Goal: Communication & Community: Answer question/provide support

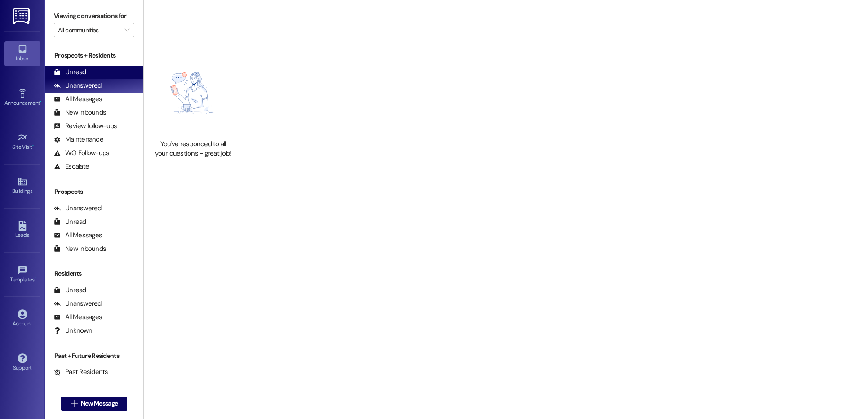
click at [93, 71] on div "Unread (0)" at bounding box center [94, 72] width 98 height 13
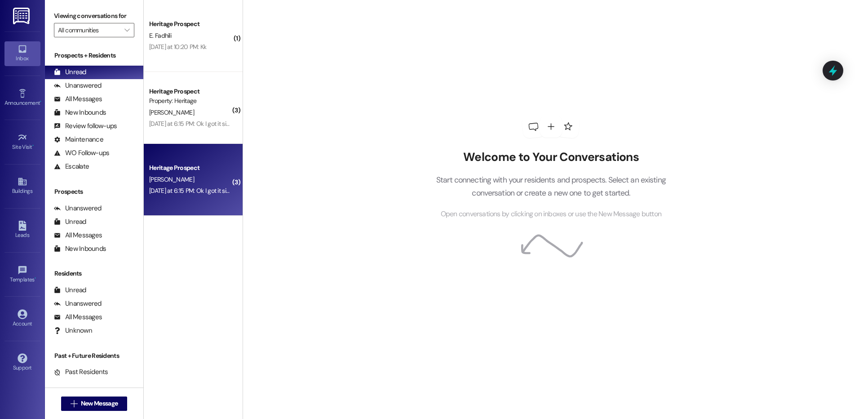
click at [194, 187] on div "Yesterday at 6:15 PM: Ok I got it signed Yesterday at 6:15 PM: Ok I got it sign…" at bounding box center [194, 190] width 90 height 8
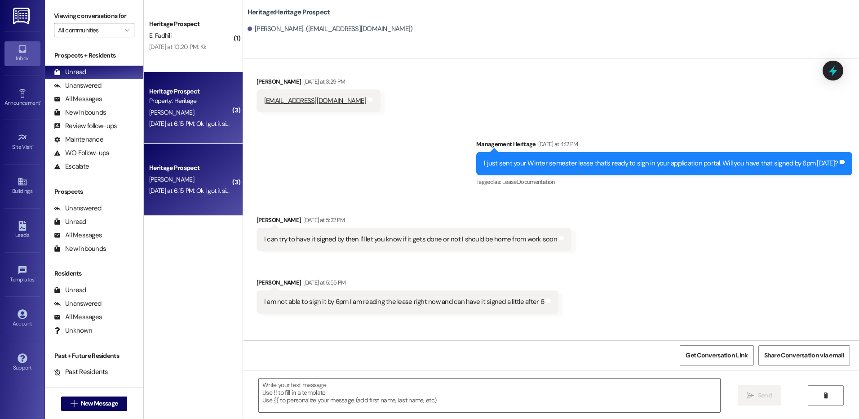
scroll to position [3299, 0]
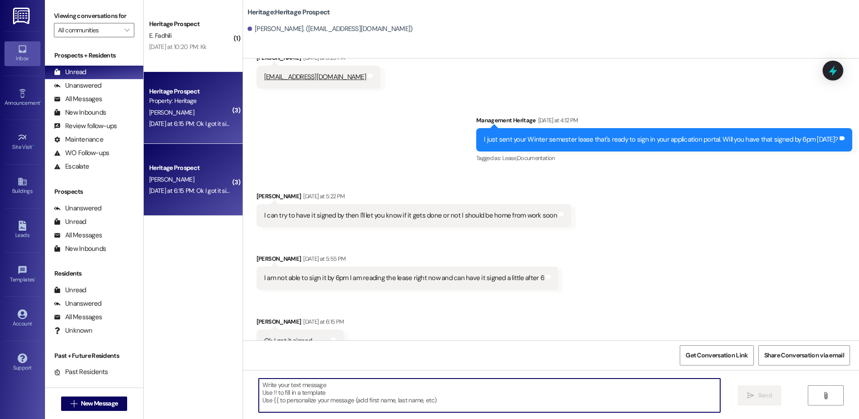
click at [320, 395] on textarea at bounding box center [489, 395] width 461 height 34
paste textarea "Thanks for getting your lease signed! All that is left to secure your lease is …"
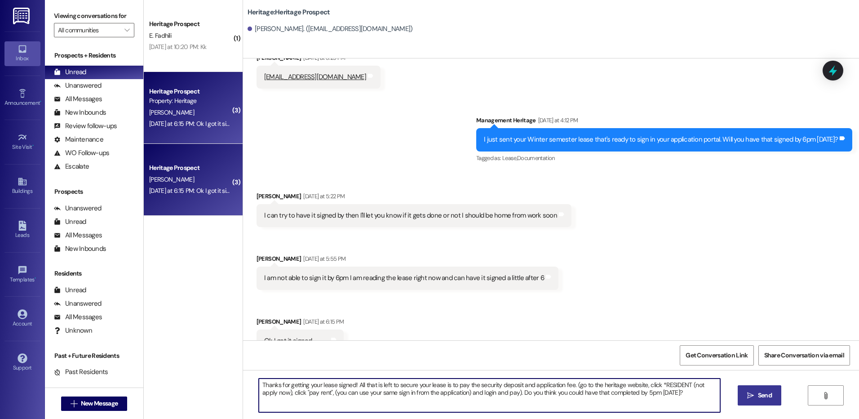
type textarea "Thanks for getting your lease signed! All that is left to secure your lease is …"
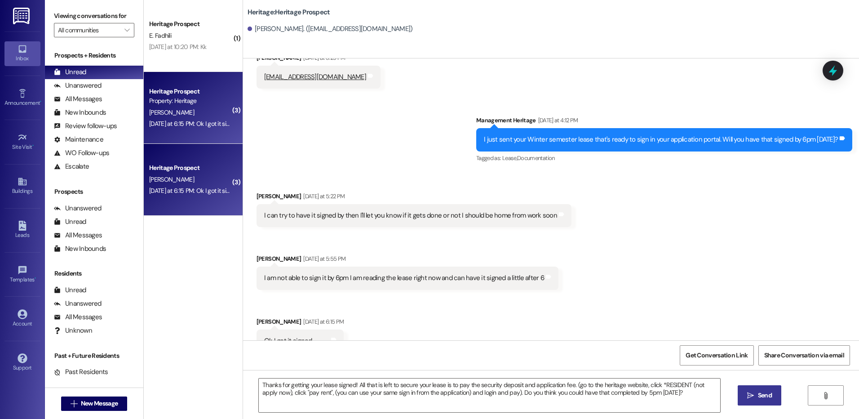
click at [738, 397] on button " Send" at bounding box center [760, 395] width 44 height 20
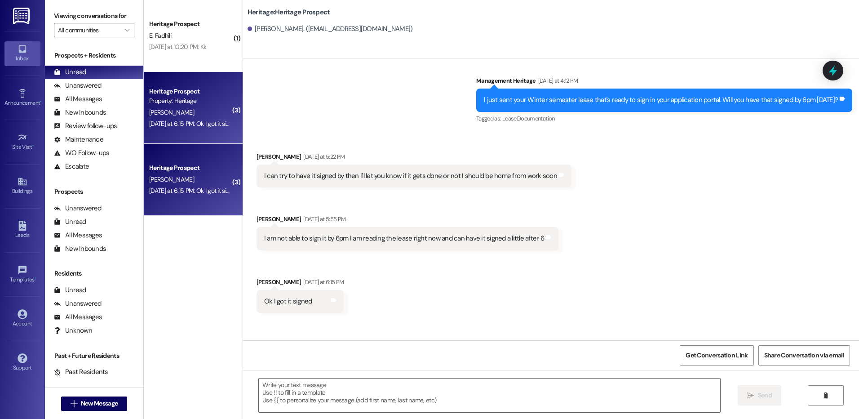
scroll to position [3372, 0]
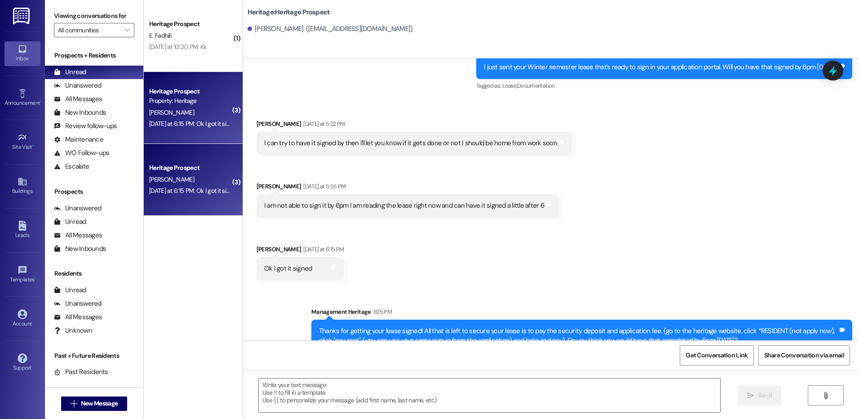
click at [467, 326] on div "Thanks for getting your lease signed! All that is left to secure your lease is …" at bounding box center [578, 335] width 519 height 19
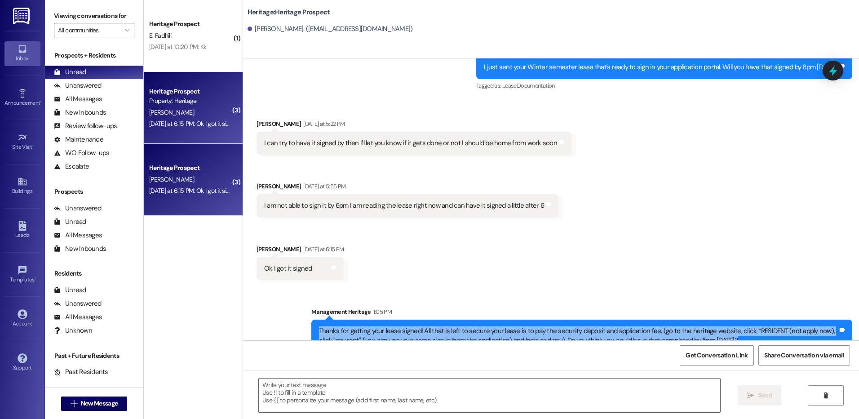
click at [467, 326] on div "Thanks for getting your lease signed! All that is left to secure your lease is …" at bounding box center [578, 335] width 519 height 19
copy div "Thanks for getting your lease signed! All that is left to secure your lease is …"
click at [92, 407] on span "New Message" at bounding box center [99, 402] width 37 height 9
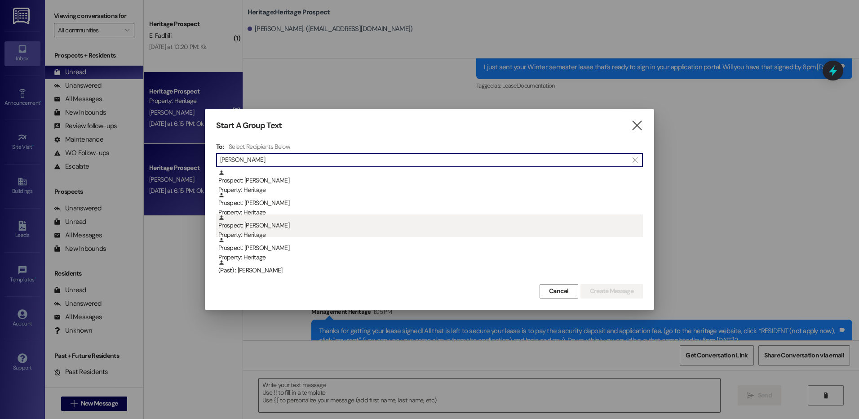
type input "elia"
click at [330, 226] on div "Prospect: Elia Fadhili Property: Heritage" at bounding box center [430, 227] width 424 height 26
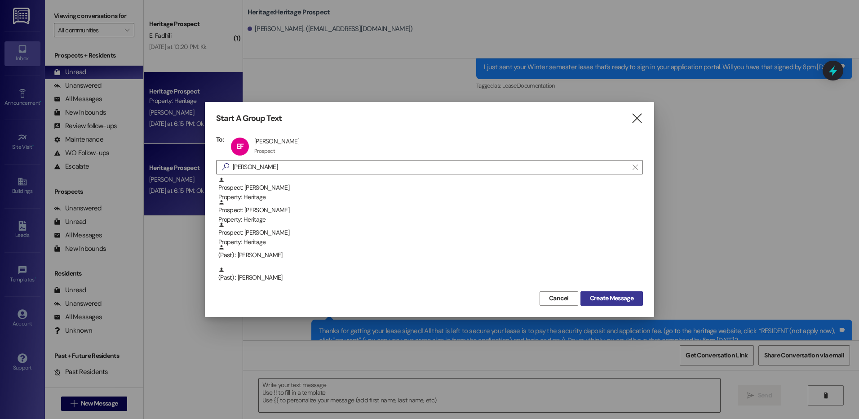
click at [635, 302] on span "Create Message" at bounding box center [611, 297] width 47 height 9
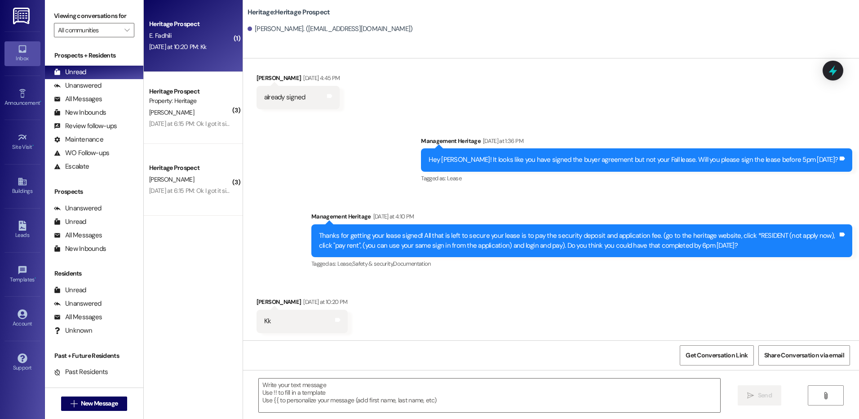
scroll to position [98, 0]
click at [289, 395] on textarea at bounding box center [489, 395] width 461 height 34
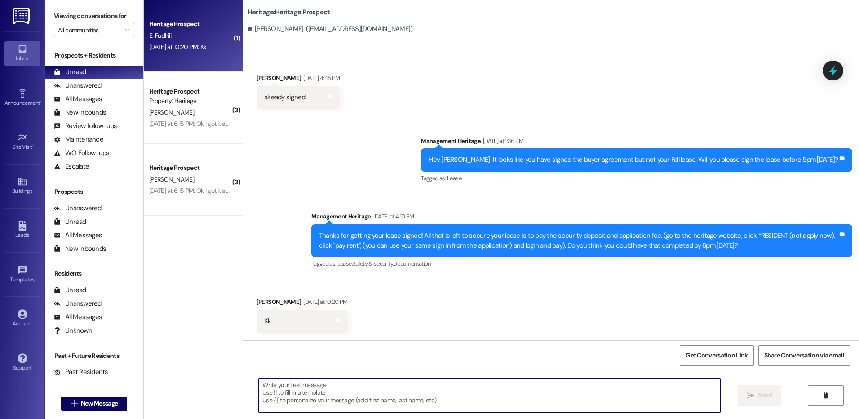
paste textarea "Hi ___! It's Paige with Heritage Apartments. I saw that you still haven't paid …"
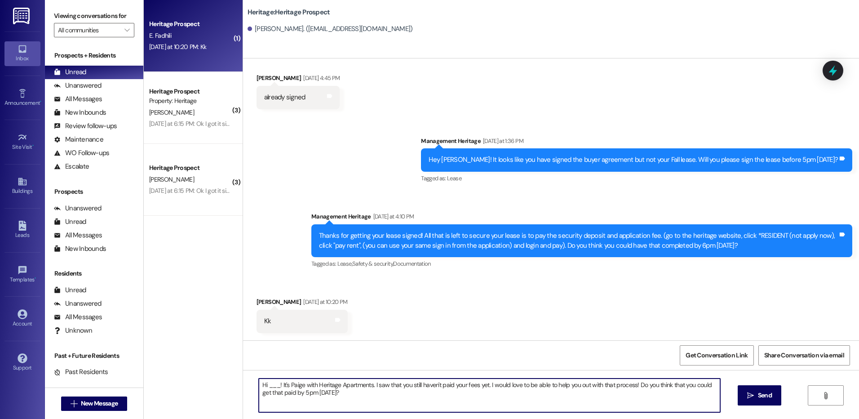
click at [270, 385] on textarea "Hi ___! It's Paige with Heritage Apartments. I saw that you still haven't paid …" at bounding box center [489, 395] width 461 height 34
click at [358, 399] on textarea "Hi Elia! It's Paige with Heritage Apartments. I saw that you still haven't paid…" at bounding box center [489, 395] width 461 height 34
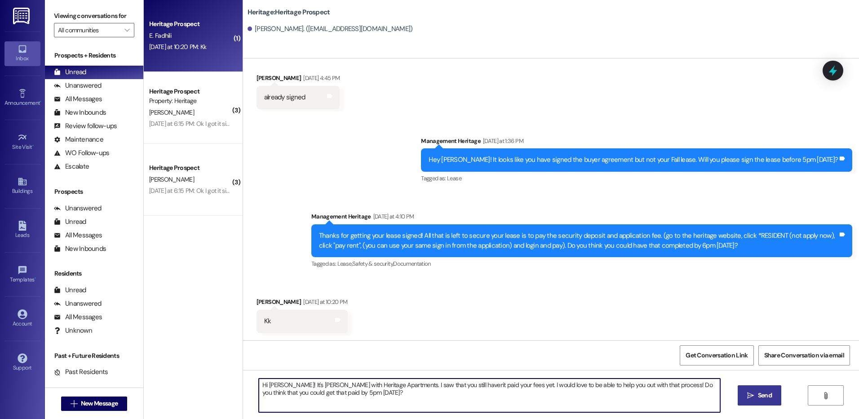
type textarea "Hi Elia! It's Paige with Heritage Apartments. I saw that you still haven't paid…"
click at [752, 387] on button " Send" at bounding box center [760, 395] width 44 height 20
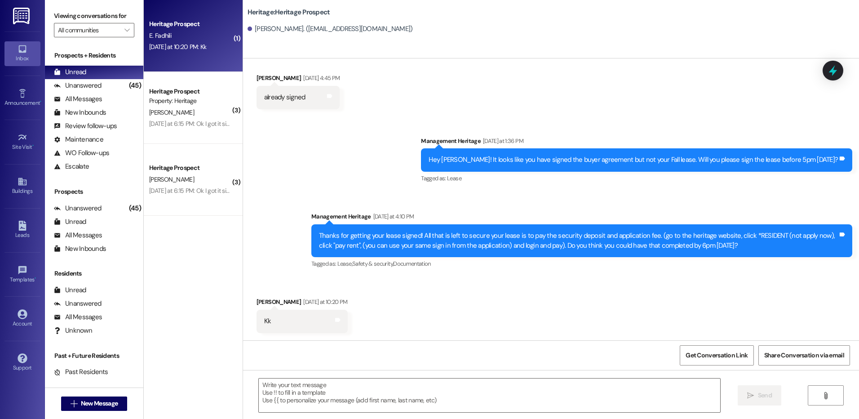
scroll to position [170, 0]
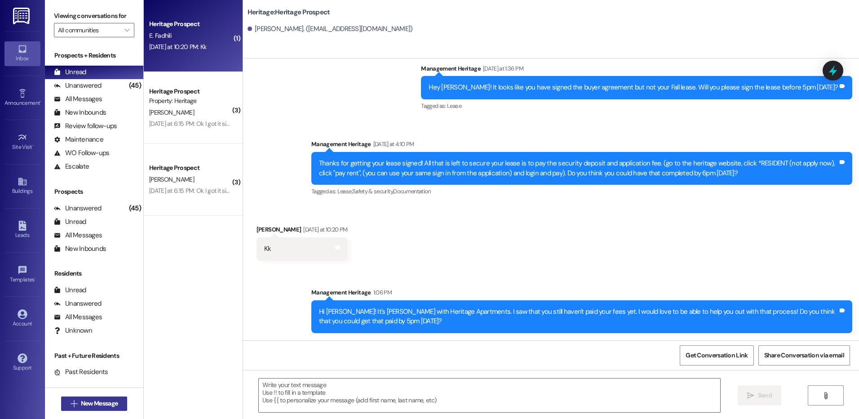
click at [102, 403] on span "New Message" at bounding box center [99, 402] width 37 height 9
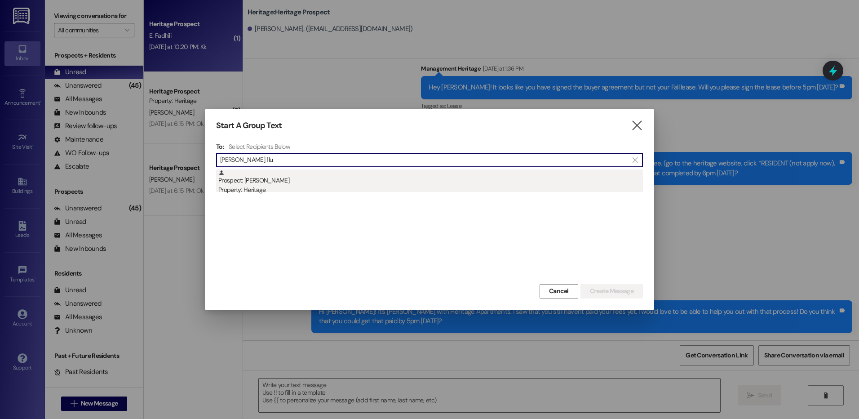
type input "tanner flu"
click at [354, 190] on div "Property: Heritage" at bounding box center [430, 189] width 424 height 9
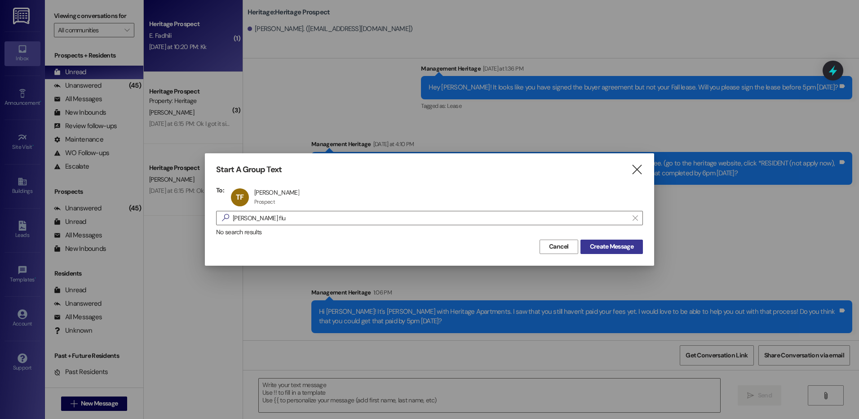
click at [612, 247] on span "Create Message" at bounding box center [612, 246] width 44 height 9
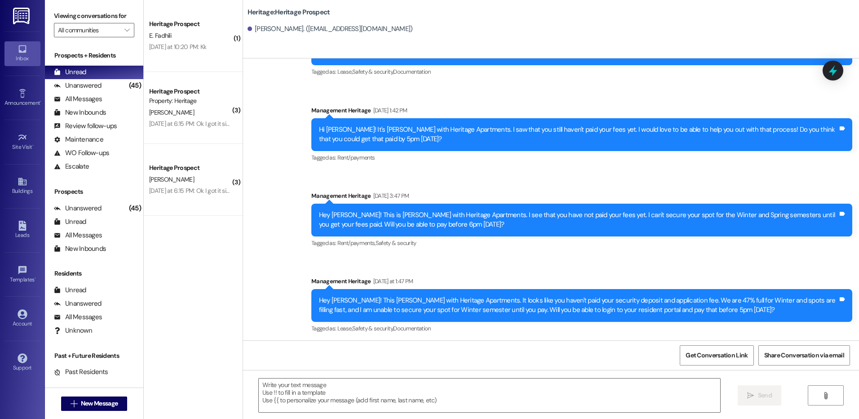
scroll to position [320, 0]
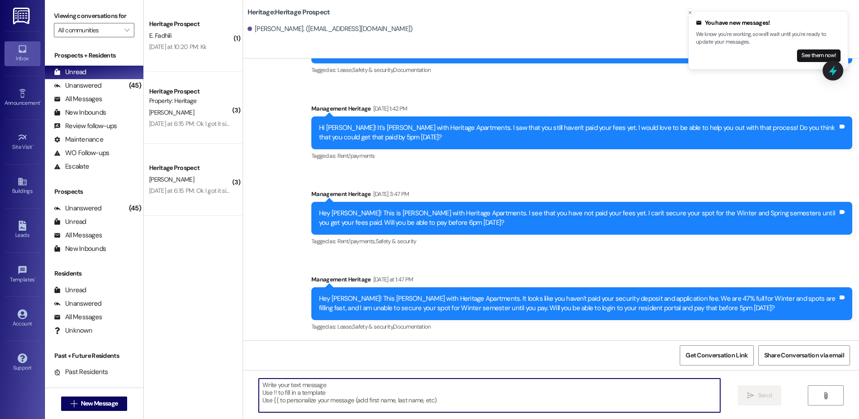
click at [288, 411] on textarea at bounding box center [489, 395] width 461 height 34
paste textarea "Hi ___! It's Paige with Heritage Apartments. I saw that you still haven't paid …"
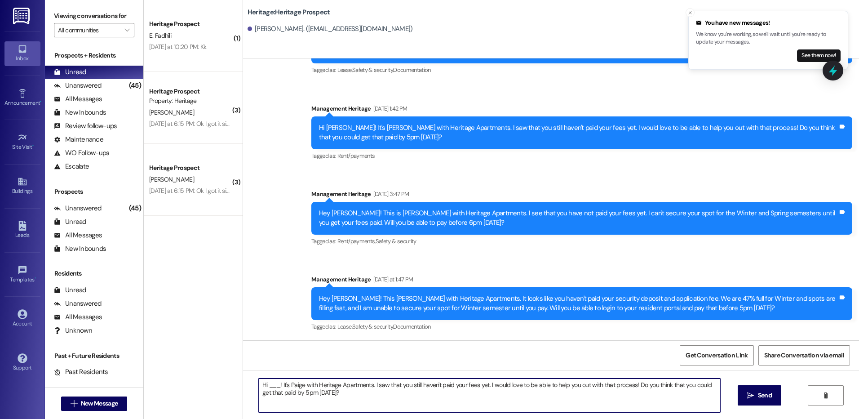
click at [267, 384] on textarea "Hi ___! It's Paige with Heritage Apartments. I saw that you still haven't paid …" at bounding box center [489, 395] width 461 height 34
click at [267, 384] on textarea "Hi Tanner! It's Paige with Heritage Apartments. I saw that you still haven't pa…" at bounding box center [489, 395] width 461 height 34
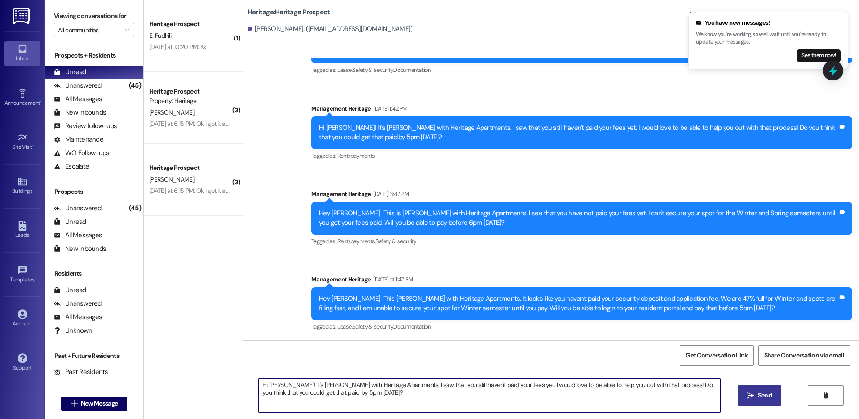
type textarea "Hi Tanner! It's Paige with Heritage Apartments. I saw that you still haven't pa…"
click at [764, 398] on span "Send" at bounding box center [765, 394] width 14 height 9
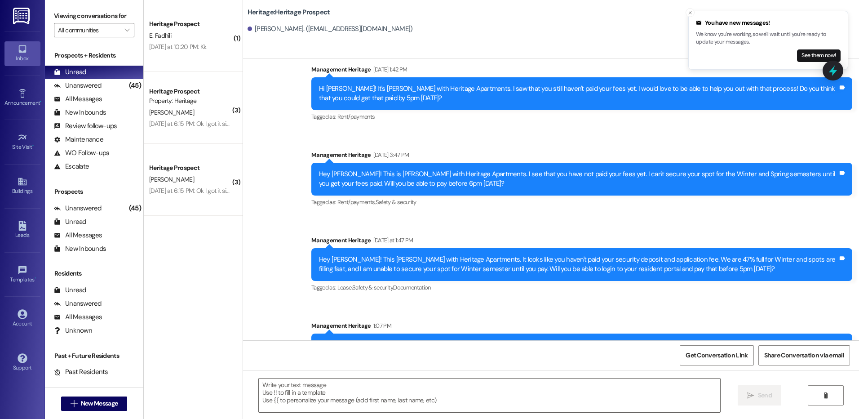
scroll to position [393, 0]
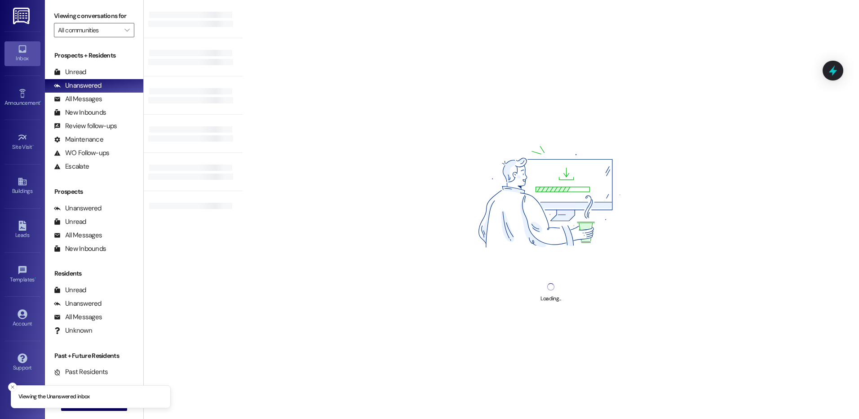
click at [72, 65] on div "Prospects + Residents Unread (0) Unread: Any message you haven't read yet will …" at bounding box center [94, 112] width 98 height 122
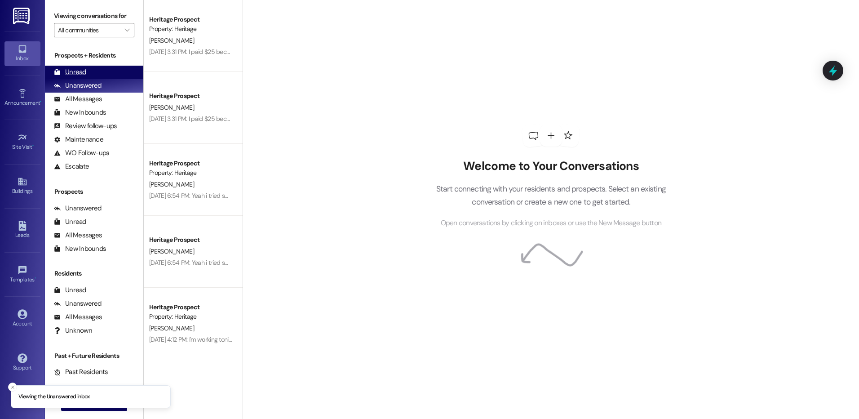
click at [73, 68] on div "Unread" at bounding box center [70, 71] width 32 height 9
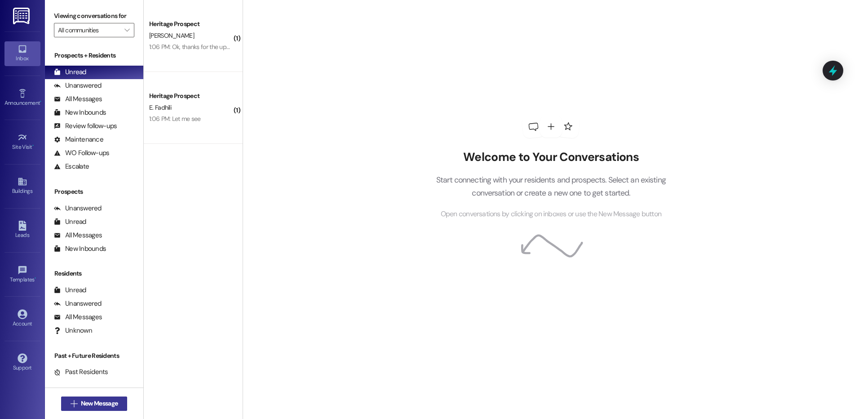
click at [71, 403] on icon "" at bounding box center [74, 403] width 7 height 7
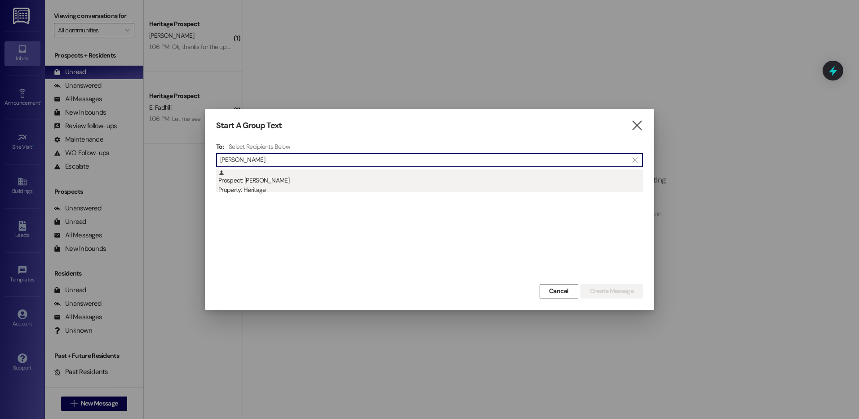
type input "[PERSON_NAME]"
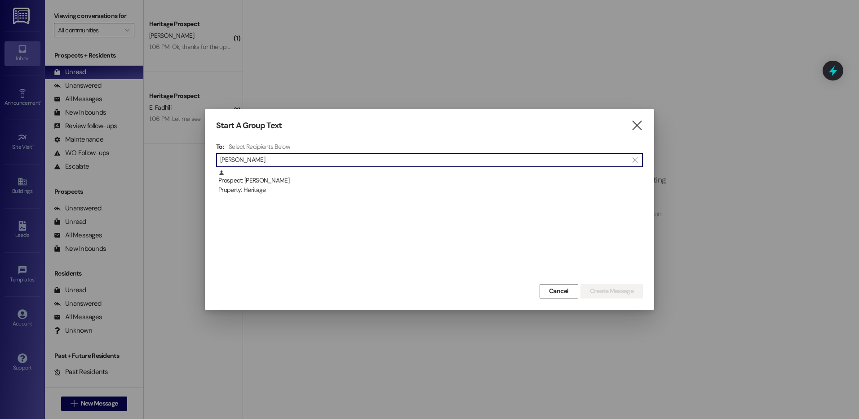
drag, startPoint x: 317, startPoint y: 193, endPoint x: 532, endPoint y: 259, distance: 224.8
click at [318, 193] on div "Property: Heritage" at bounding box center [430, 189] width 424 height 9
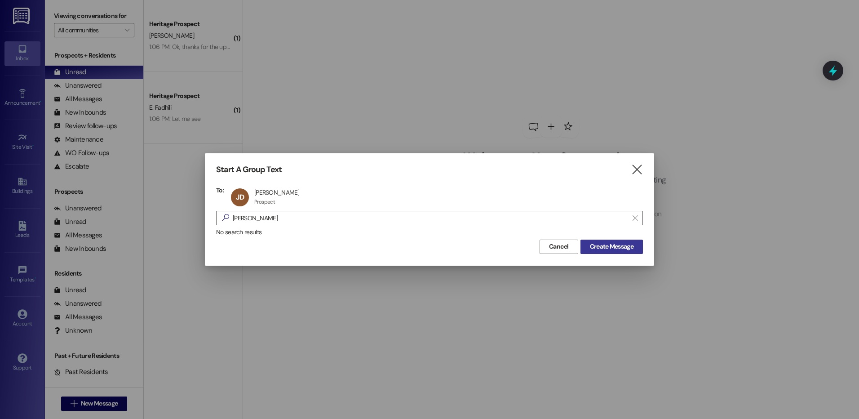
click at [588, 246] on span "Create Message" at bounding box center [611, 246] width 47 height 9
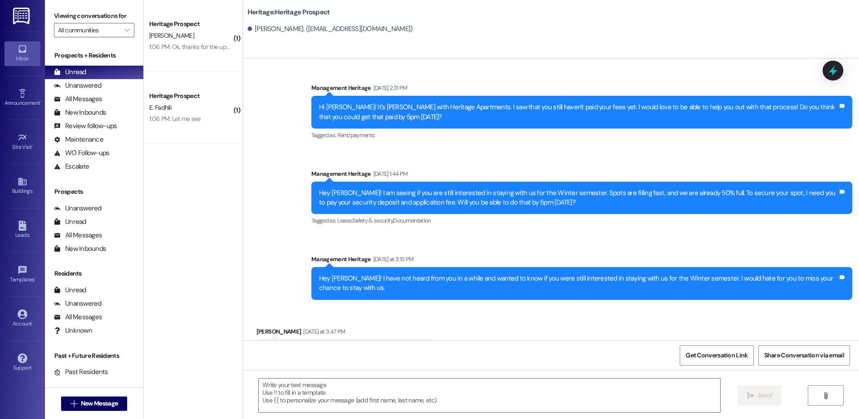
scroll to position [1118, 0]
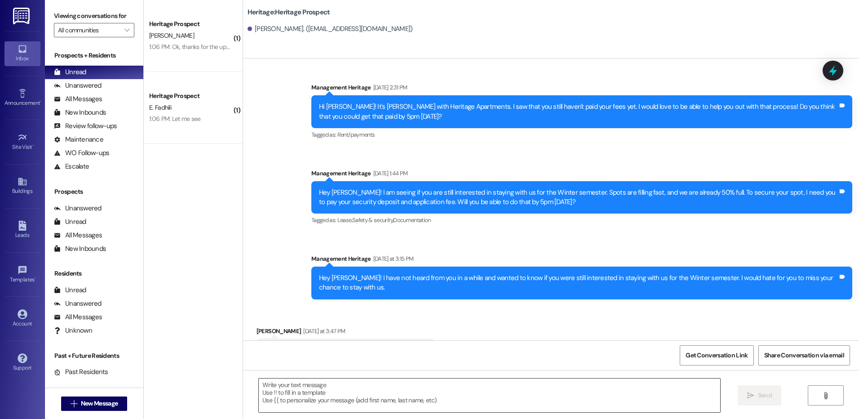
click at [312, 393] on textarea at bounding box center [489, 395] width 461 height 34
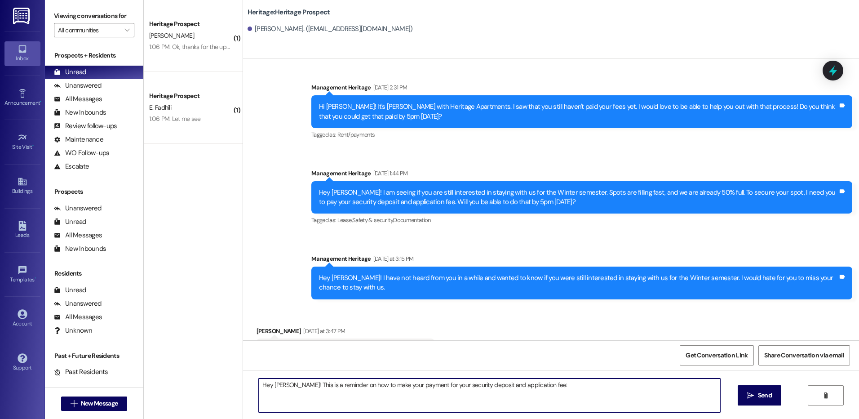
paste textarea "go to the heritage website, click *RESIDENT (not apply now), click "pay rent", …"
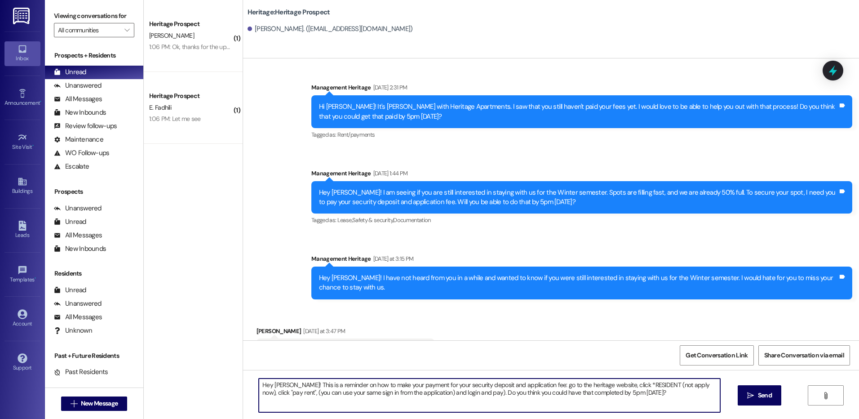
click at [532, 384] on textarea "Hey Jenna! This is a reminder on how to make your payment for your security dep…" at bounding box center [489, 395] width 461 height 34
click at [456, 398] on textarea "Hey Jenna! This is a reminder on how to make your payment for your security dep…" at bounding box center [489, 395] width 461 height 34
click at [534, 380] on textarea "Hey Jenna! This is a reminder on how to make your payment for your security dep…" at bounding box center [489, 395] width 461 height 34
click at [577, 396] on textarea "Hey Jenna! This is a reminder on how to make your payment for your security dep…" at bounding box center [489, 395] width 461 height 34
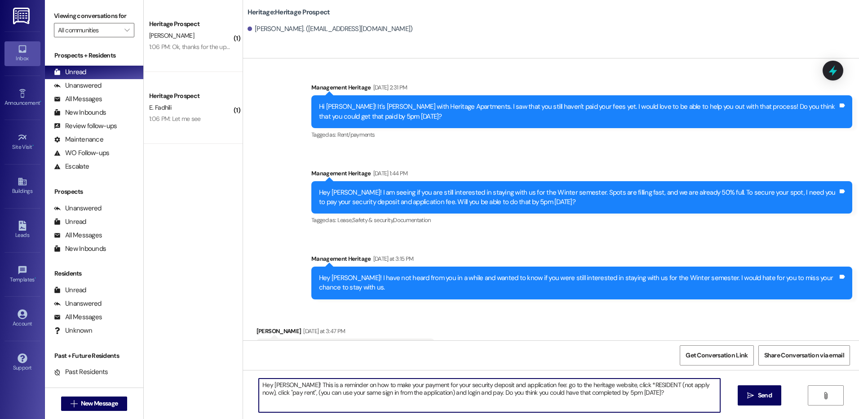
click at [577, 396] on textarea "Hey Jenna! This is a reminder on how to make your payment for your security dep…" at bounding box center [489, 395] width 461 height 34
type textarea "Hey Jenna! This is a reminder on how to make your payment for your security dep…"
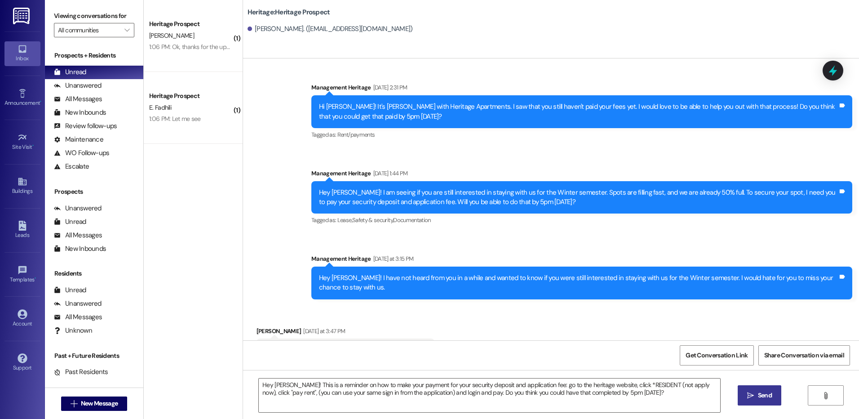
click at [755, 389] on button " Send" at bounding box center [760, 395] width 44 height 20
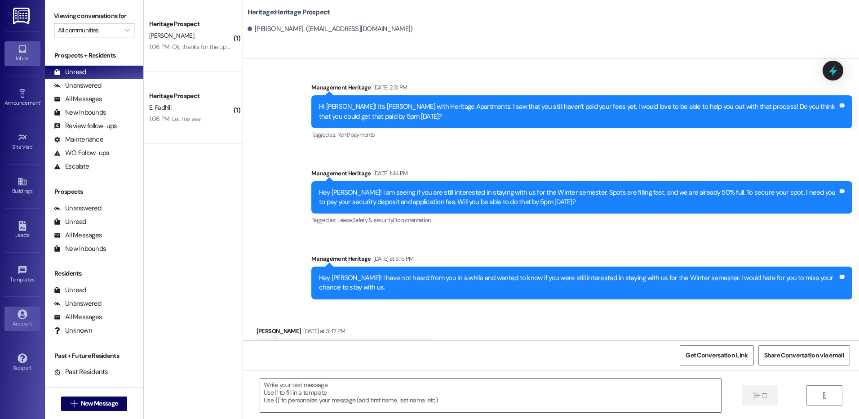
scroll to position [1118, 0]
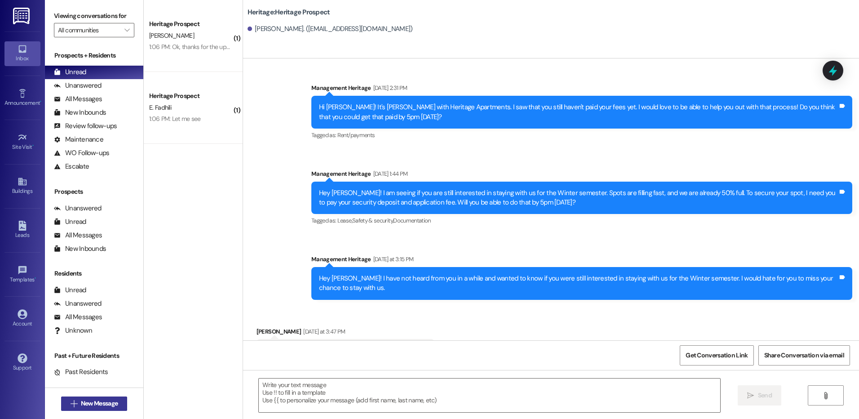
click at [101, 401] on span "New Message" at bounding box center [99, 402] width 37 height 9
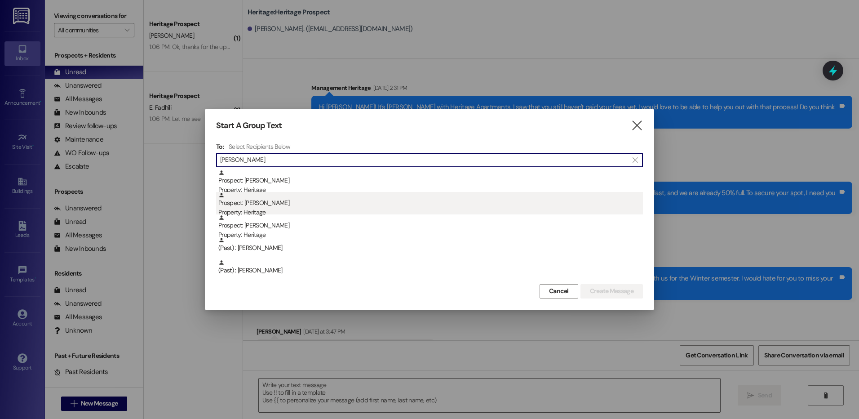
type input "jenna s"
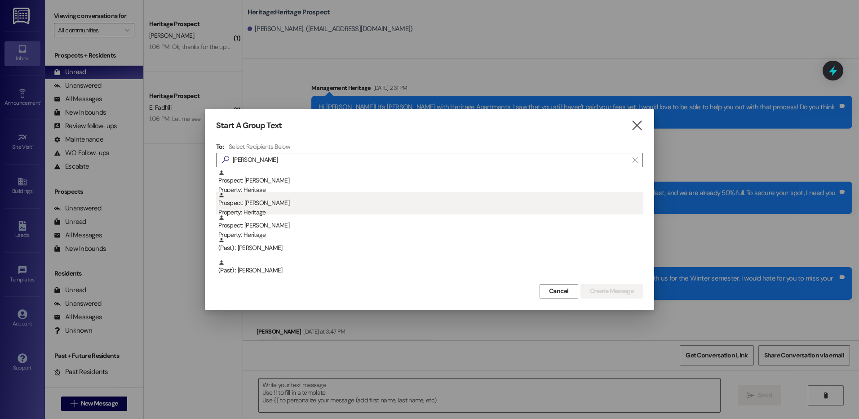
click at [323, 209] on div "Property: Heritage" at bounding box center [430, 212] width 424 height 9
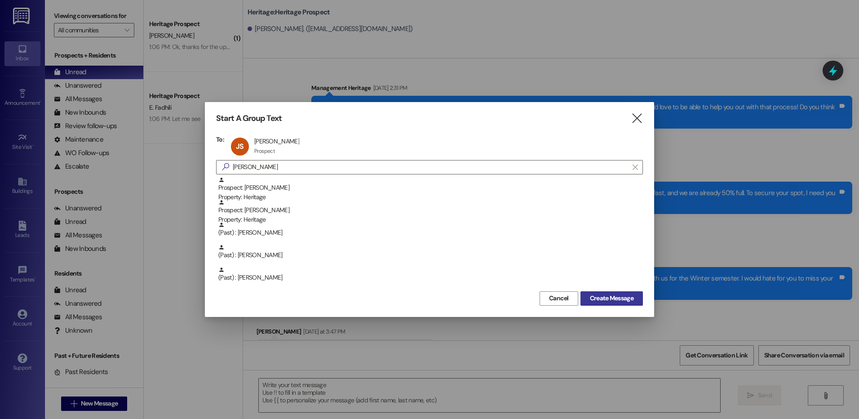
click at [601, 293] on button "Create Message" at bounding box center [611, 298] width 62 height 14
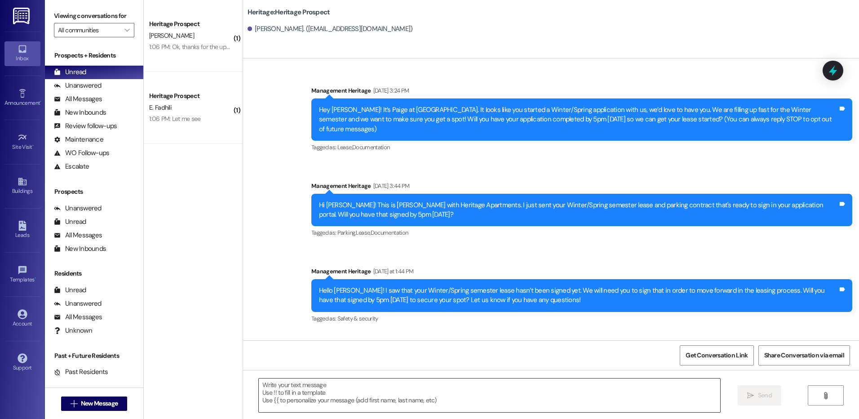
click at [284, 392] on textarea at bounding box center [489, 395] width 461 height 34
paste textarea "Hey ___! Your ___ lease has not been signed yet. We can't secure your spot unti…"
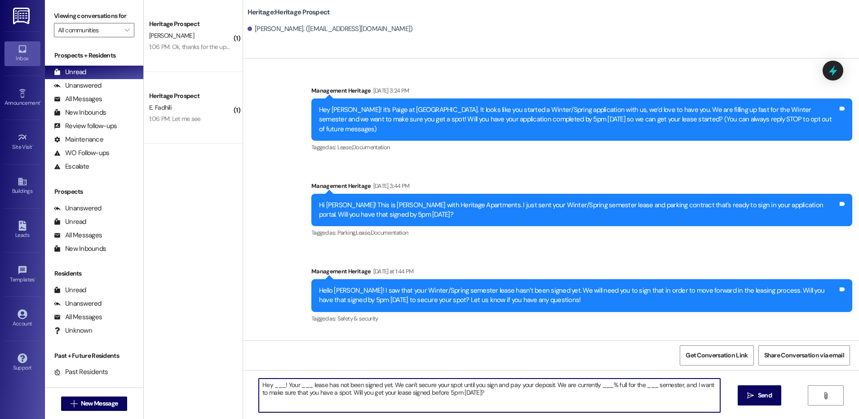
click at [270, 385] on textarea "Hey ___! Your ___ lease has not been signed yet. We can't secure your spot unti…" at bounding box center [489, 395] width 461 height 34
click at [304, 386] on textarea "Hey Jenna! Your ___ lease has not been signed yet. We can't secure your spot un…" at bounding box center [489, 395] width 461 height 34
click at [622, 386] on textarea "Hey Jenna! Your Winter/Spring lease has not been signed yet. We can't secure yo…" at bounding box center [489, 395] width 461 height 34
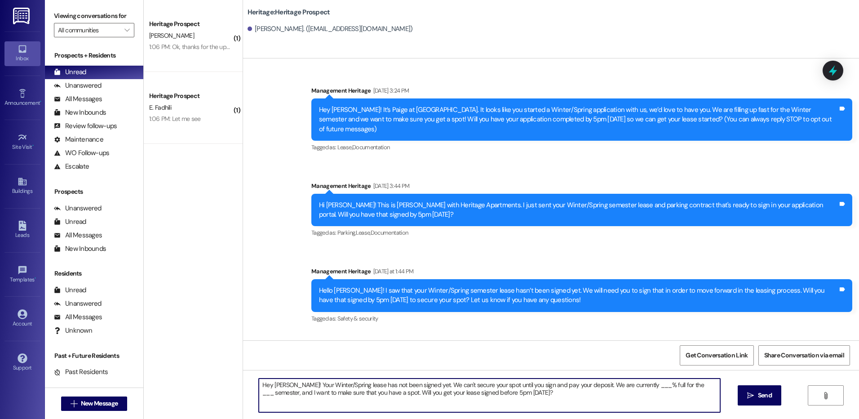
click at [625, 384] on textarea "Hey Jenna! Your Winter/Spring lease has not been signed yet. We can't secure yo…" at bounding box center [489, 395] width 461 height 34
click at [670, 385] on textarea "Hey Jenna! Your Winter/Spring lease has not been signed yet. We can't secure yo…" at bounding box center [489, 395] width 461 height 34
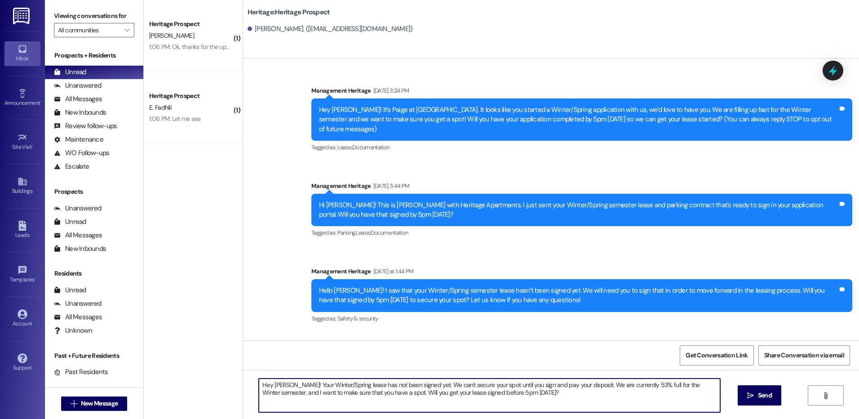
click at [670, 385] on textarea "Hey Jenna! Your Winter/Spring lease has not been signed yet. We can't secure yo…" at bounding box center [489, 395] width 461 height 34
type textarea "Hey Jenna! Your Winter/Spring lease has not been signed yet. We can't secure yo…"
click at [771, 396] on span "Send" at bounding box center [765, 394] width 18 height 9
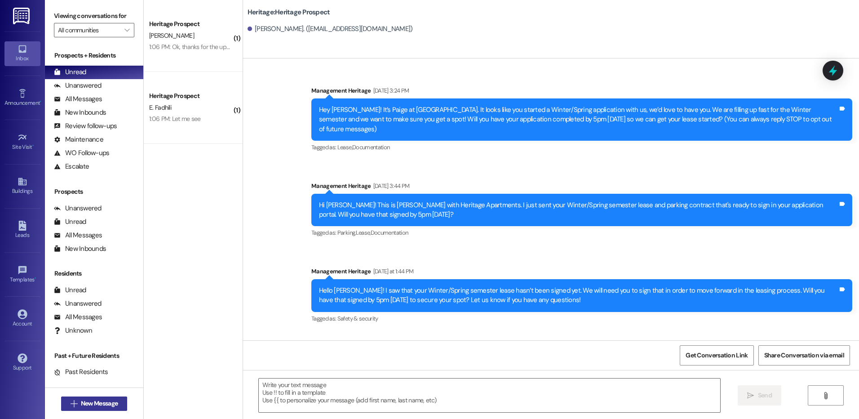
click at [71, 405] on icon "" at bounding box center [74, 403] width 7 height 7
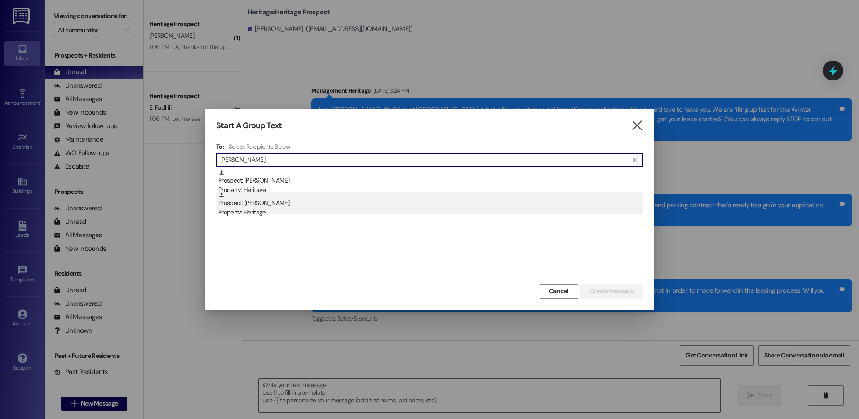
type input "carpenter"
click at [305, 215] on div "Property: Heritage" at bounding box center [430, 212] width 424 height 9
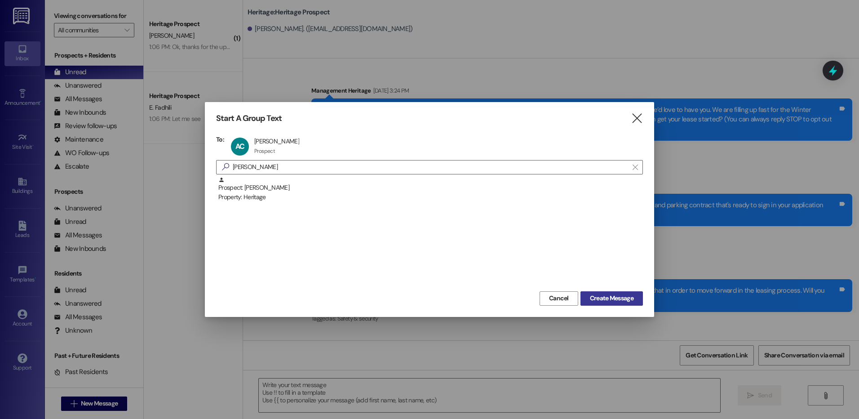
click at [610, 294] on span "Create Message" at bounding box center [612, 297] width 44 height 9
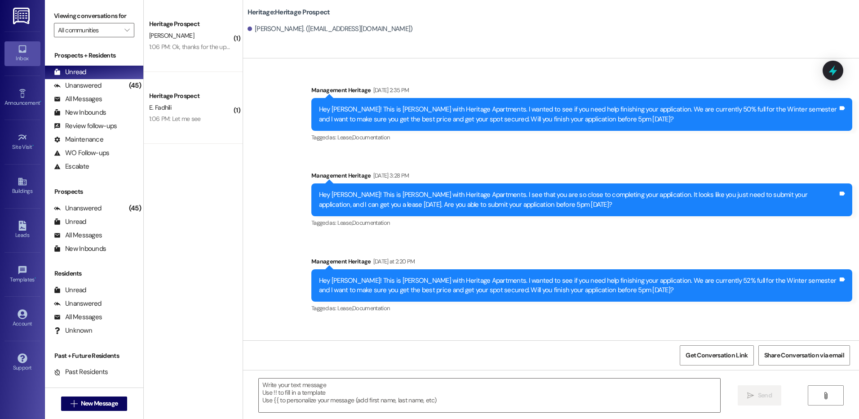
scroll to position [229, 0]
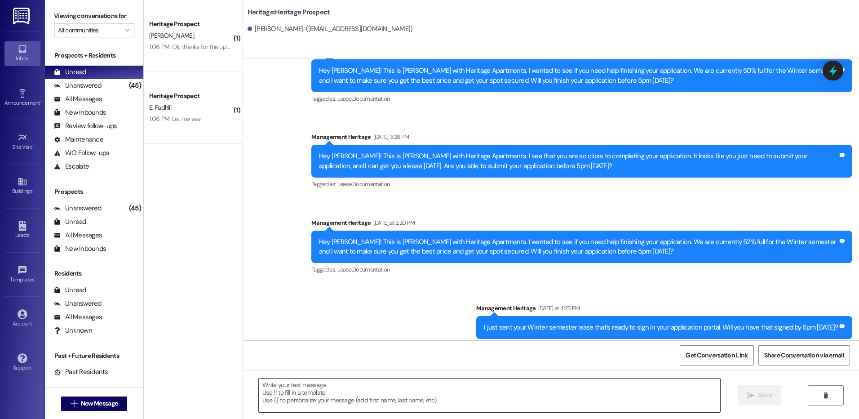
click at [276, 383] on textarea at bounding box center [489, 395] width 461 height 34
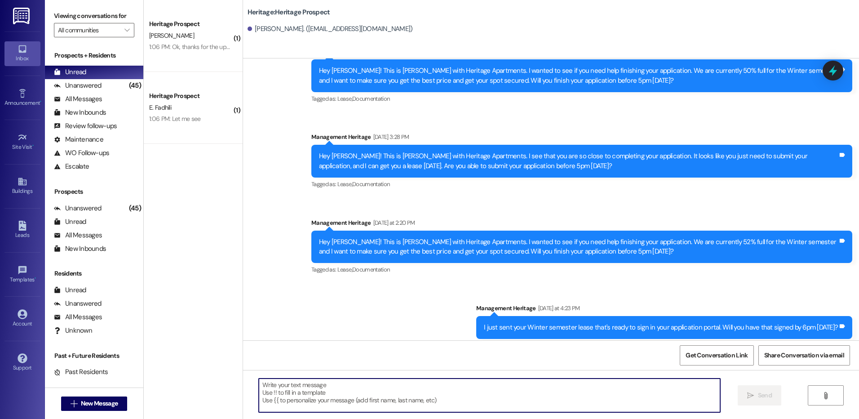
paste textarea "Hello ___! I saw that your ___ semester lease hasn’t been signed yet. We will n…"
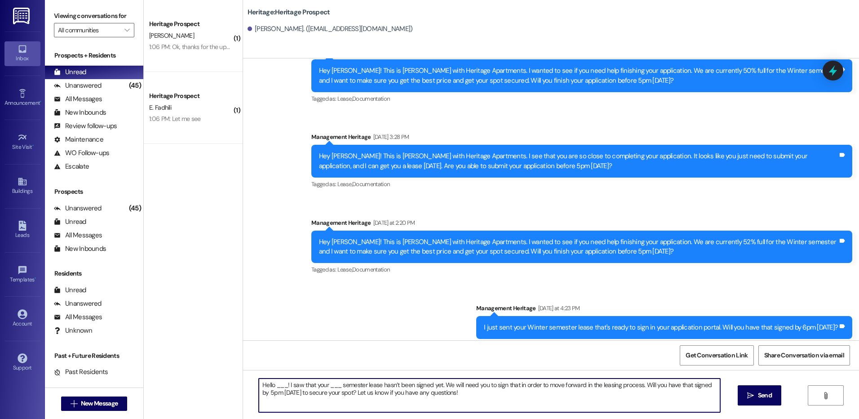
click at [274, 387] on textarea "Hello ___! I saw that your ___ semester lease hasn’t been signed yet. We will n…" at bounding box center [489, 395] width 461 height 34
click at [322, 386] on textarea "Hello Adalyn! I saw that your ___ semester lease hasn’t been signed yet. We wil…" at bounding box center [489, 395] width 461 height 34
click at [334, 391] on textarea "Hello Adalyn! I saw that your ___ semester lease hasn’t been signed yet. We wil…" at bounding box center [489, 395] width 461 height 34
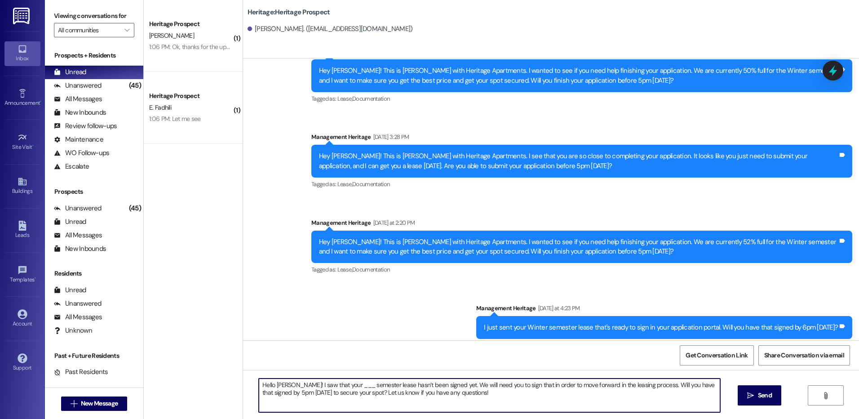
click at [336, 385] on textarea "Hello Adalyn! I saw that your ___ semester lease hasn’t been signed yet. We wil…" at bounding box center [489, 395] width 461 height 34
click at [336, 384] on textarea "Hello Adalyn! I saw that your Winter semester lease hasn’t been signed yet. We …" at bounding box center [489, 395] width 461 height 34
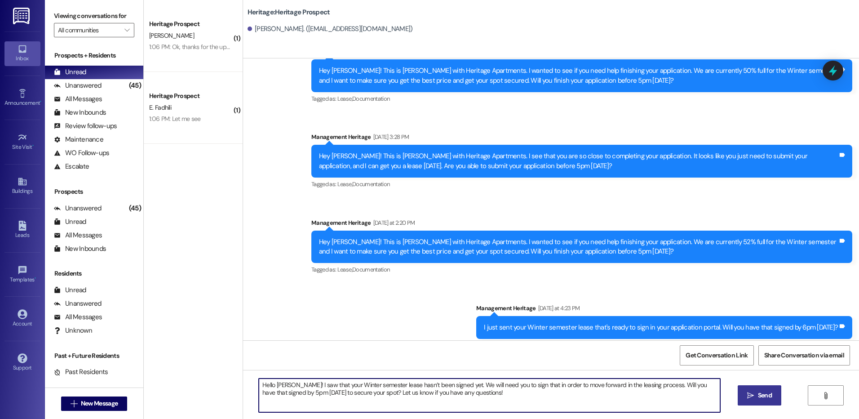
type textarea "Hello Adalyn! I saw that your Winter semester lease hasn’t been signed yet. We …"
click at [771, 398] on span "Send" at bounding box center [765, 394] width 18 height 9
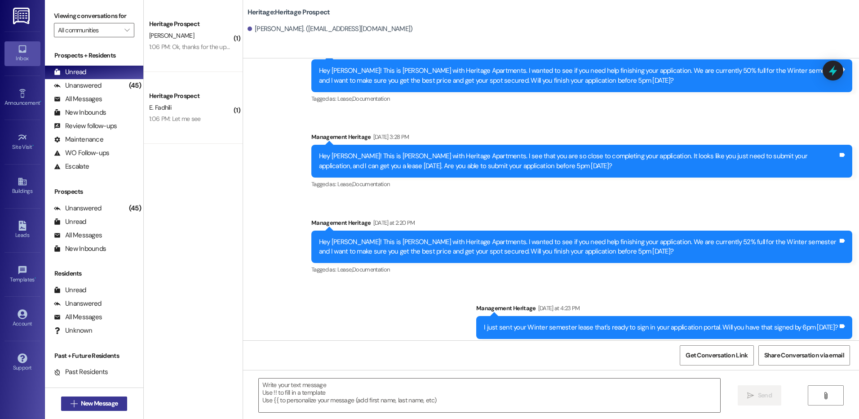
click at [81, 399] on span "New Message" at bounding box center [99, 402] width 37 height 9
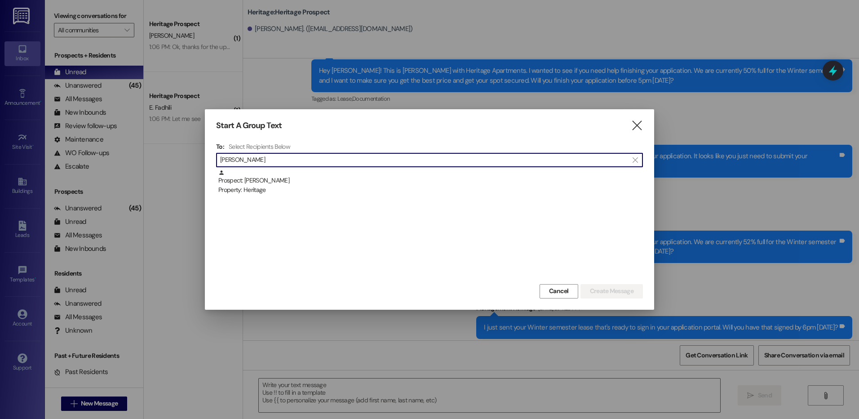
type input "sharron"
click at [269, 184] on div "Prospect: Sharron Mcgathey Property: Heritage" at bounding box center [430, 182] width 424 height 26
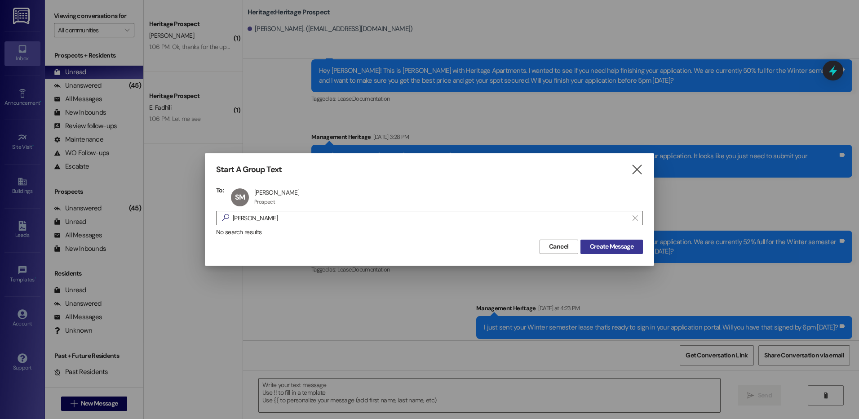
click at [603, 246] on span "Create Message" at bounding box center [612, 246] width 44 height 9
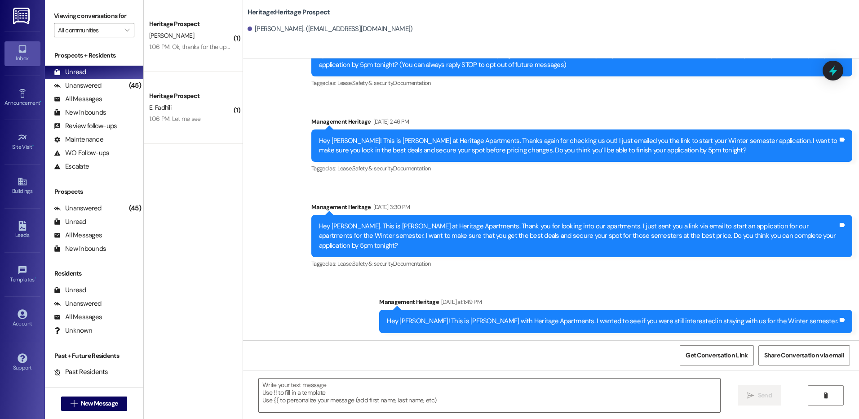
scroll to position [54, 0]
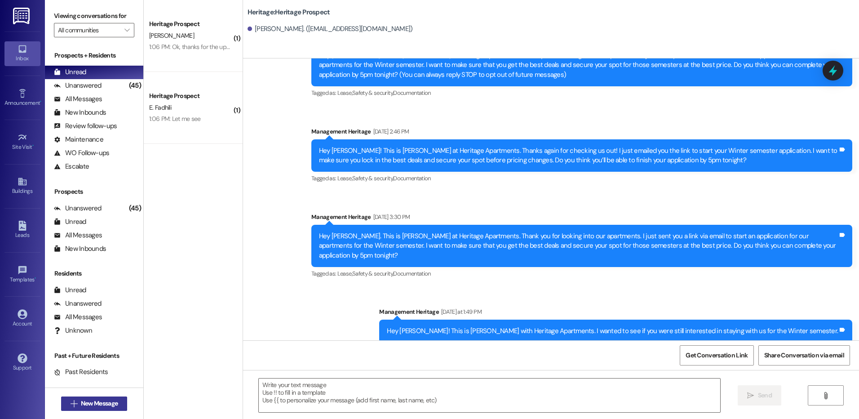
click at [88, 396] on button " New Message" at bounding box center [94, 403] width 66 height 14
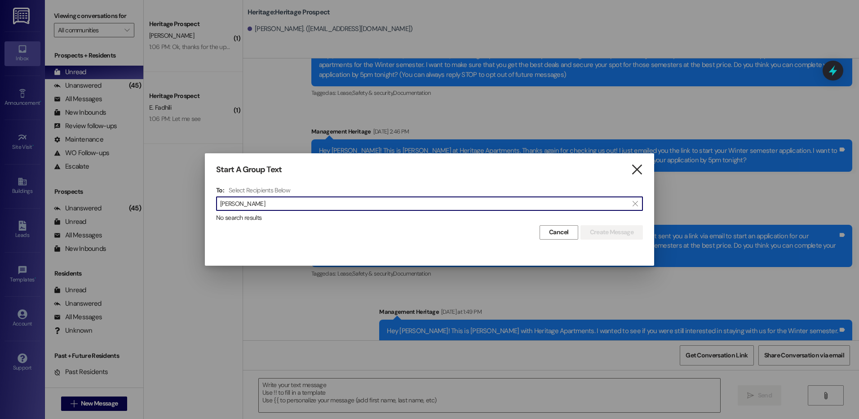
type input "sammy jenne"
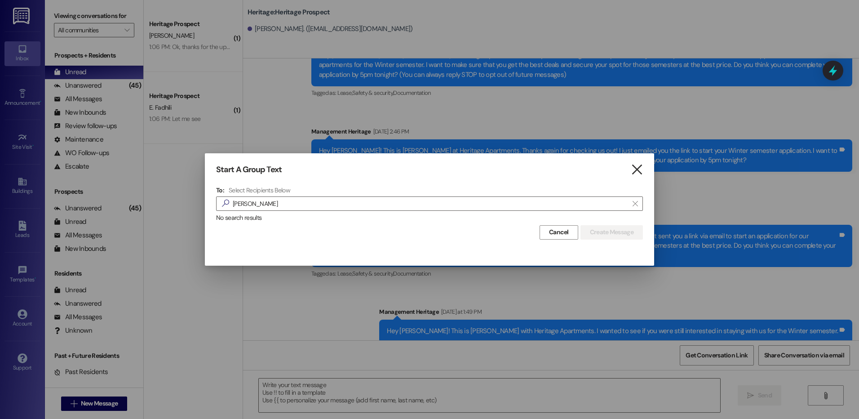
click at [634, 165] on icon "" at bounding box center [637, 169] width 12 height 9
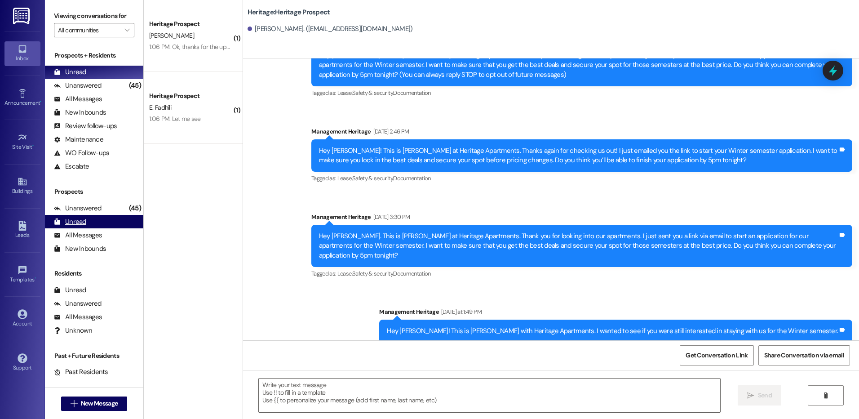
click at [46, 221] on div "Unread (0)" at bounding box center [94, 221] width 98 height 13
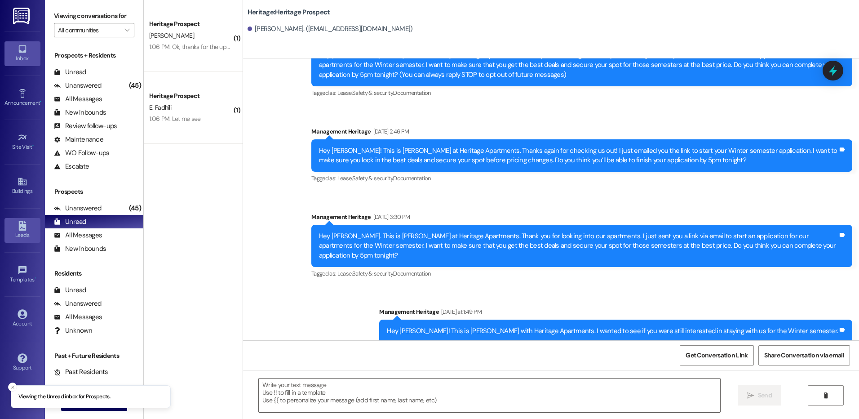
click at [14, 230] on link "Leads" at bounding box center [22, 230] width 36 height 24
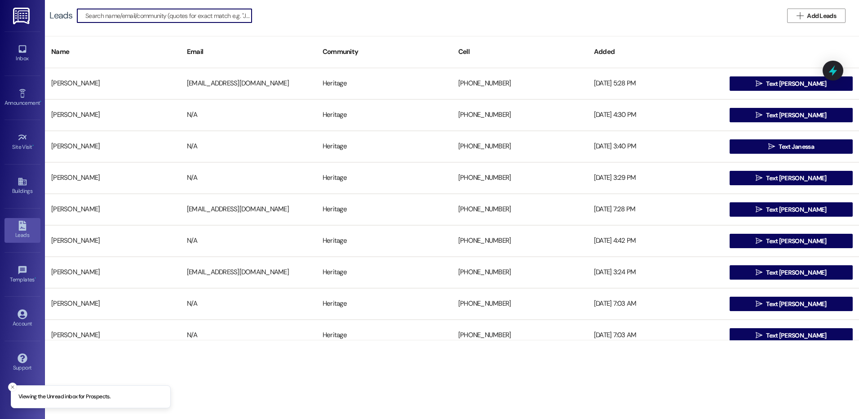
click at [815, 23] on div "Leads   Add Leads" at bounding box center [452, 15] width 814 height 31
click at [817, 20] on span "Add Leads" at bounding box center [821, 15] width 29 height 9
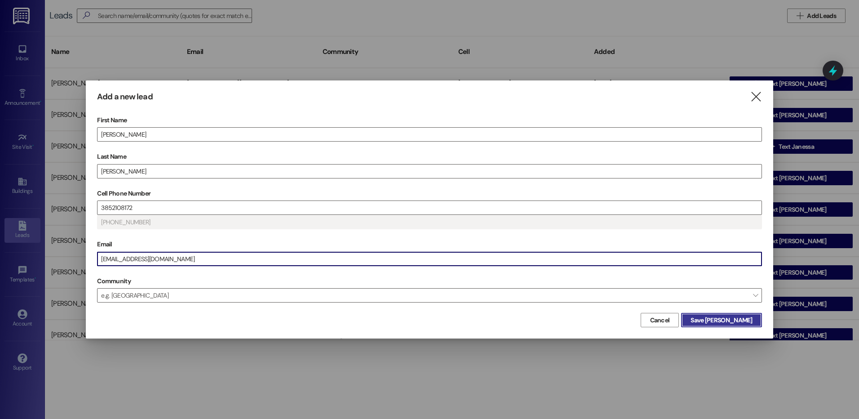
click at [728, 324] on span "Save Sammy" at bounding box center [721, 319] width 62 height 9
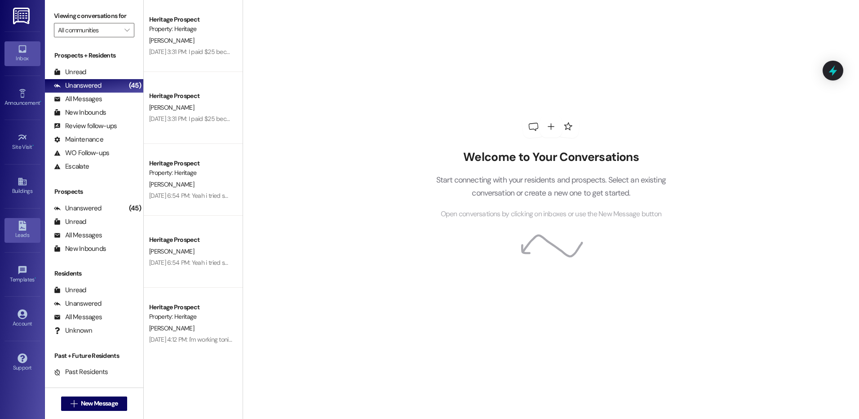
click at [26, 240] on link "Leads" at bounding box center [22, 230] width 36 height 24
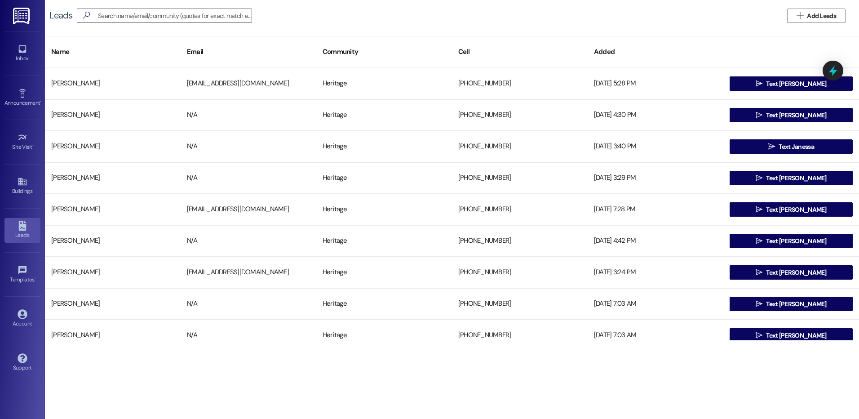
click at [818, 22] on button " Add Leads" at bounding box center [816, 16] width 58 height 14
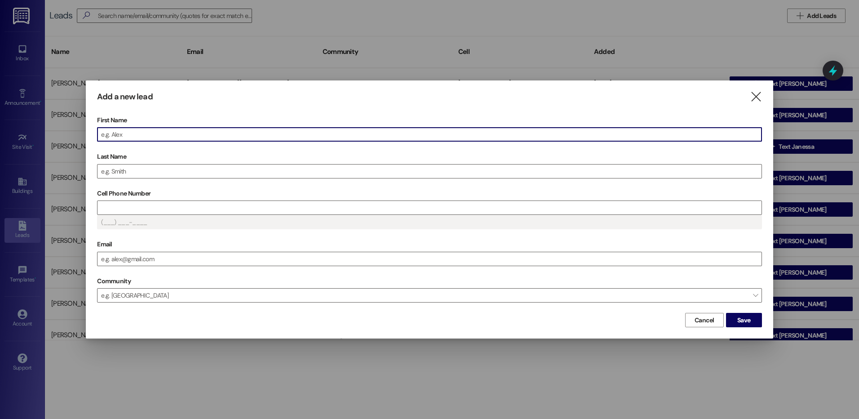
click at [566, 34] on div at bounding box center [429, 209] width 859 height 419
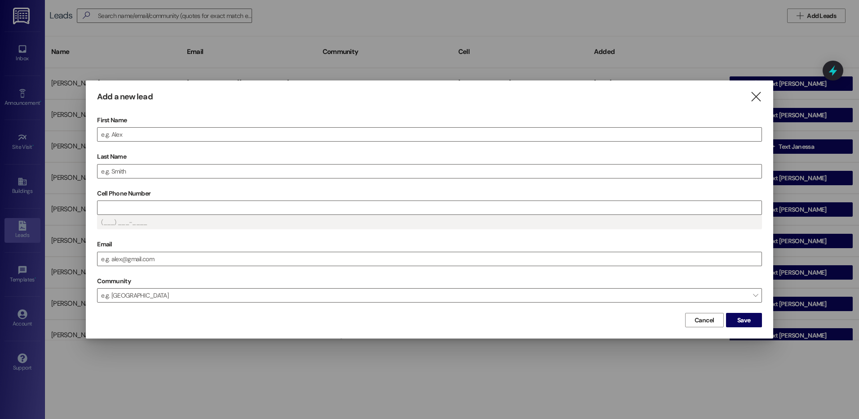
click at [726, 50] on div at bounding box center [429, 209] width 859 height 419
click at [752, 96] on icon "" at bounding box center [756, 96] width 12 height 9
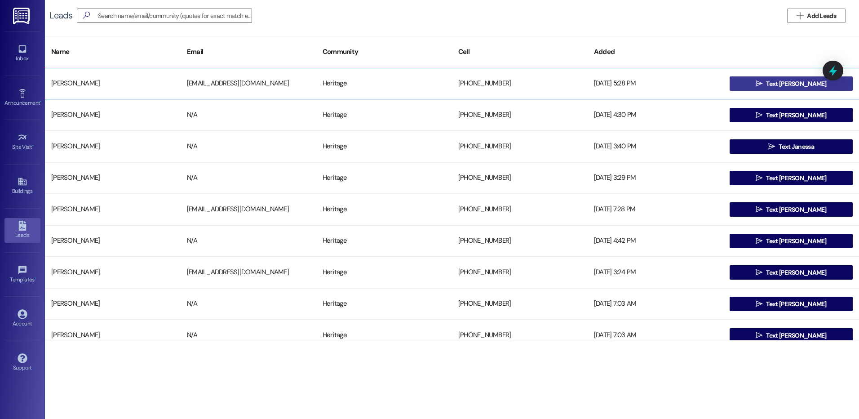
click at [778, 81] on span "Text Sammy" at bounding box center [796, 83] width 60 height 9
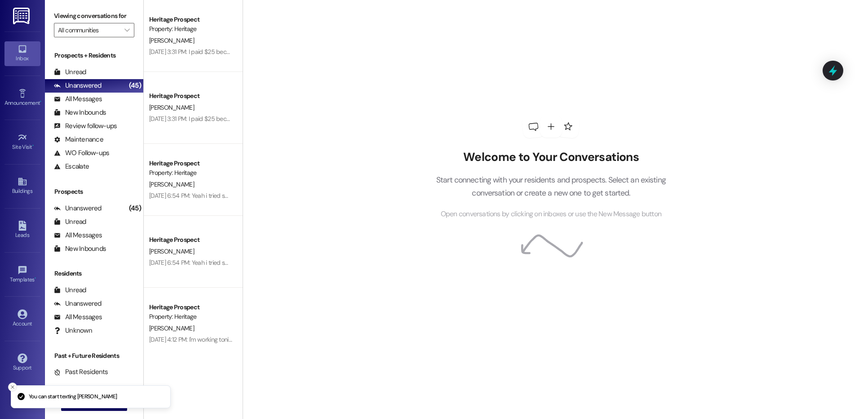
click at [13, 387] on icon "Close toast" at bounding box center [12, 386] width 5 height 5
click at [22, 223] on icon at bounding box center [22, 226] width 8 height 10
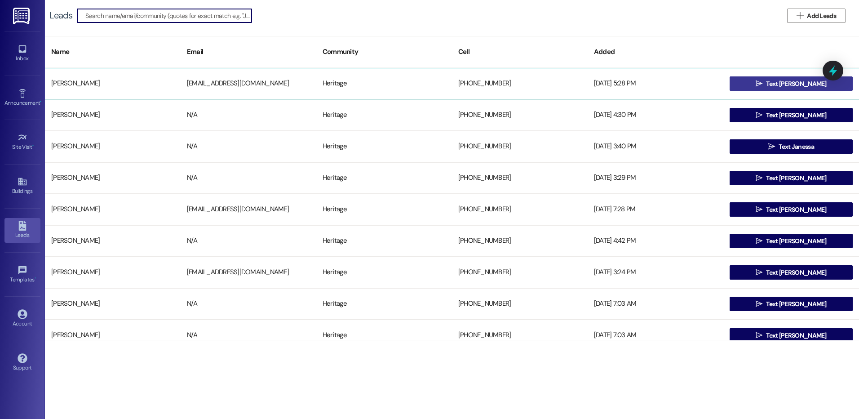
click at [762, 83] on icon "" at bounding box center [759, 83] width 7 height 7
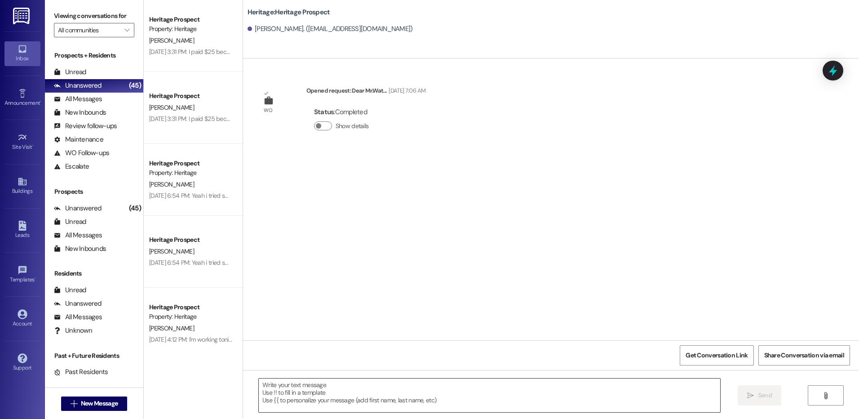
click at [311, 395] on textarea at bounding box center [489, 395] width 461 height 34
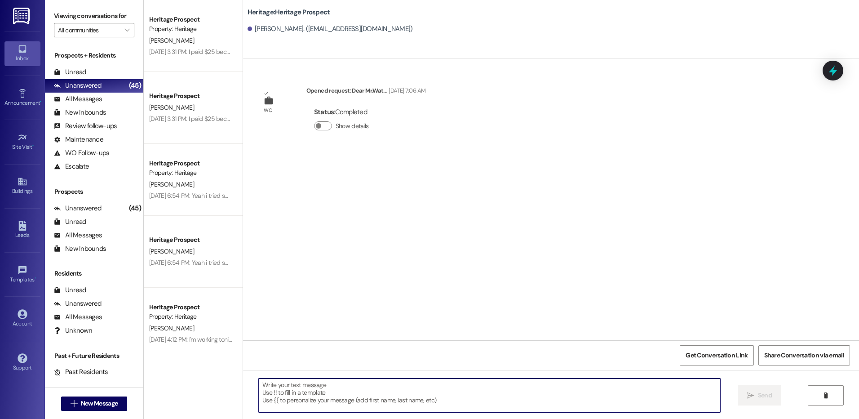
paste textarea "Hey ___. This is Paige at Heritage Apartments. Thank you for looking into our a…"
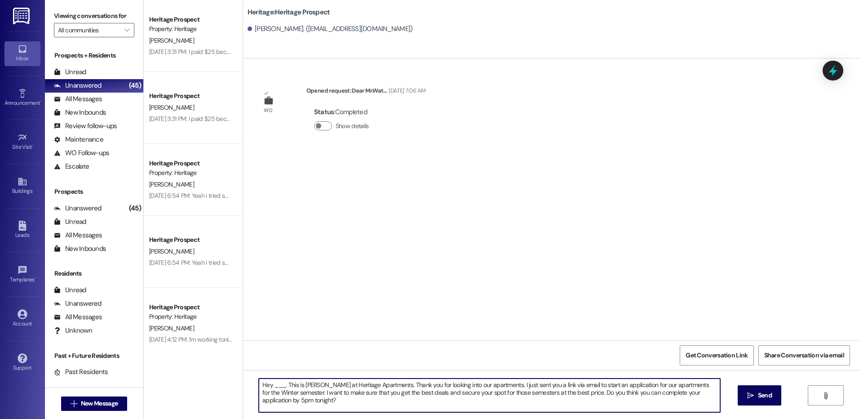
click at [274, 382] on textarea "Hey ___. This is Paige at Heritage Apartments. Thank you for looking into our a…" at bounding box center [489, 395] width 461 height 34
click at [274, 382] on textarea "Hey Sammy. This is Paige at Heritage Apartments. Thank you for looking into our…" at bounding box center [489, 395] width 461 height 34
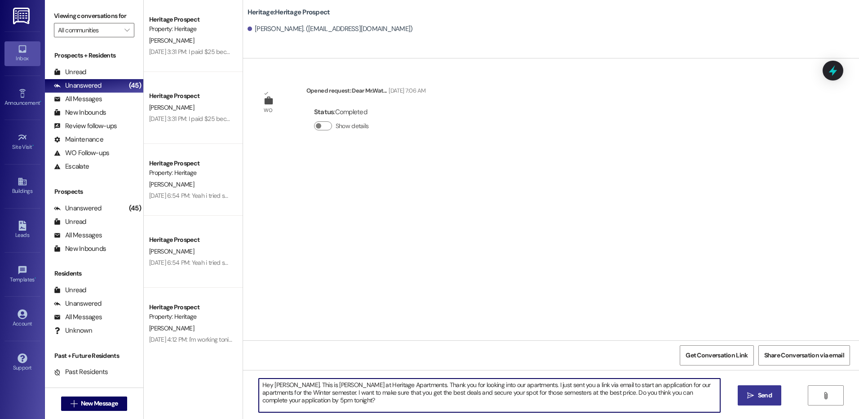
type textarea "Hey Sammy. This is Paige at Heritage Apartments. Thank you for looking into our…"
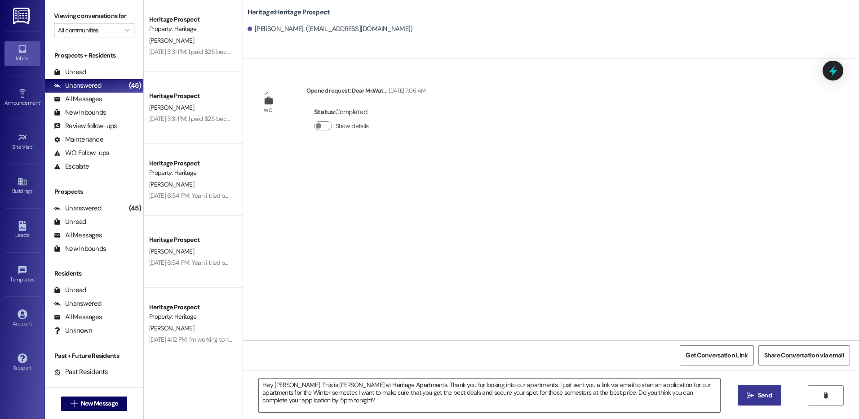
click at [762, 397] on span "Send" at bounding box center [765, 394] width 14 height 9
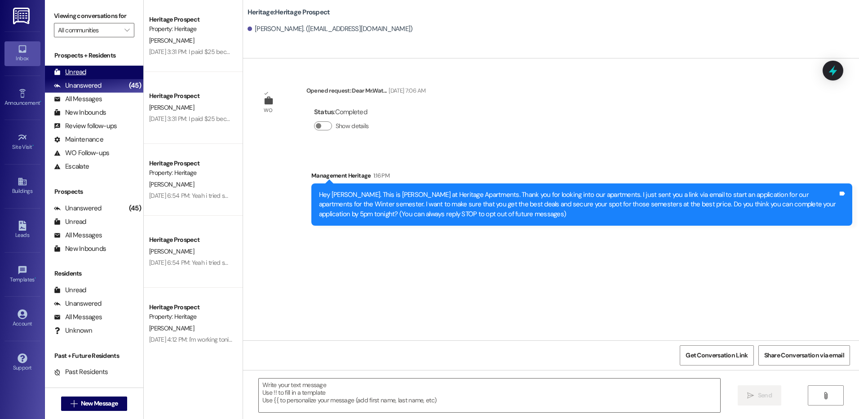
click at [103, 68] on div "Unread (0)" at bounding box center [94, 72] width 98 height 13
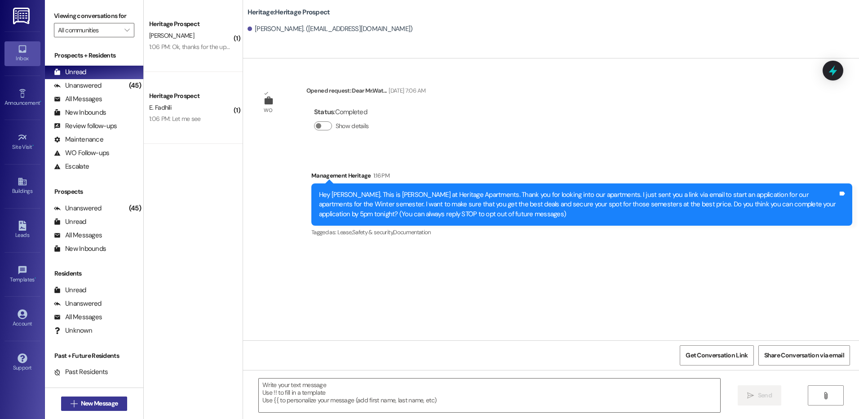
click at [104, 399] on span "New Message" at bounding box center [99, 402] width 37 height 9
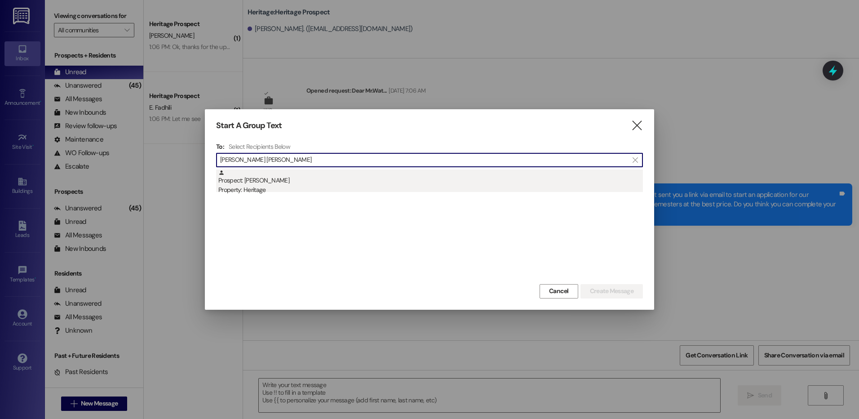
type input "ellie ra"
click at [316, 175] on div "Prospect: Ellie Rabon Property: Heritage" at bounding box center [430, 182] width 424 height 26
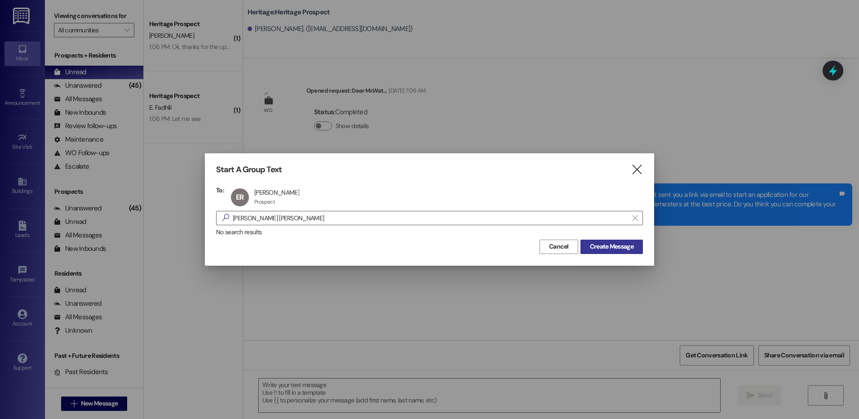
click at [615, 244] on span "Create Message" at bounding box center [612, 246] width 44 height 9
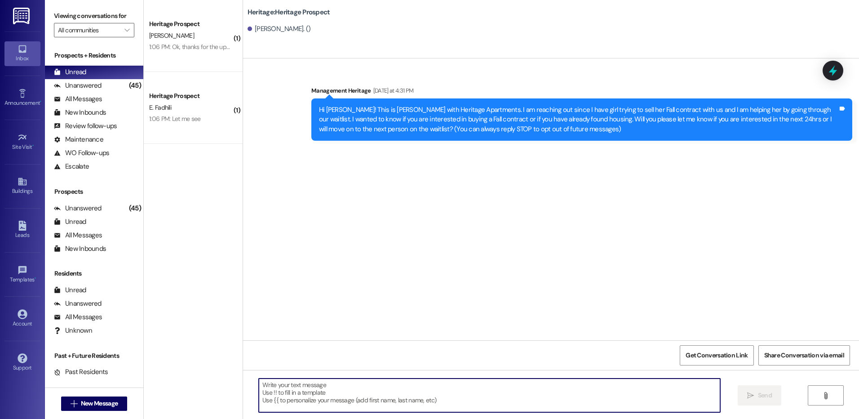
click at [364, 391] on textarea at bounding box center [489, 395] width 461 height 34
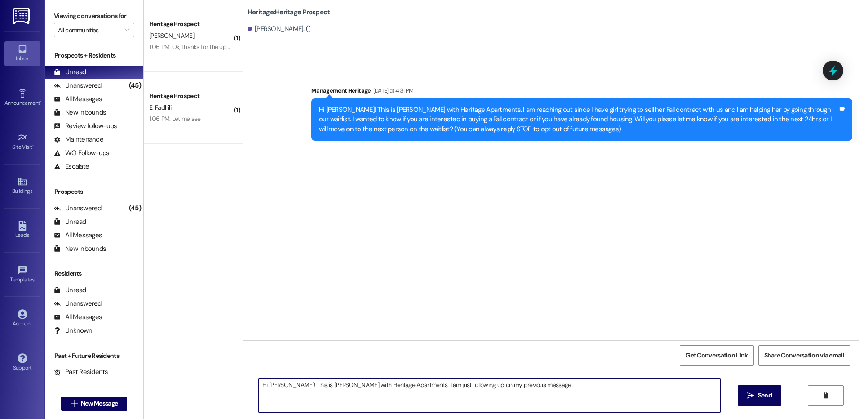
type textarea "Hi Ellie! This is Paige with Heritage Apartments. I am just following up on my …"
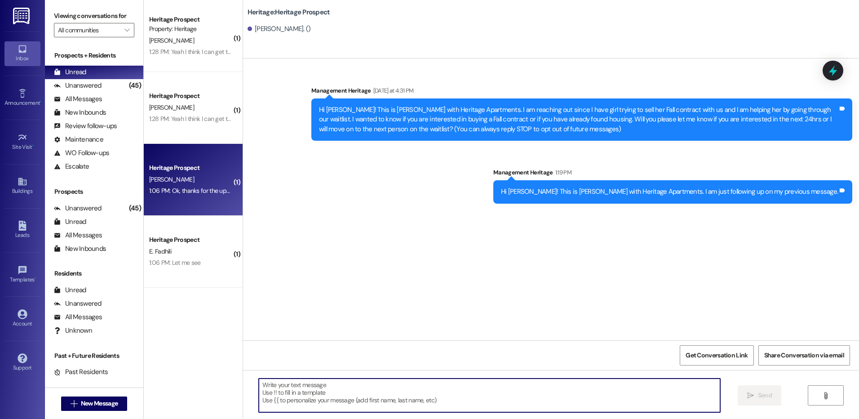
click at [176, 185] on div "1:06 PM: Ok, thanks for the update! 1:06 PM: Ok, thanks for the update!" at bounding box center [190, 190] width 85 height 11
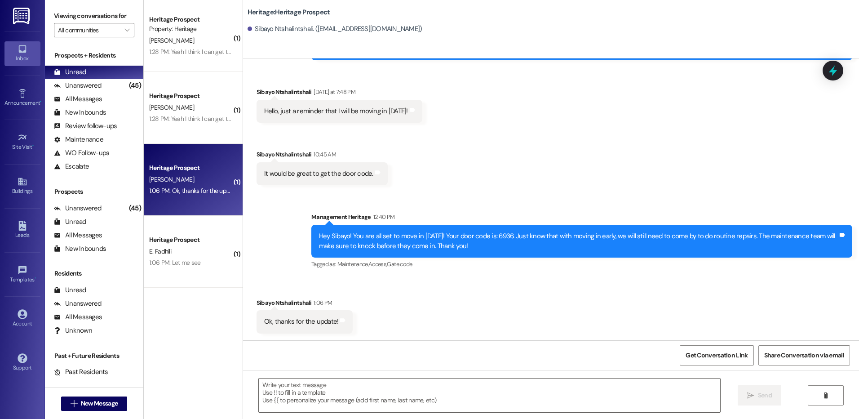
scroll to position [1988, 0]
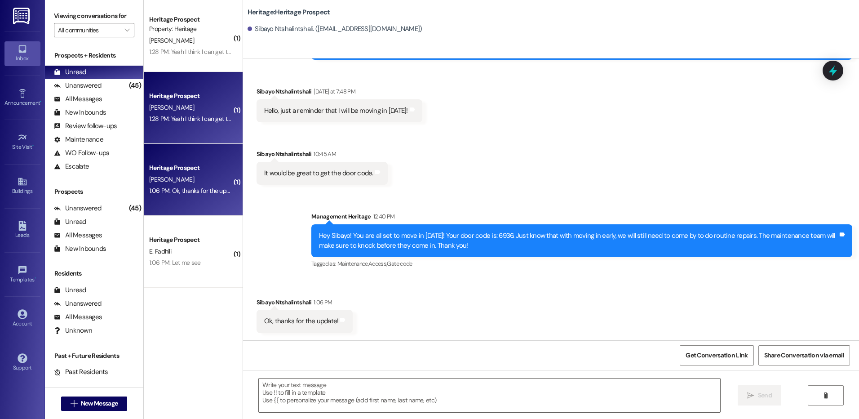
click at [224, 121] on div "1:28 PM: Yeah I think I can get that done by then 1:28 PM: Yeah I think I can g…" at bounding box center [210, 119] width 123 height 8
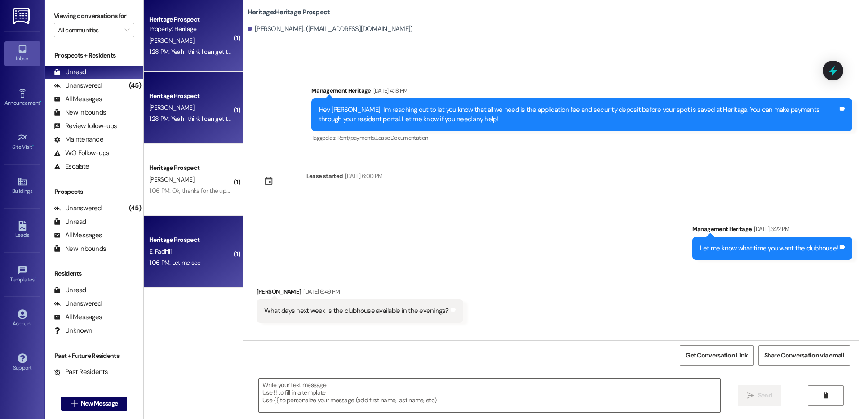
scroll to position [3448, 0]
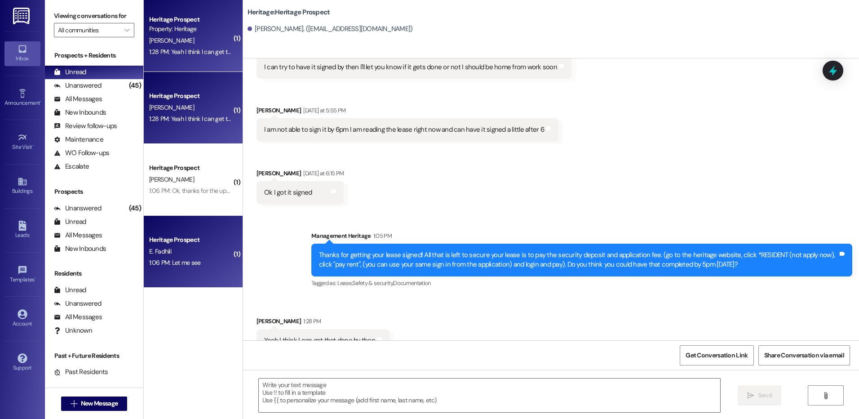
click at [198, 221] on div "Heritage Prospect E. Fadhili 1:06 PM: Let me see 1:06 PM: Let me see" at bounding box center [193, 252] width 99 height 72
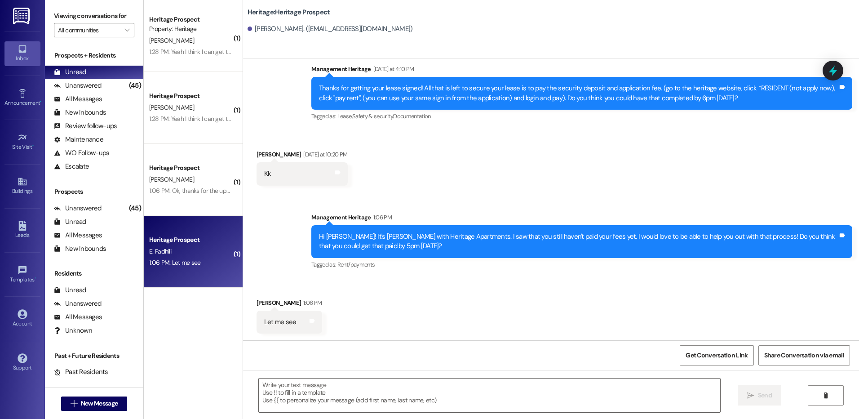
scroll to position [246, 0]
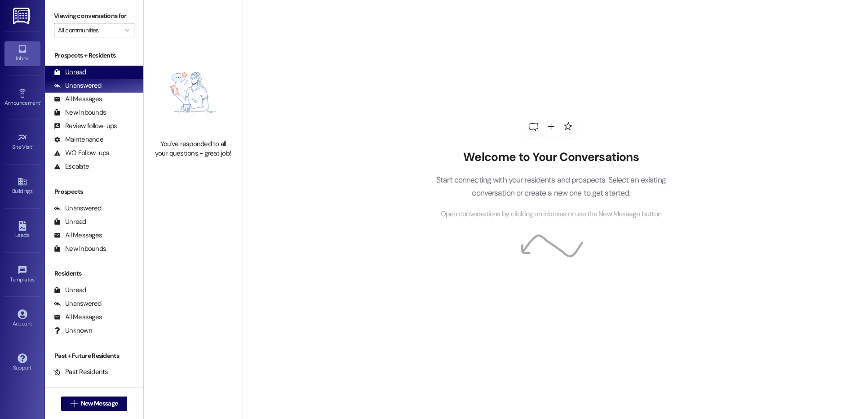
click at [75, 68] on div "Unread" at bounding box center [70, 71] width 32 height 9
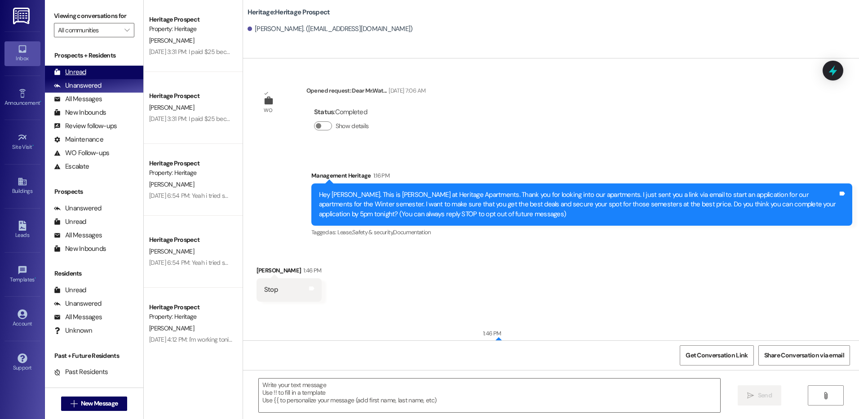
click at [111, 73] on div "Unread (0)" at bounding box center [94, 72] width 98 height 13
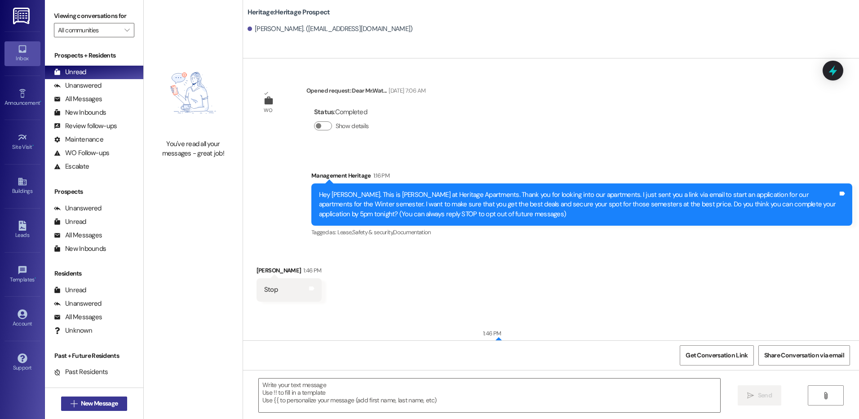
click at [95, 398] on button " New Message" at bounding box center [94, 403] width 66 height 14
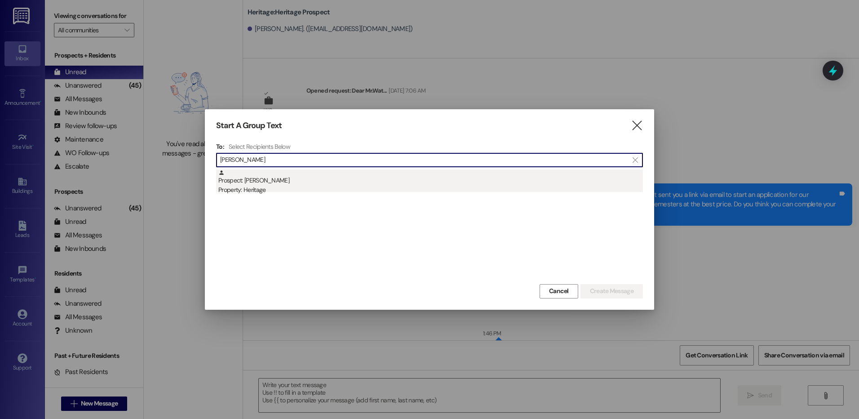
type input "ellie rab"
click at [396, 186] on div "Property: Heritage" at bounding box center [430, 189] width 424 height 9
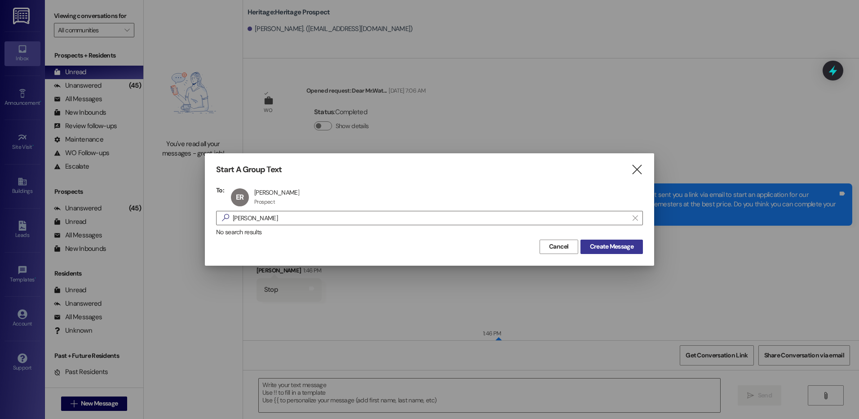
click at [585, 242] on button "Create Message" at bounding box center [611, 246] width 62 height 14
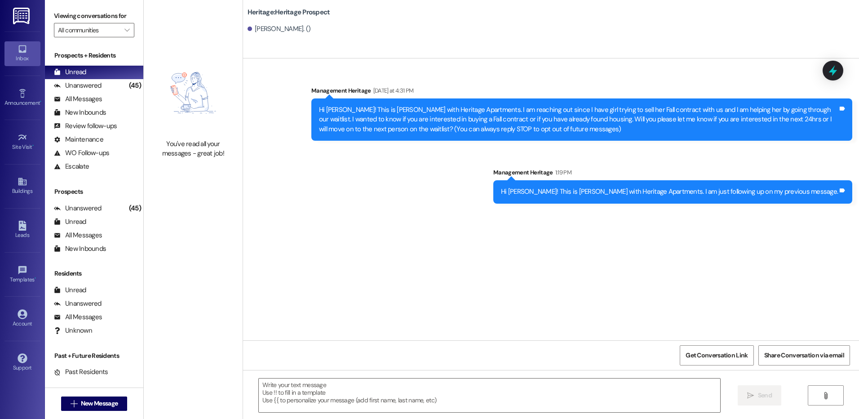
click at [335, 129] on div "Hi Ellie! This is Paige with Heritage Apartments. I am reaching out since I hav…" at bounding box center [578, 119] width 519 height 29
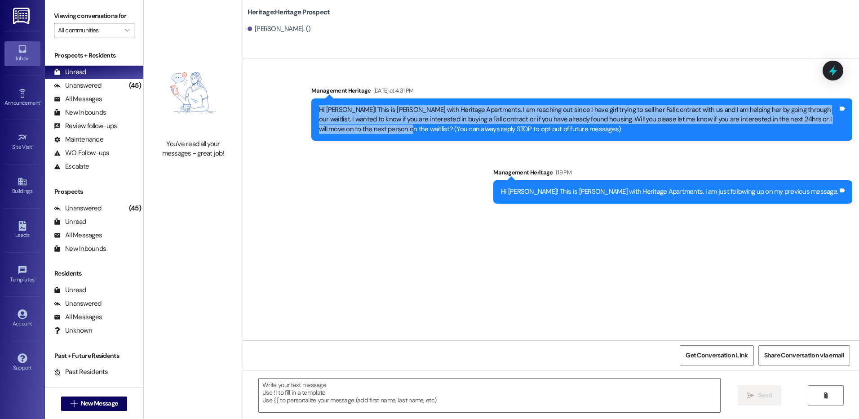
drag, startPoint x: 335, startPoint y: 129, endPoint x: 311, endPoint y: 102, distance: 35.3
click at [311, 102] on div "Hi Ellie! This is Paige with Heritage Apartments. I am reaching out since I hav…" at bounding box center [581, 119] width 541 height 42
copy div "Hi Ellie! This is Paige with Heritage Apartments. I am reaching out since I hav…"
click at [105, 402] on span "New Message" at bounding box center [99, 402] width 37 height 9
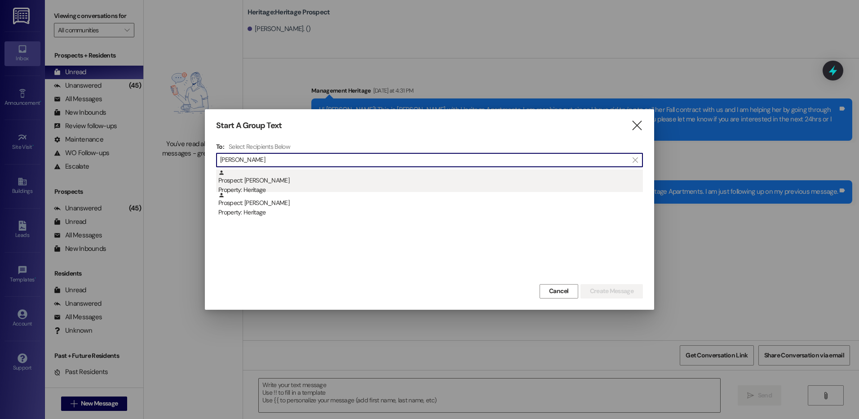
type input "millie"
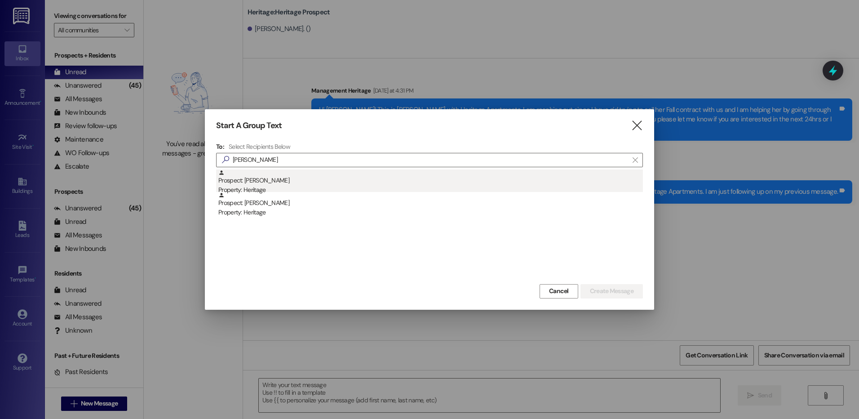
click at [325, 181] on div "Prospect: Millie Jensen Property: Heritage" at bounding box center [430, 182] width 424 height 26
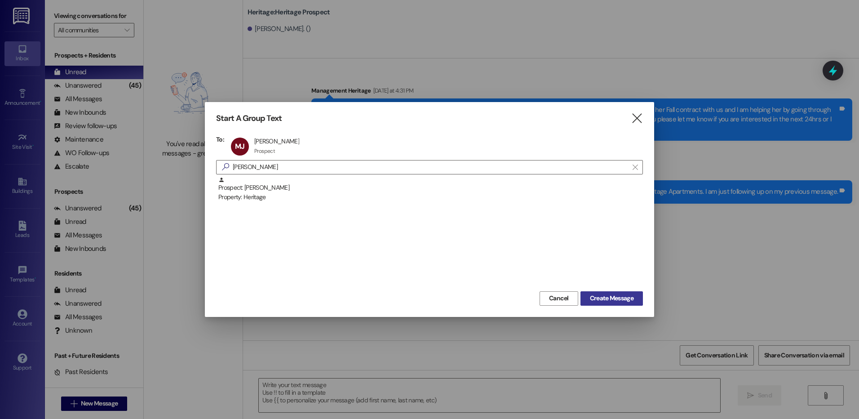
click at [601, 295] on span "Create Message" at bounding box center [612, 297] width 44 height 9
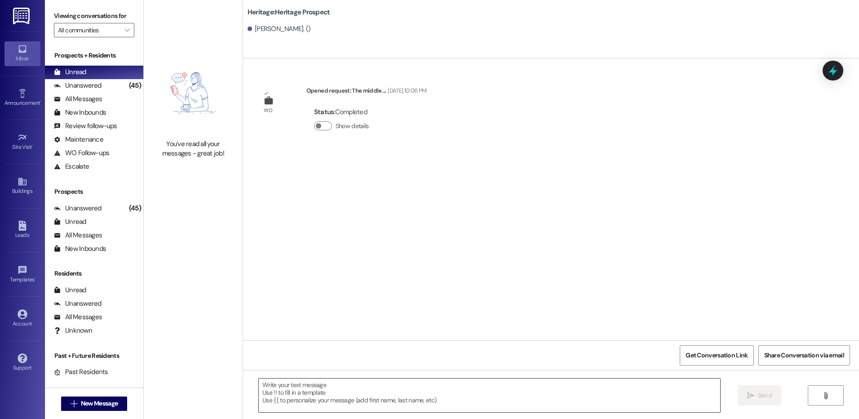
click at [314, 404] on textarea at bounding box center [489, 395] width 461 height 34
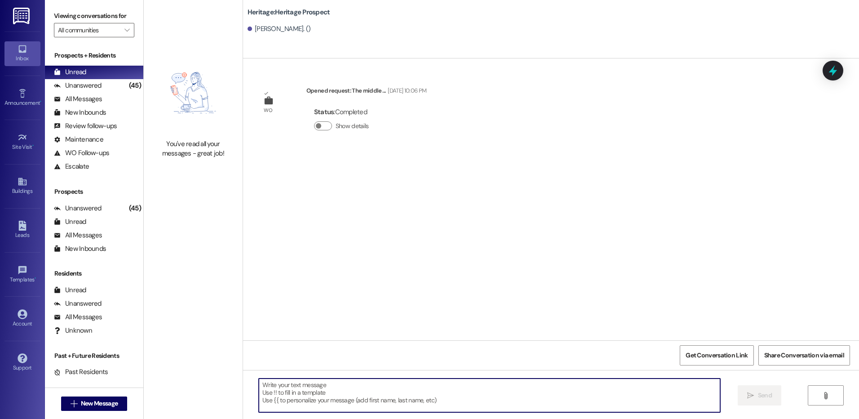
paste textarea "Hi Ellie! This is Paige with Heritage Apartments. I am reaching out since I hav…"
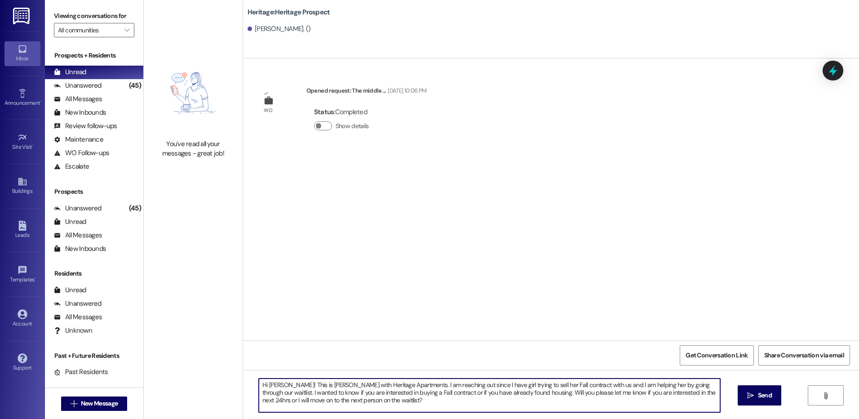
click at [267, 381] on textarea "Hi Ellie! This is Paige with Heritage Apartments. I am reaching out since I hav…" at bounding box center [489, 395] width 461 height 34
type textarea "Hi Millie! This is Paige with Heritage Apartments. I am reaching out since I ha…"
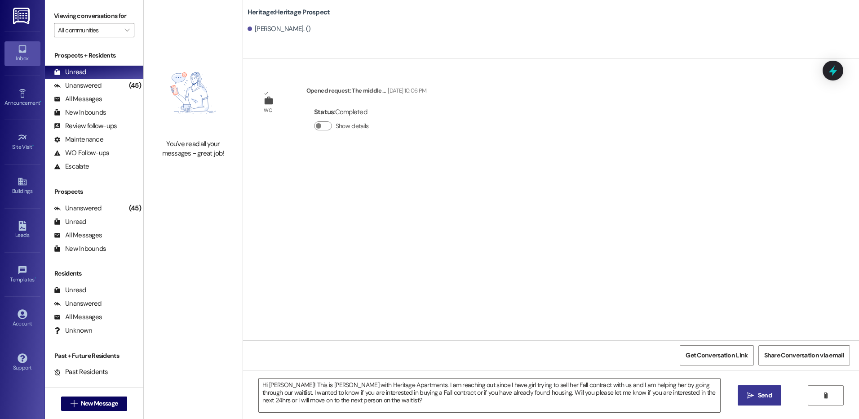
click at [756, 397] on span "Send" at bounding box center [765, 394] width 18 height 9
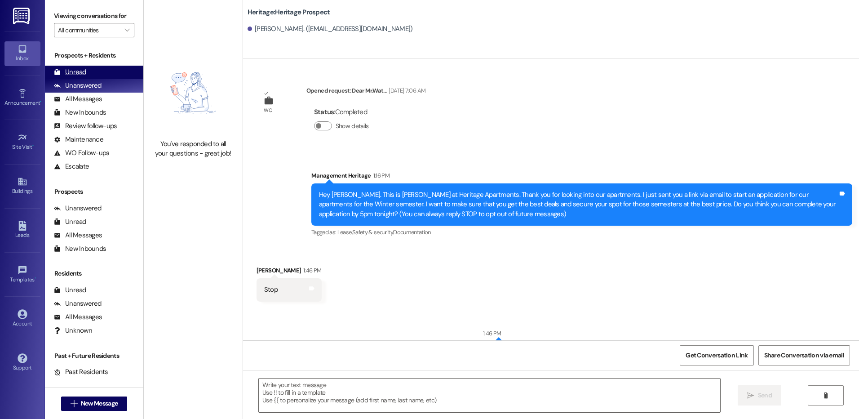
scroll to position [88, 0]
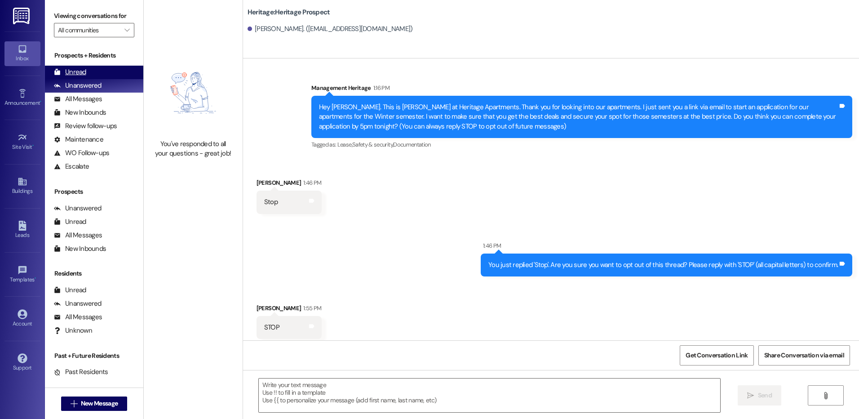
click at [99, 70] on div "Unread (0)" at bounding box center [94, 72] width 98 height 13
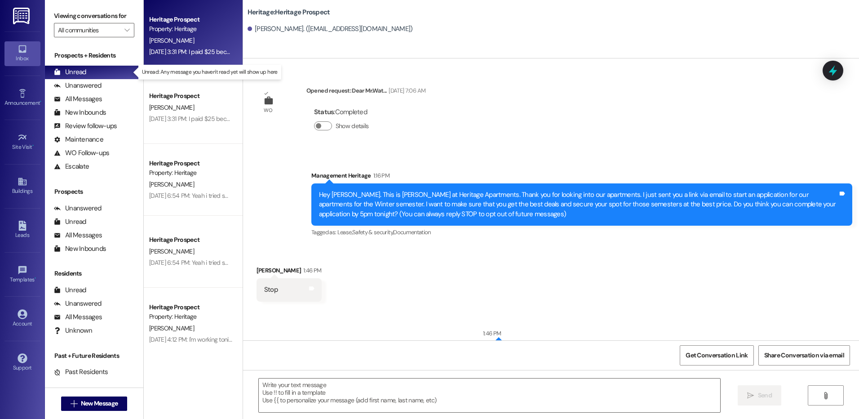
scroll to position [0, 0]
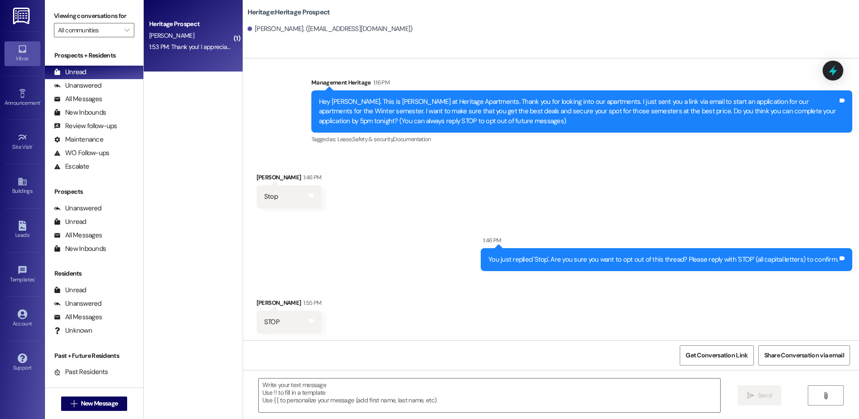
click at [195, 42] on div "1:53 PM: Thank you! I appreciate you! 1:53 PM: Thank you! I appreciate you!" at bounding box center [190, 46] width 85 height 11
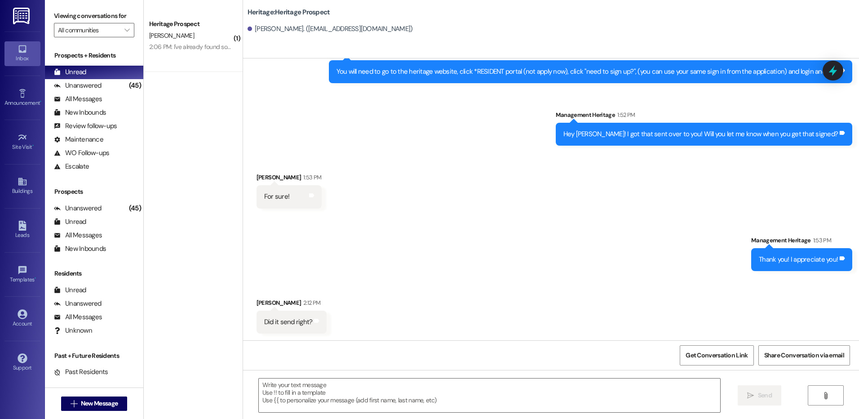
scroll to position [870, 0]
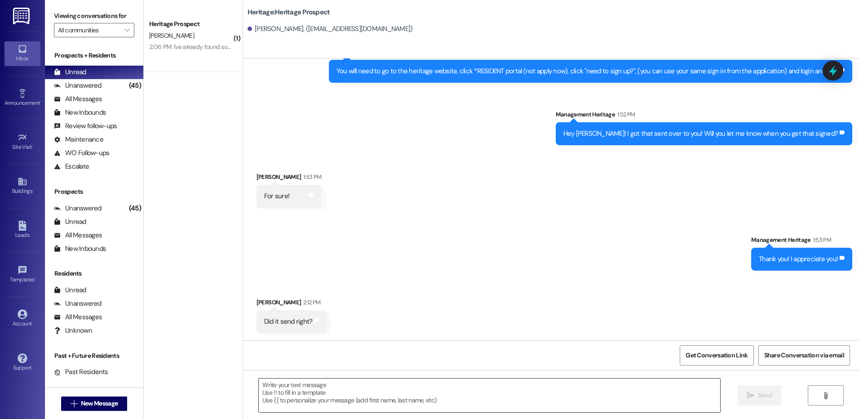
click at [334, 378] on div " Send " at bounding box center [551, 403] width 616 height 67
click at [315, 394] on textarea at bounding box center [489, 395] width 461 height 34
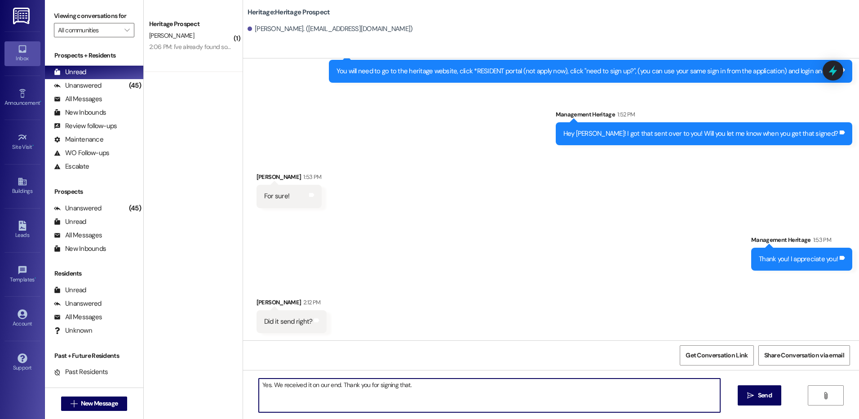
type textarea "Yes. We received it on our end. Thank you for signing that."
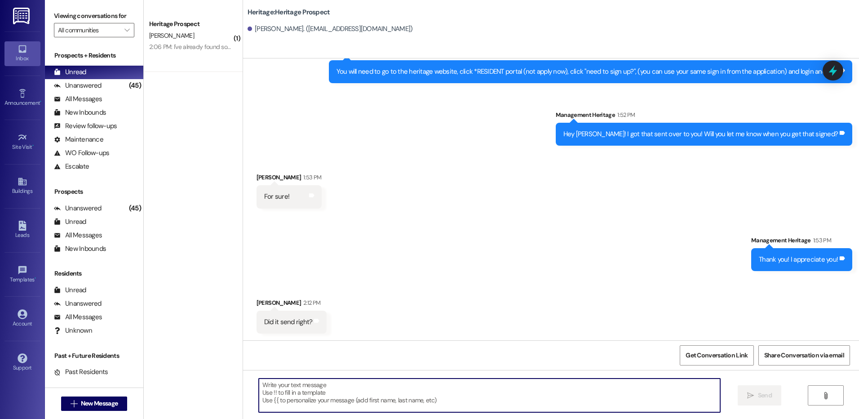
scroll to position [933, 0]
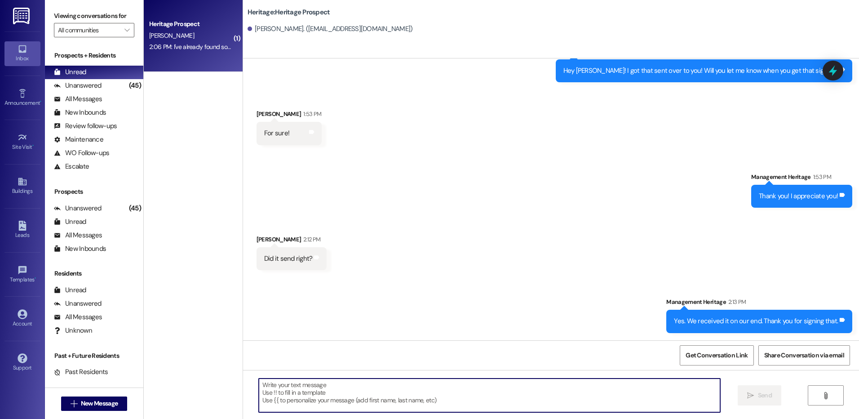
click at [188, 33] on div "[PERSON_NAME]" at bounding box center [190, 35] width 85 height 11
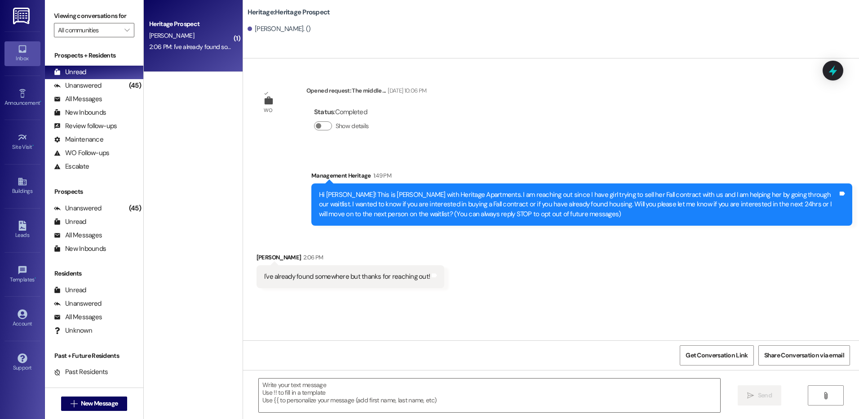
scroll to position [0, 0]
click at [73, 408] on button " New Message" at bounding box center [94, 403] width 66 height 14
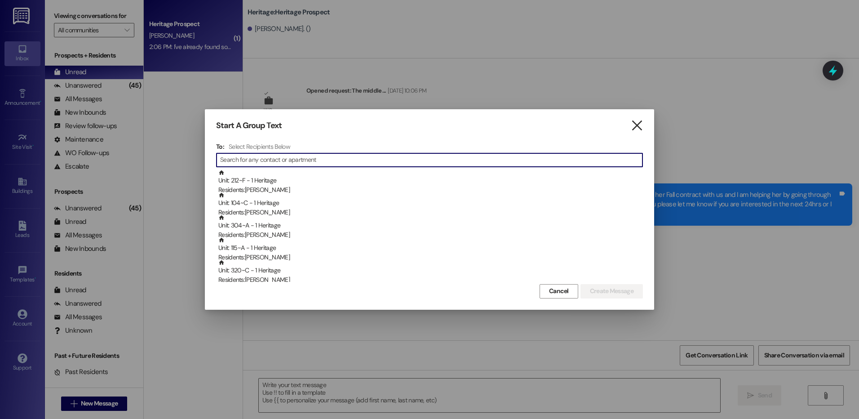
click at [639, 121] on icon "" at bounding box center [637, 125] width 12 height 9
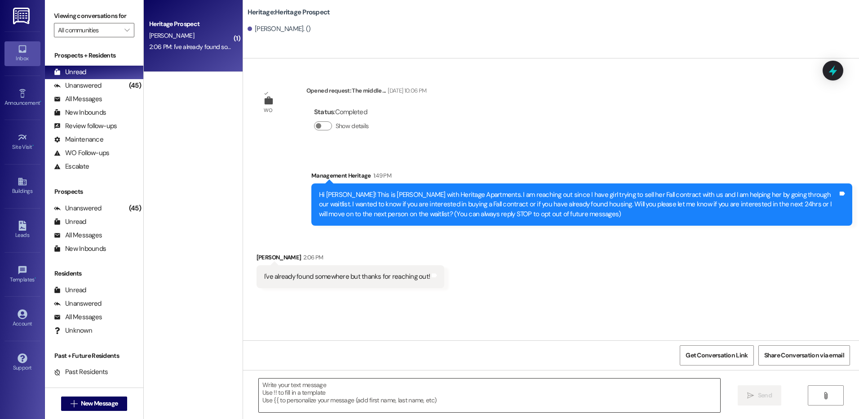
click at [342, 397] on textarea at bounding box center [489, 395] width 461 height 34
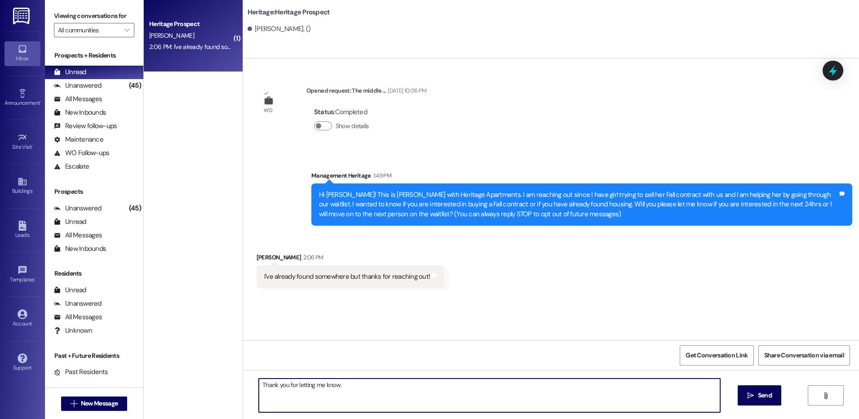
type textarea "Thank you for letting me know."
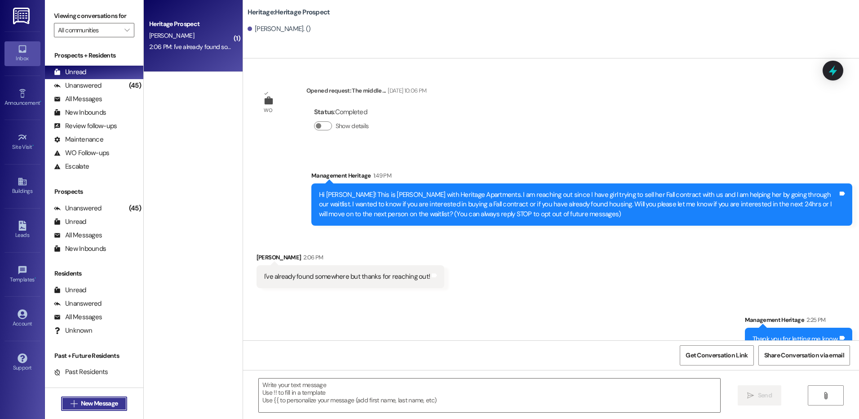
click at [103, 401] on span "New Message" at bounding box center [99, 402] width 37 height 9
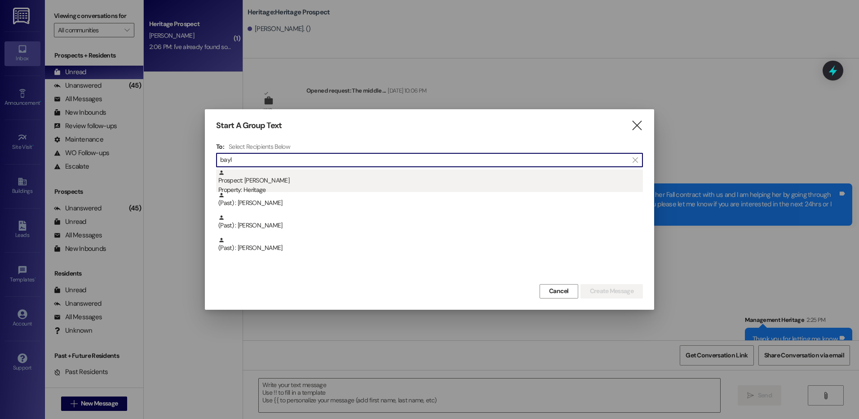
type input "bayl"
click at [324, 181] on div "Prospect: [PERSON_NAME] Property: Heritage" at bounding box center [430, 182] width 424 height 26
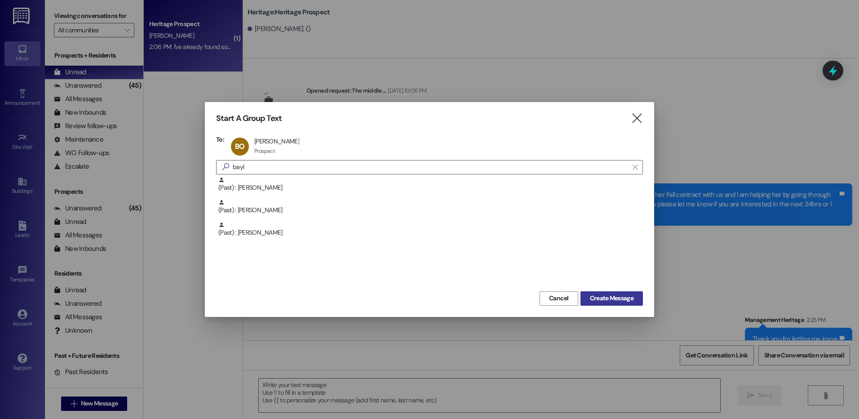
click at [600, 294] on span "Create Message" at bounding box center [612, 297] width 44 height 9
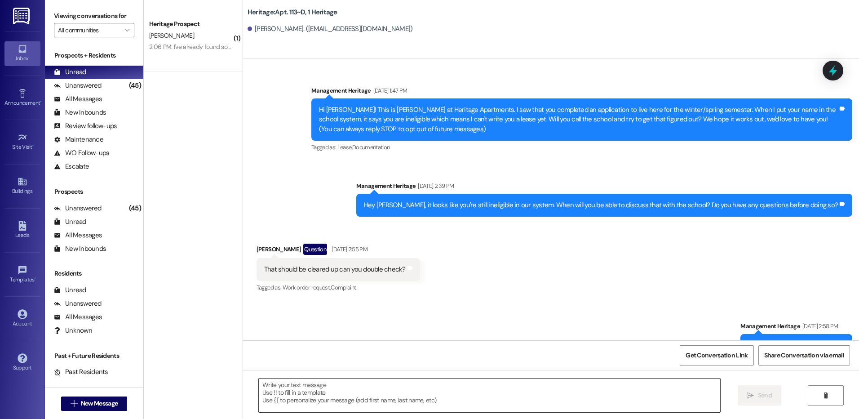
click at [357, 397] on textarea at bounding box center [489, 395] width 461 height 34
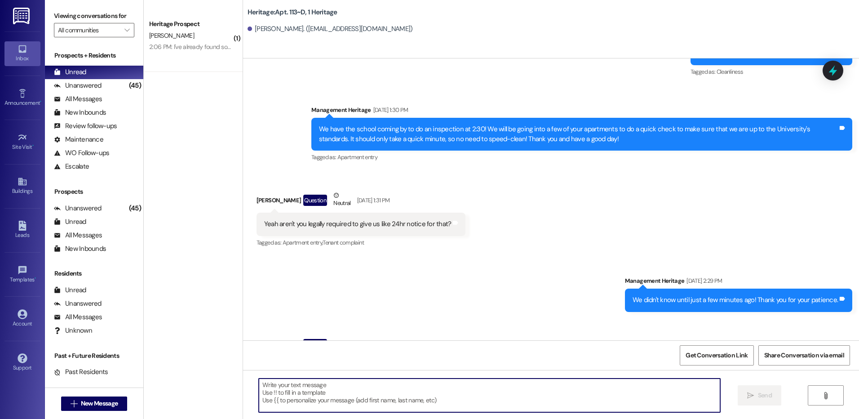
scroll to position [2348, 0]
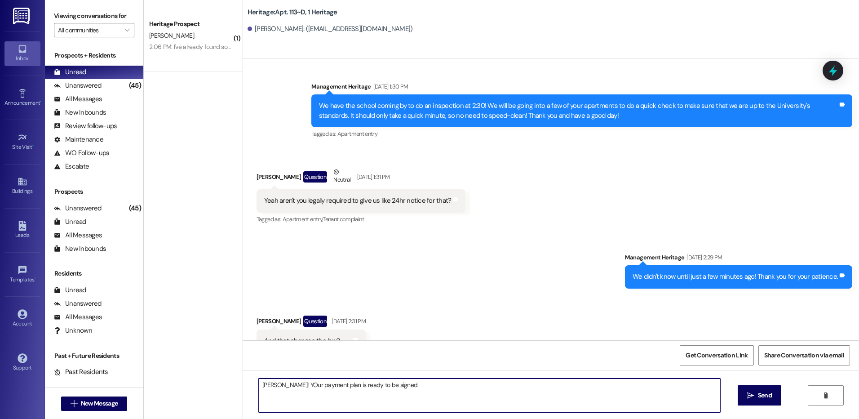
type textarea "[PERSON_NAME]! Your payment plan is ready to be signed."
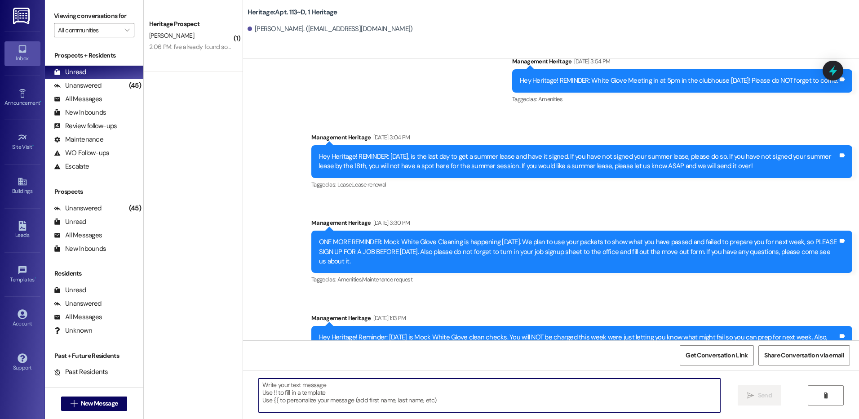
scroll to position [8671, 0]
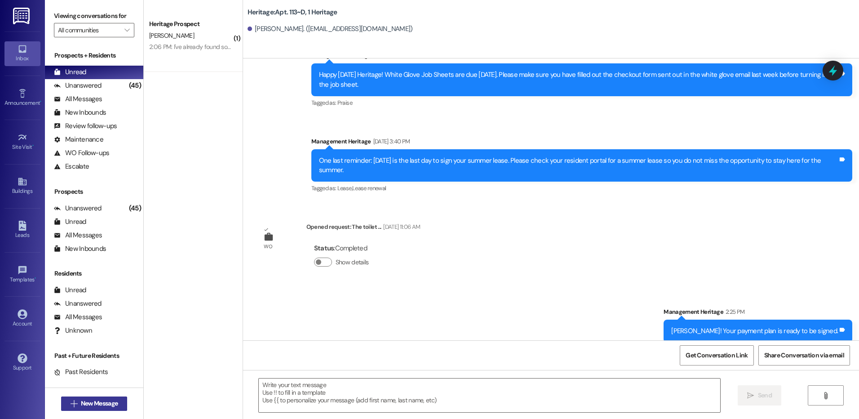
click at [81, 407] on span "New Message" at bounding box center [99, 402] width 37 height 9
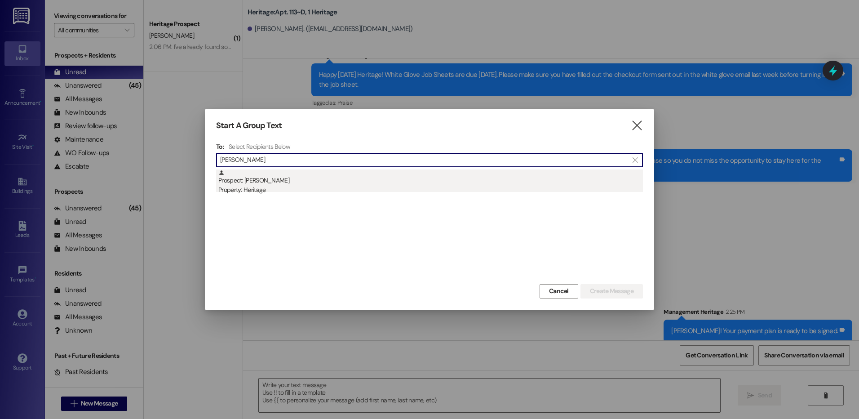
type input "richard cantrell"
click at [341, 190] on div "Property: Heritage" at bounding box center [430, 189] width 424 height 9
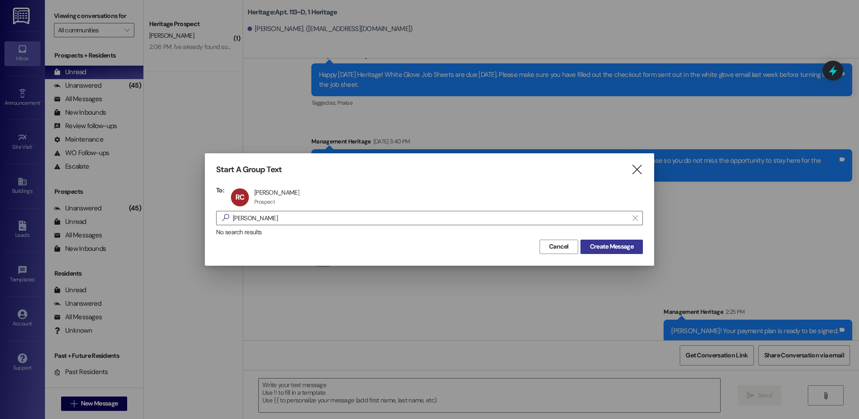
click at [630, 252] on button "Create Message" at bounding box center [611, 246] width 62 height 14
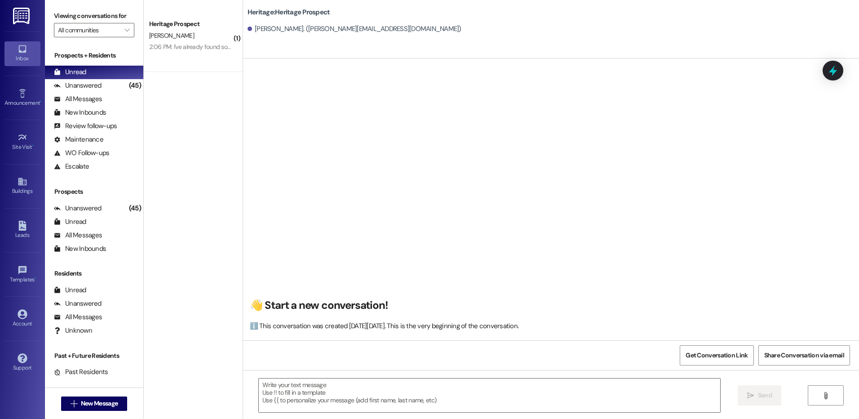
scroll to position [0, 0]
click at [301, 381] on textarea at bounding box center [489, 395] width 461 height 34
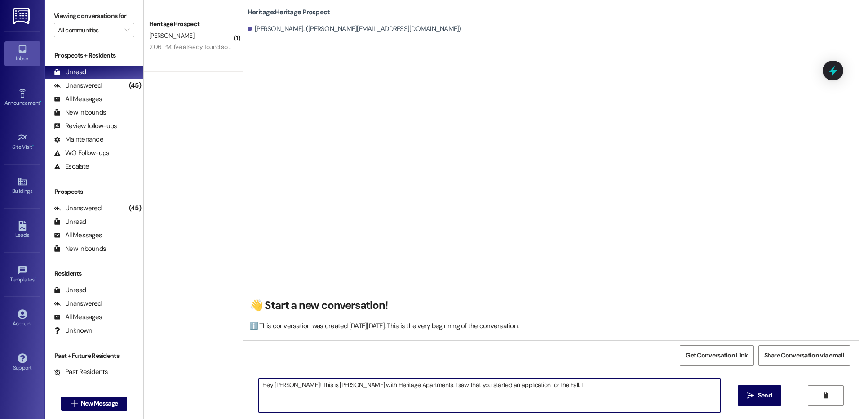
click at [558, 386] on textarea "Hey Richard! This is Paige with Heritage Apartments. I saw that you started an …" at bounding box center [489, 395] width 461 height 34
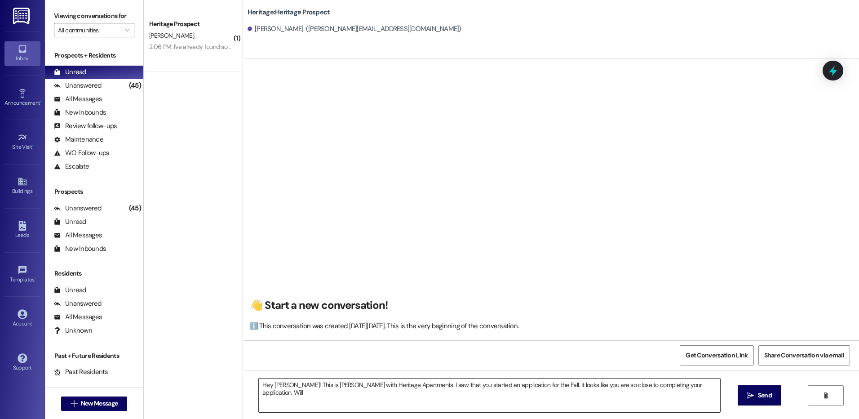
click at [451, 392] on textarea "Hey Richard! This is Paige with Heritage Apartments. I saw that you started an …" at bounding box center [489, 395] width 461 height 34
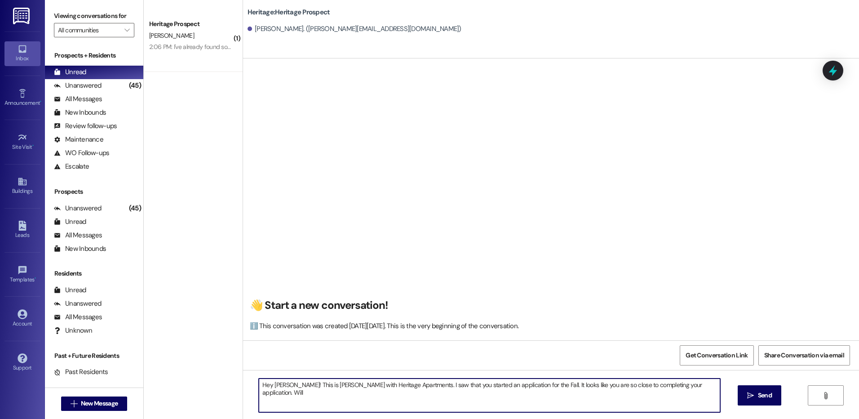
click at [460, 394] on textarea "Hey Richard! This is Paige with Heritage Apartments. I saw that you started an …" at bounding box center [489, 395] width 461 height 34
click at [709, 387] on textarea "Hey Richard! This is Paige with Heritage Apartments. I saw that you started an …" at bounding box center [489, 395] width 461 height 34
type textarea "Hey Richard! This is Paige with Heritage Apartments. I saw that you started an …"
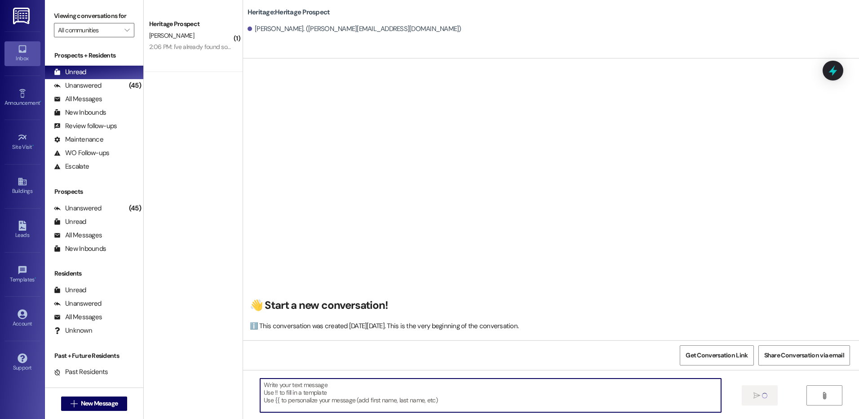
scroll to position [0, 0]
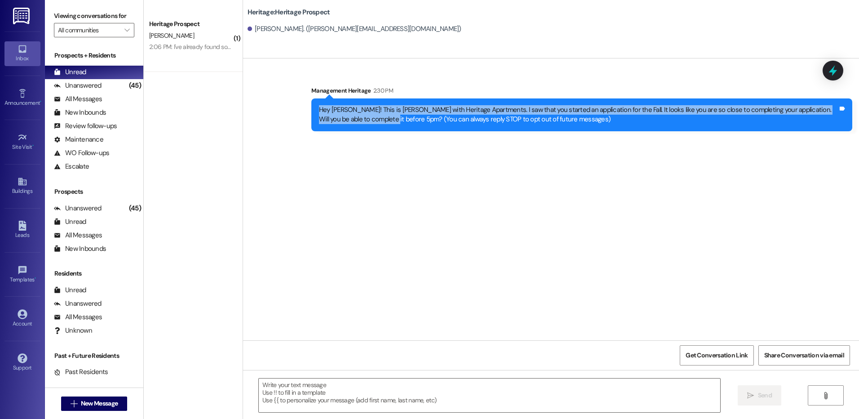
drag, startPoint x: 353, startPoint y: 118, endPoint x: 313, endPoint y: 106, distance: 41.6
click at [319, 106] on div "Hey Richard! This is Paige with Heritage Apartments. I saw that you started an …" at bounding box center [578, 114] width 519 height 19
copy div "Hey Richard! This is Paige with Heritage Apartments. I saw that you started an …"
click at [114, 400] on span "New Message" at bounding box center [99, 402] width 37 height 9
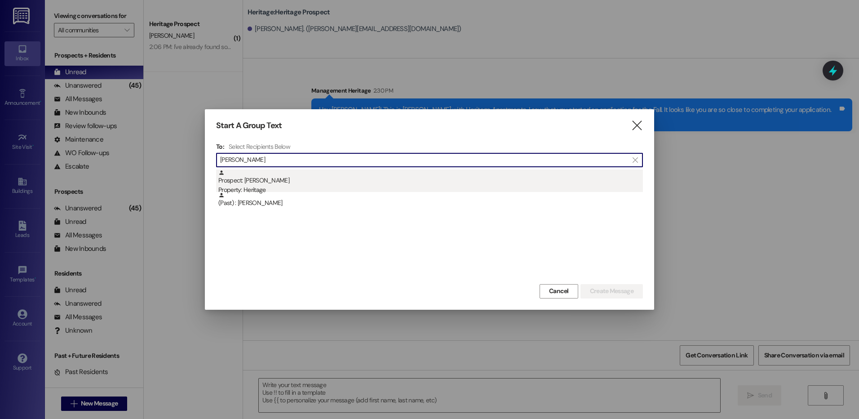
type input "nathan kotter"
click at [311, 175] on div "Prospect: Nathan Kotter Property: Heritage" at bounding box center [430, 182] width 424 height 26
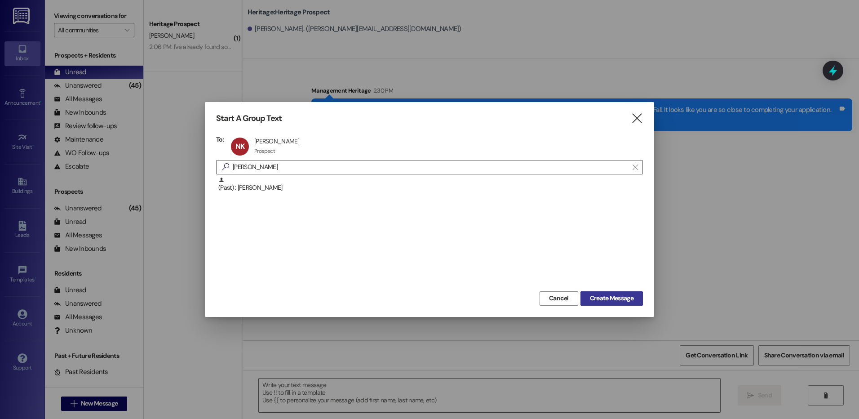
click at [622, 296] on span "Create Message" at bounding box center [612, 297] width 44 height 9
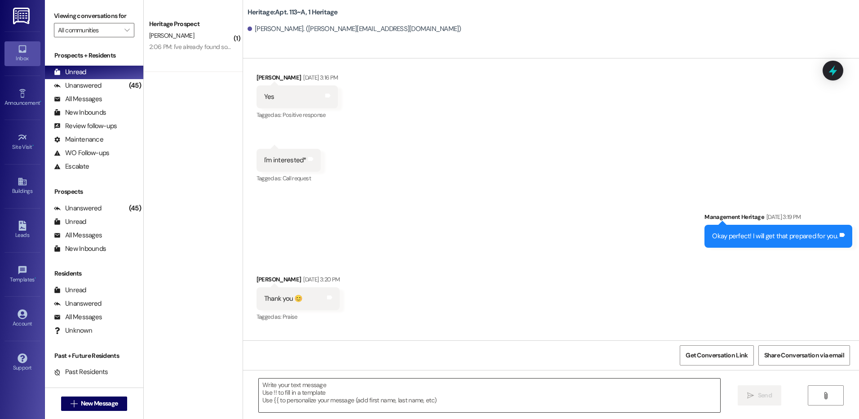
click at [305, 385] on textarea at bounding box center [489, 395] width 461 height 34
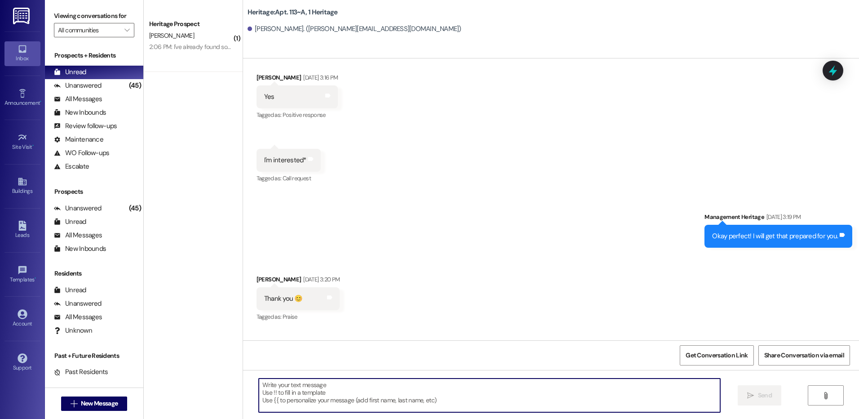
scroll to position [7432, 0]
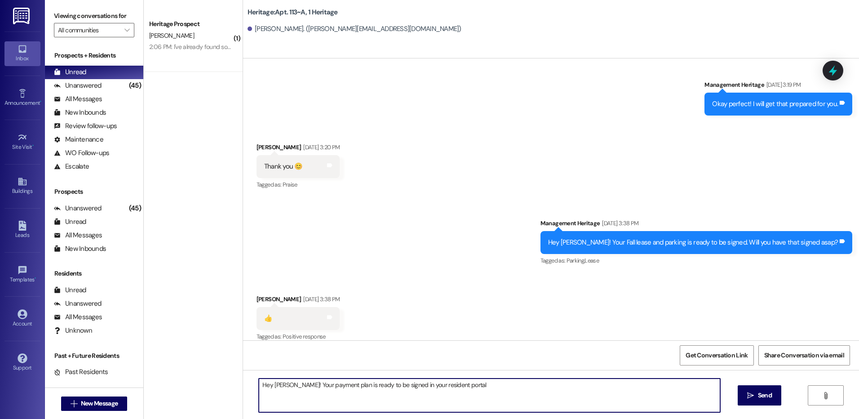
type textarea "Hey [PERSON_NAME]! Your payment plan is ready to be signed in your resident por…"
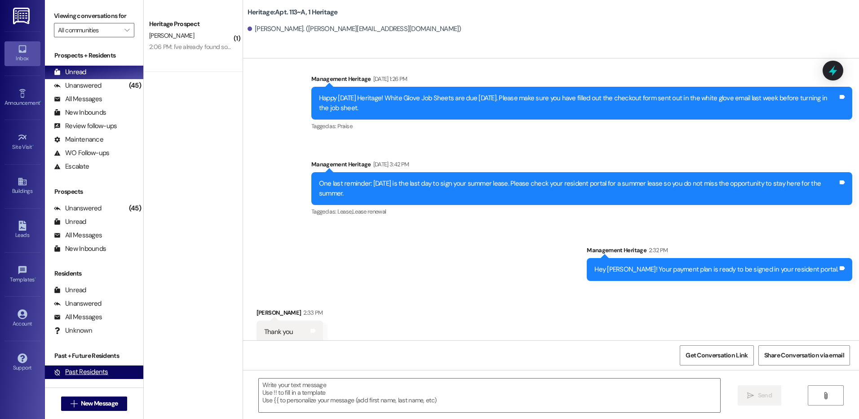
scroll to position [8212, 0]
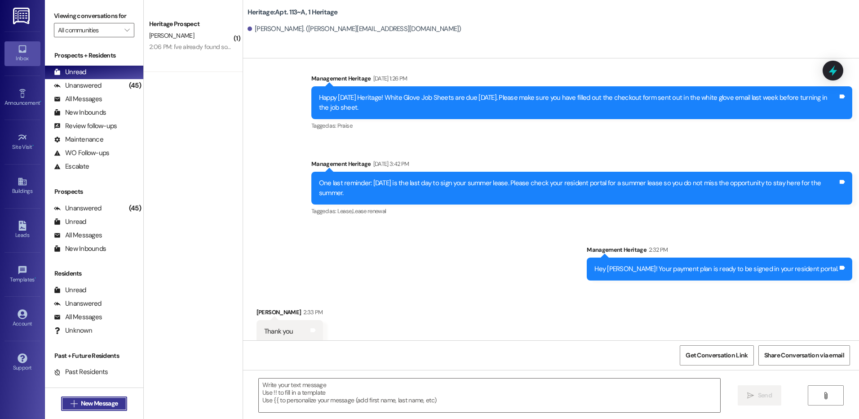
click at [107, 398] on span "New Message" at bounding box center [99, 402] width 37 height 9
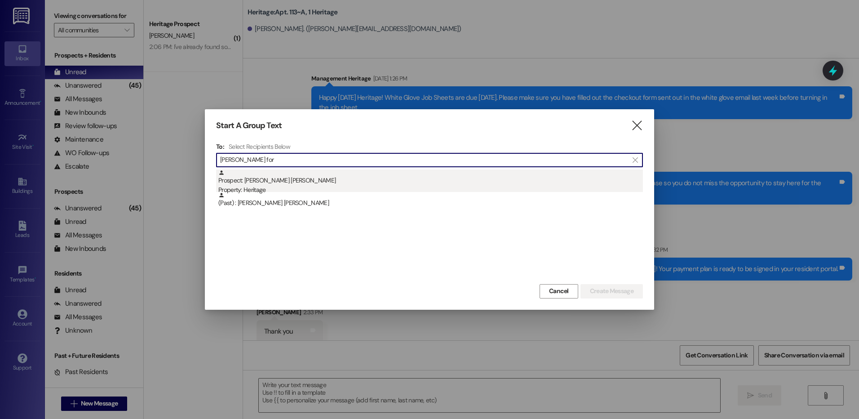
type input "smith for"
click at [304, 186] on div "Property: Heritage" at bounding box center [430, 189] width 424 height 9
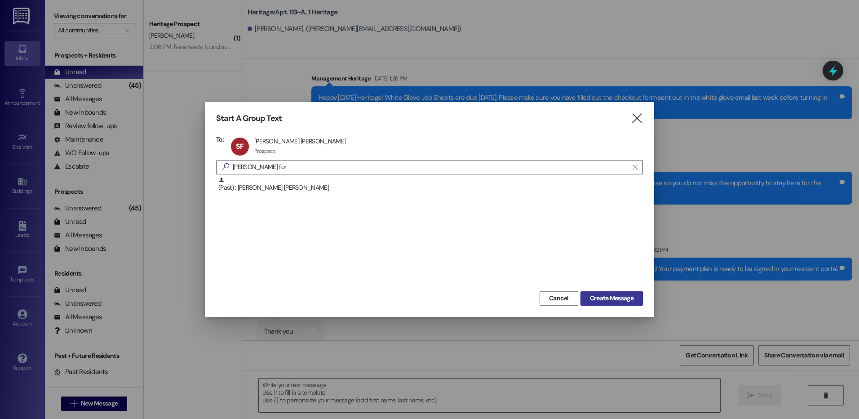
click at [602, 298] on span "Create Message" at bounding box center [612, 297] width 44 height 9
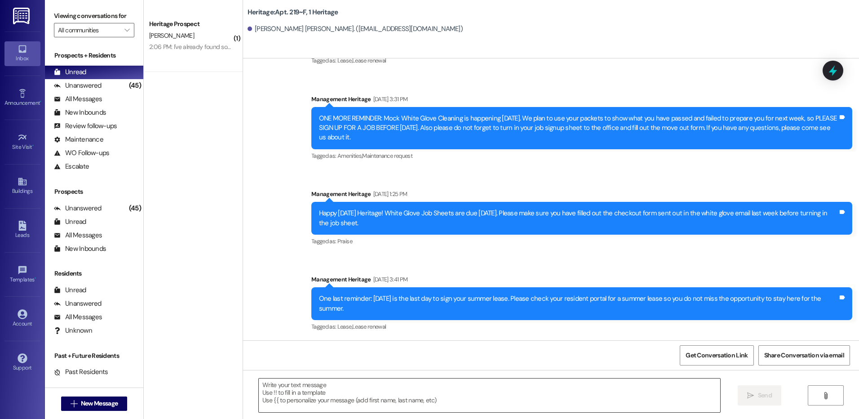
scroll to position [6879, 0]
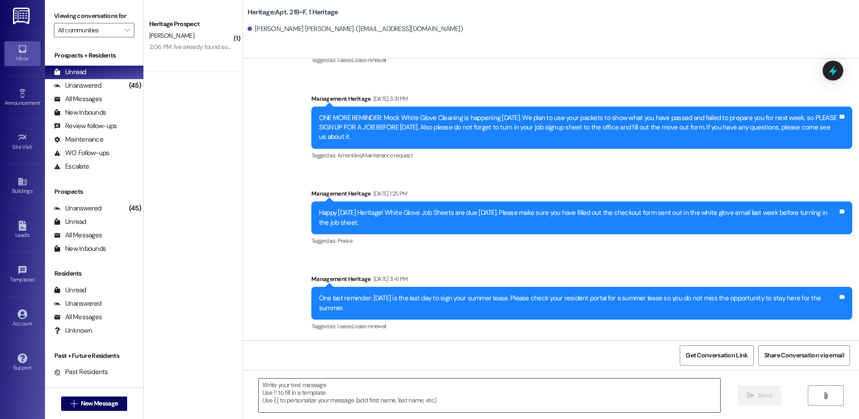
click at [299, 402] on textarea at bounding box center [489, 395] width 461 height 34
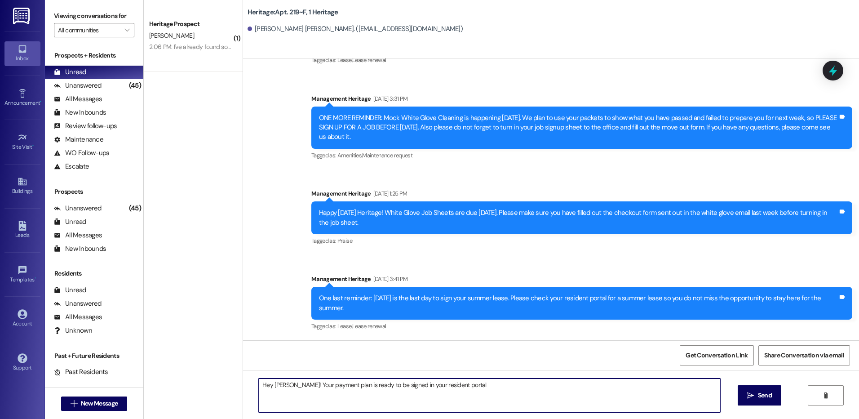
type textarea "Hey Smith! Your payment plan is ready to be signed in your resident portal."
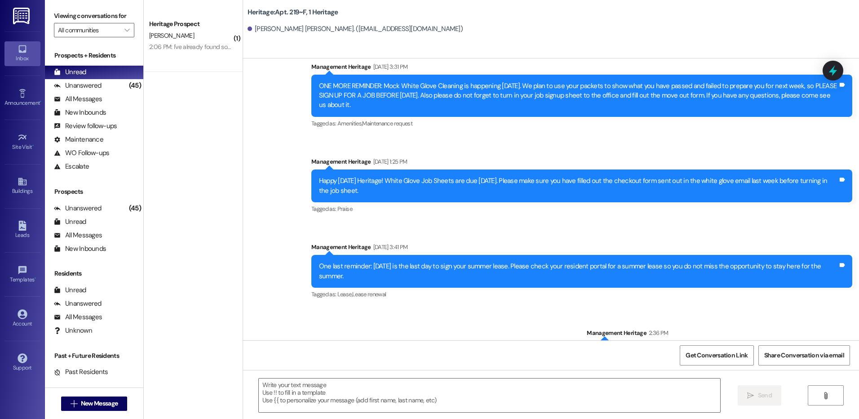
scroll to position [6941, 0]
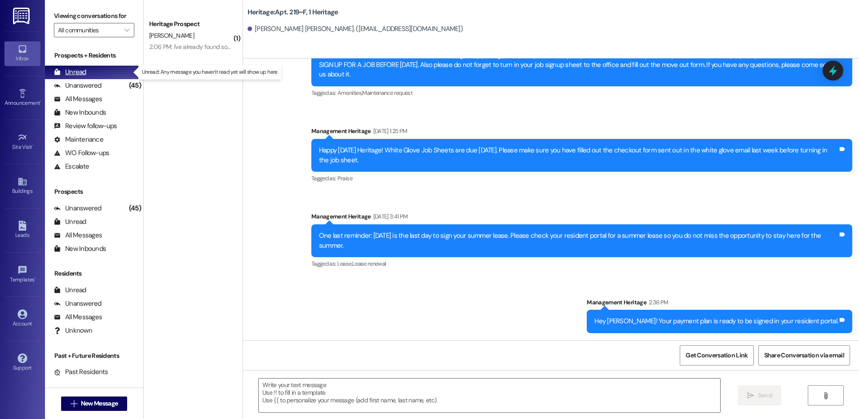
click at [89, 75] on div "Unread (0)" at bounding box center [94, 72] width 98 height 13
click at [97, 406] on span "New Message" at bounding box center [99, 402] width 37 height 9
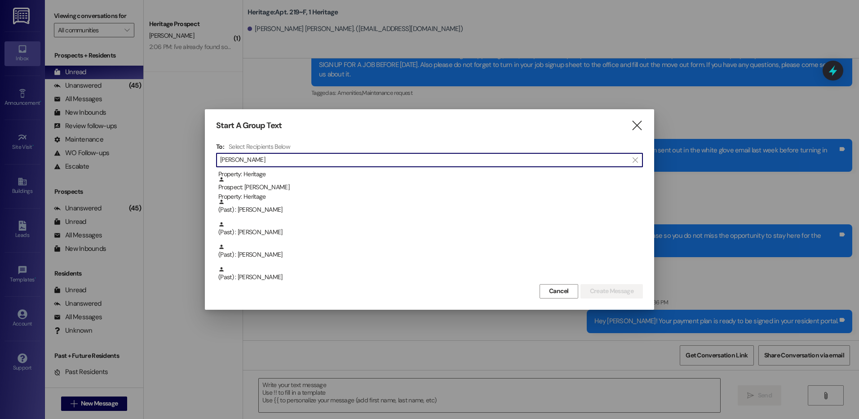
scroll to position [135, 0]
type input "richard"
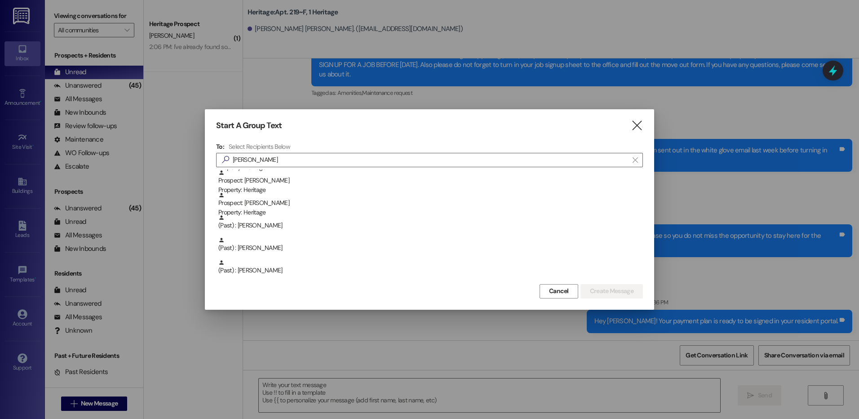
click at [302, 204] on div "Prospect: Richard Cantrell Property: Heritage" at bounding box center [430, 205] width 424 height 26
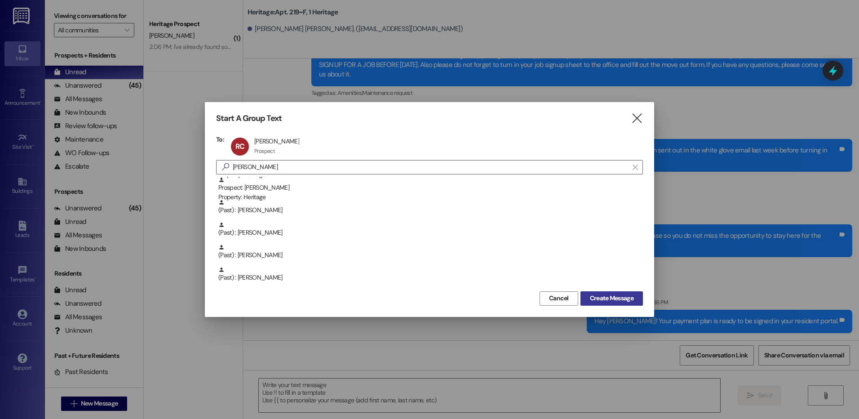
click at [610, 294] on span "Create Message" at bounding box center [612, 297] width 44 height 9
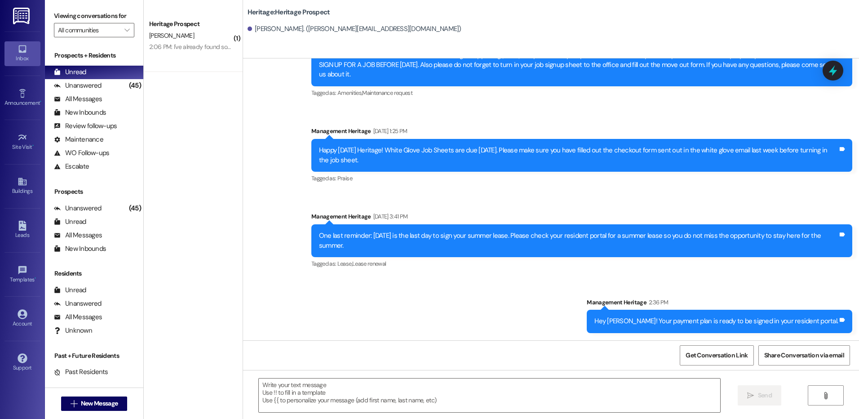
scroll to position [0, 0]
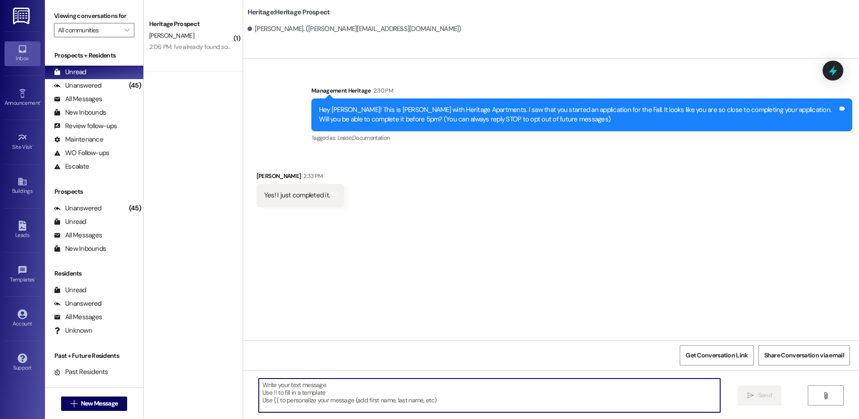
click at [312, 384] on textarea at bounding box center [489, 395] width 461 height 34
click at [347, 386] on textarea "Perfect!! The individual s" at bounding box center [489, 395] width 461 height 34
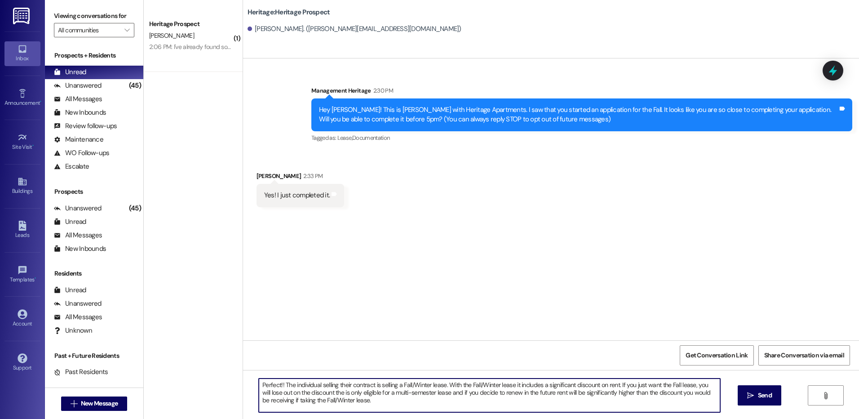
click at [439, 396] on textarea "Perfect!! The individual selling their contract is selling a Fall/Winter lease.…" at bounding box center [489, 395] width 461 height 34
click at [540, 391] on textarea "Perfect!! The individual selling their contract is selling a Fall/Winter lease.…" at bounding box center [489, 395] width 461 height 34
click at [365, 401] on textarea "Perfect!! The individual selling their contract is selling a Fall/Winter lease.…" at bounding box center [489, 395] width 461 height 34
type textarea "Perfect!! The individual selling their contract is selling a Fall/Winter lease.…"
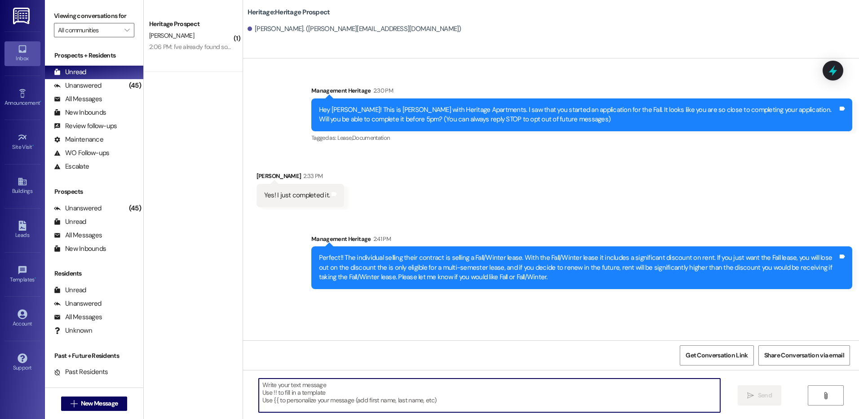
click at [324, 389] on textarea at bounding box center [489, 395] width 461 height 34
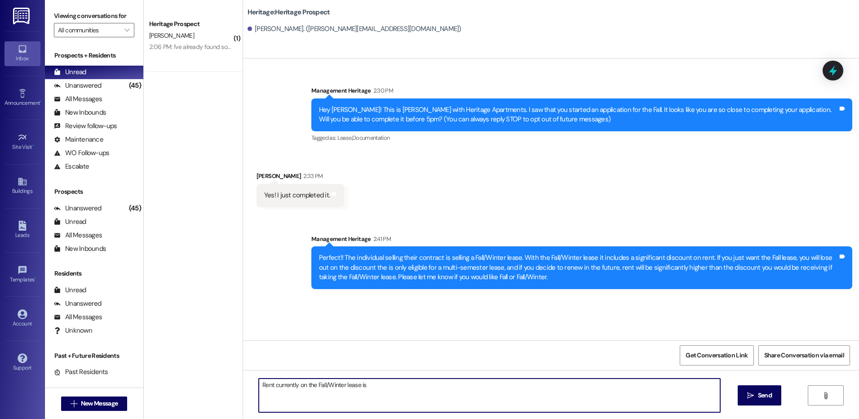
click at [385, 382] on textarea "Rent currently on the Fall/Winter lease is" at bounding box center [489, 395] width 461 height 34
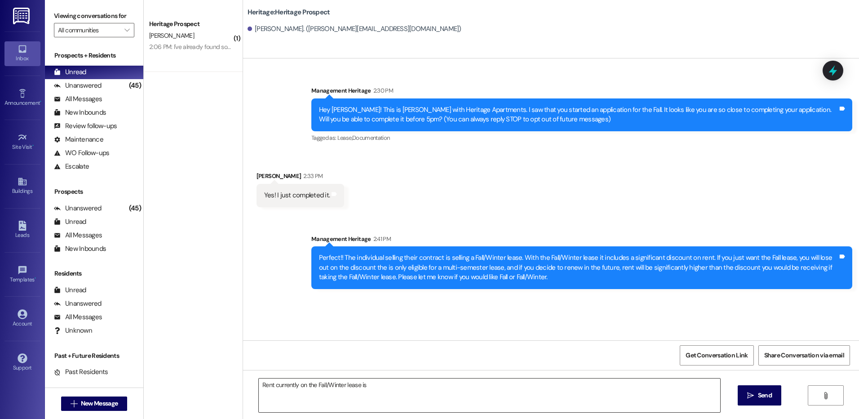
click at [374, 384] on textarea "Rent currently on the Fall/Winter lease is" at bounding box center [489, 395] width 461 height 34
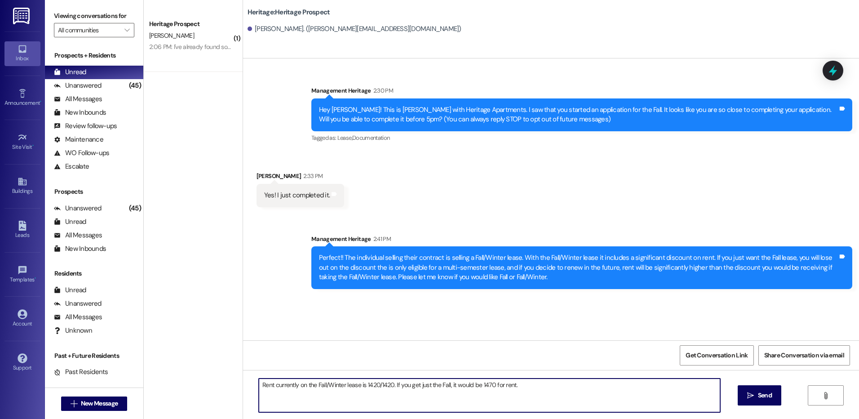
type textarea "Rent currently on the Fall/Winter lease is 1420/1420. If you get just the Fall,…"
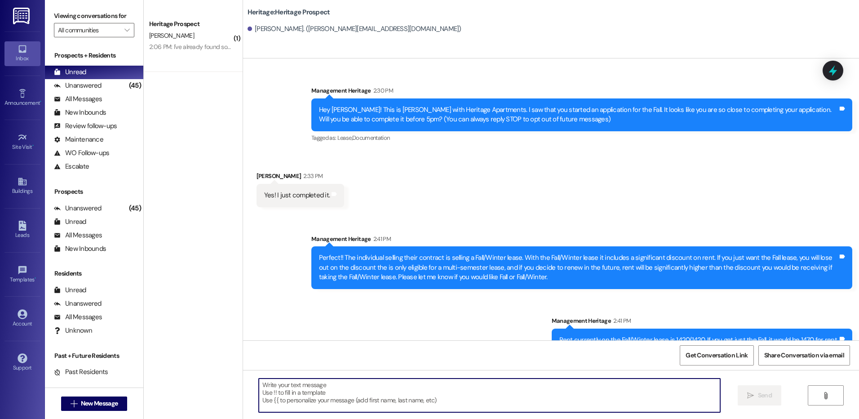
scroll to position [18, 0]
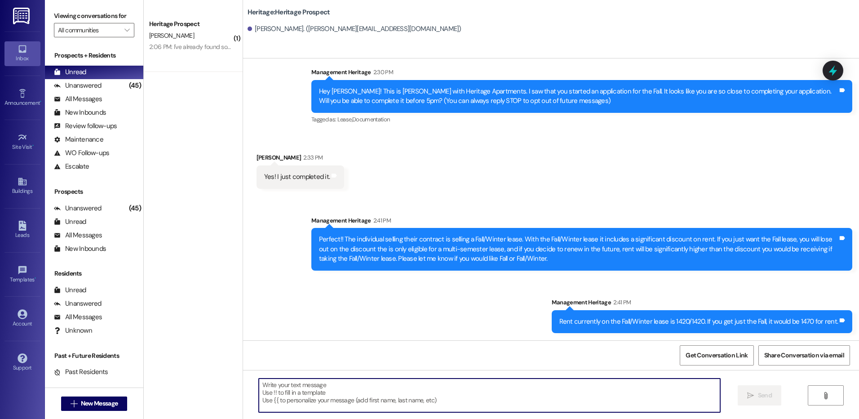
click at [314, 397] on textarea at bounding box center [489, 395] width 461 height 34
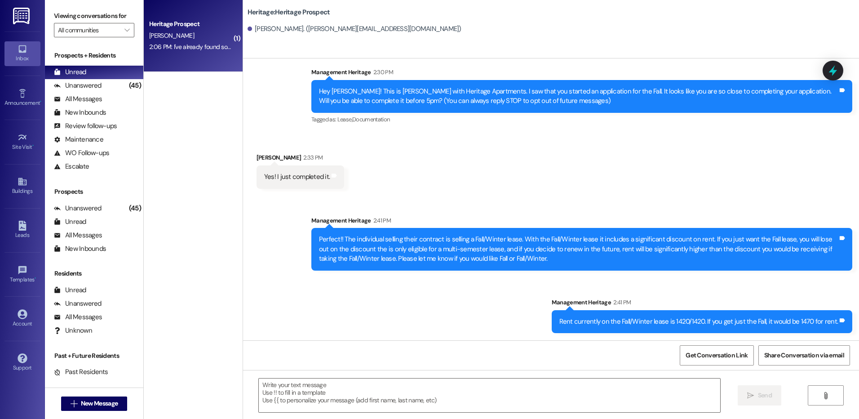
click at [172, 35] on div "M. Jensen" at bounding box center [190, 35] width 85 height 11
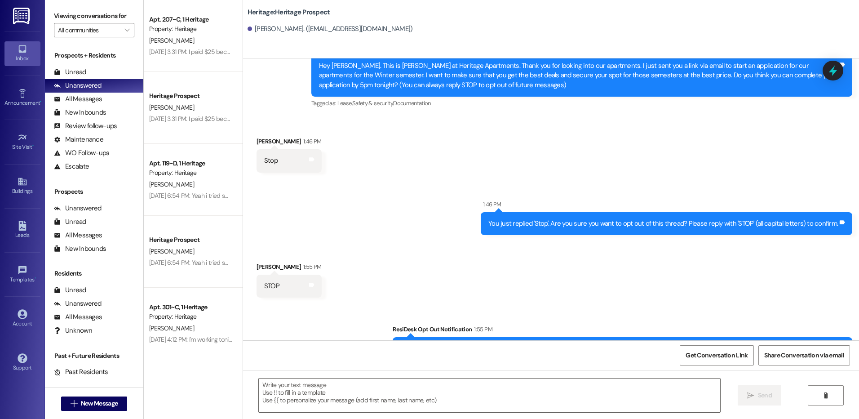
scroll to position [156, 0]
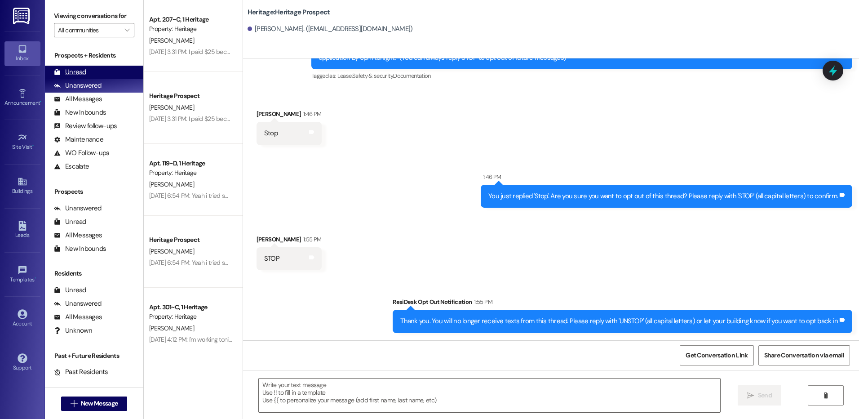
click at [91, 71] on div "Unread (0)" at bounding box center [94, 72] width 98 height 13
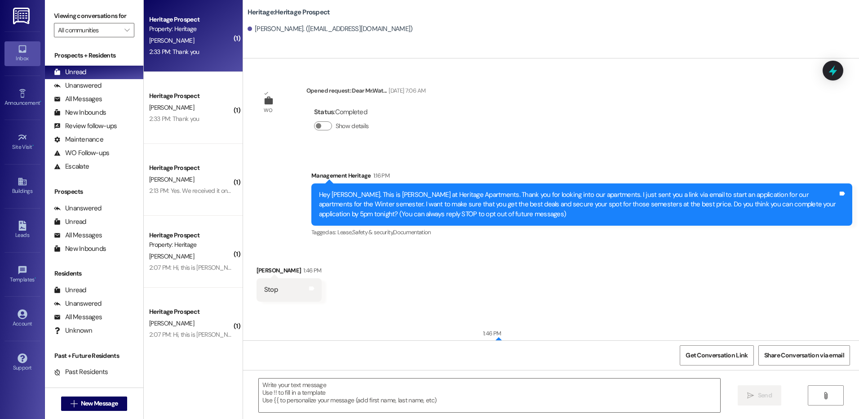
scroll to position [93, 0]
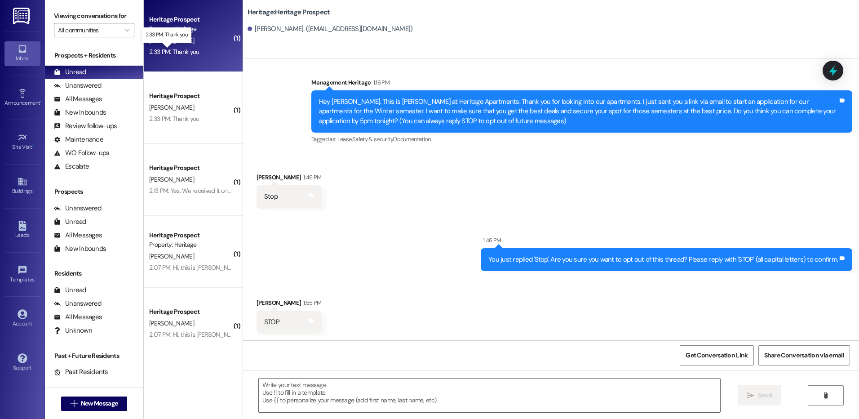
click at [186, 49] on div "2:33 PM: Thank you 2:33 PM: Thank you" at bounding box center [174, 52] width 50 height 8
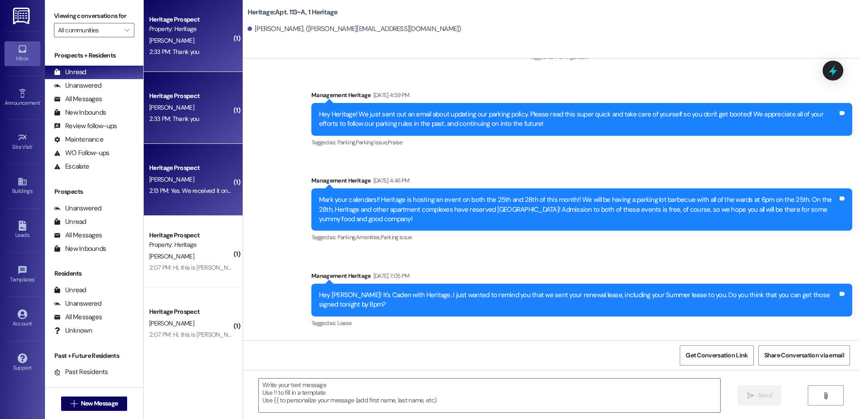
scroll to position [8225, 0]
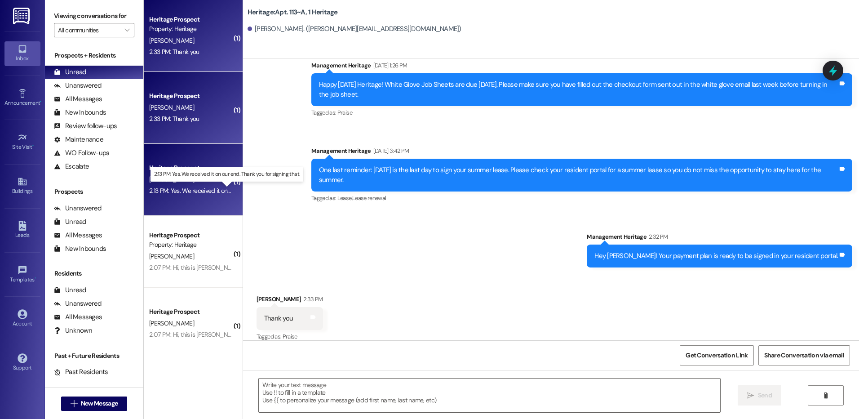
click at [184, 193] on div "2:13 PM: Yes. We received it on our end. Thank you for signing that. 2:13 PM: Y…" at bounding box center [234, 190] width 170 height 8
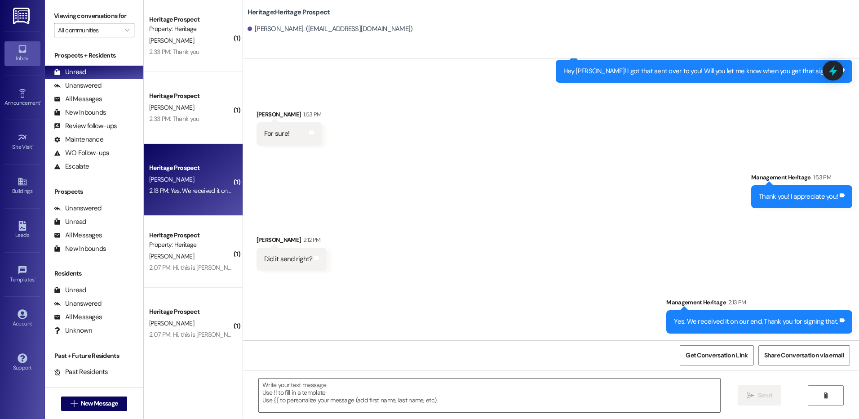
scroll to position [4, 0]
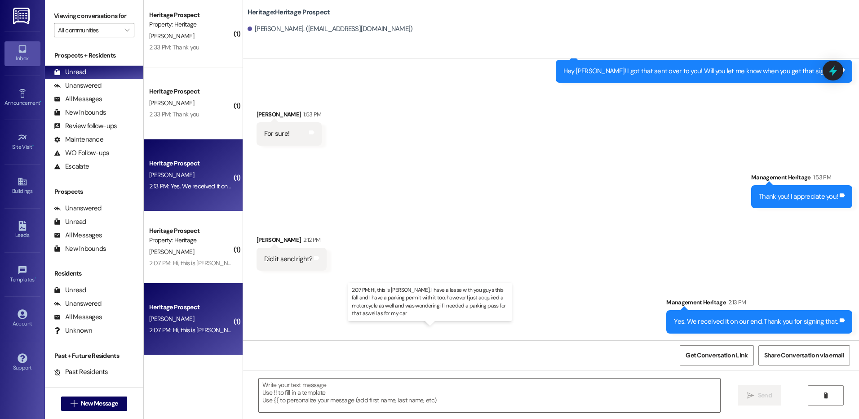
click at [196, 331] on div "2:07 PM: Hi, this is Jonas Burt, I have a lease with you guys this fall and I h…" at bounding box center [449, 330] width 600 height 8
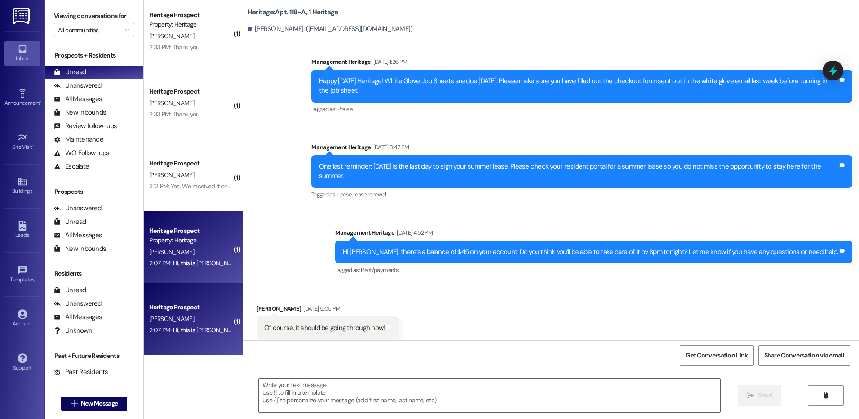
scroll to position [3324, 0]
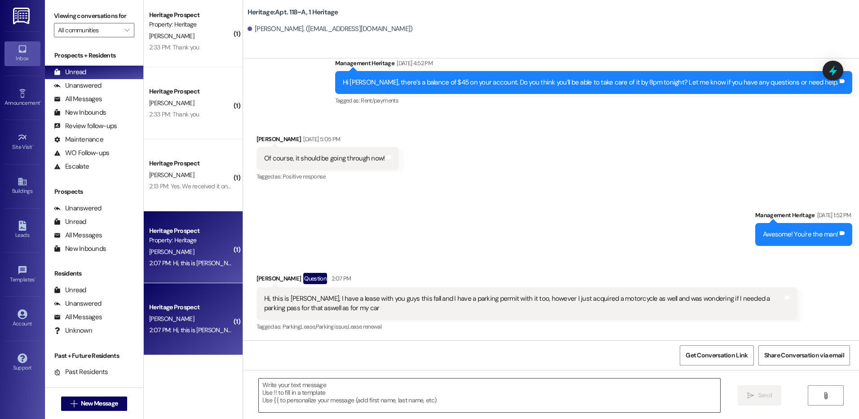
click at [335, 380] on textarea at bounding box center [489, 395] width 461 height 34
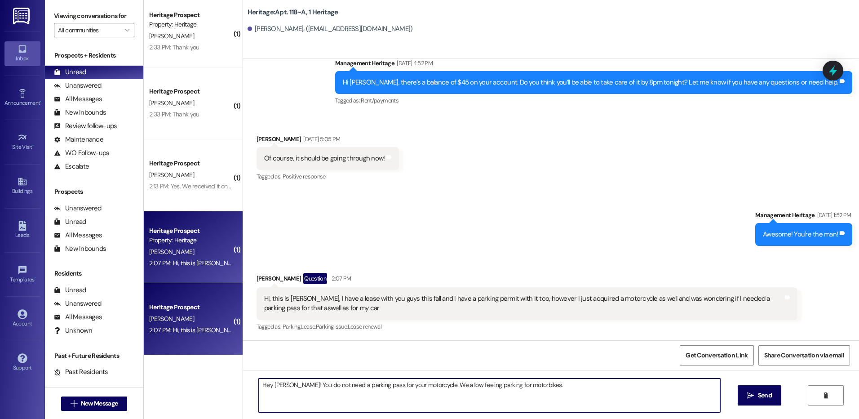
click at [455, 381] on textarea "Hey Jonas! You do not need a parking pass for your motorcycle. We allow feeling…" at bounding box center [489, 395] width 461 height 34
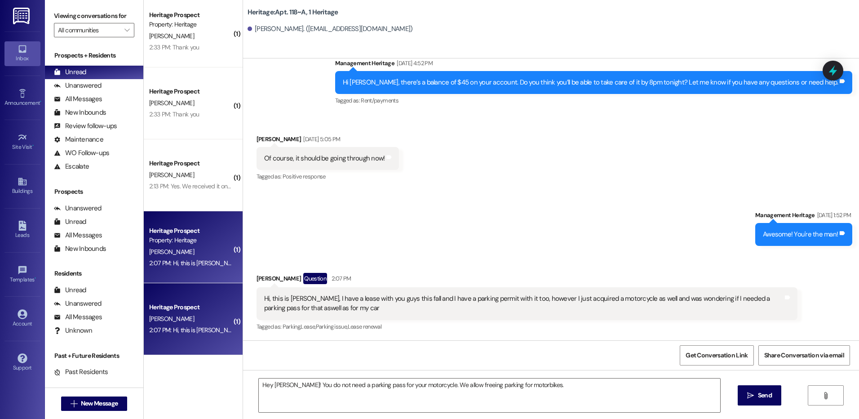
click at [566, 375] on div "Hey Jonas! You do not need a parking pass for your motorcycle. We allow freeing…" at bounding box center [551, 403] width 616 height 67
click at [552, 395] on textarea "Hey Jonas! You do not need a parking pass for your motorcycle. We allow freeing…" at bounding box center [489, 395] width 461 height 34
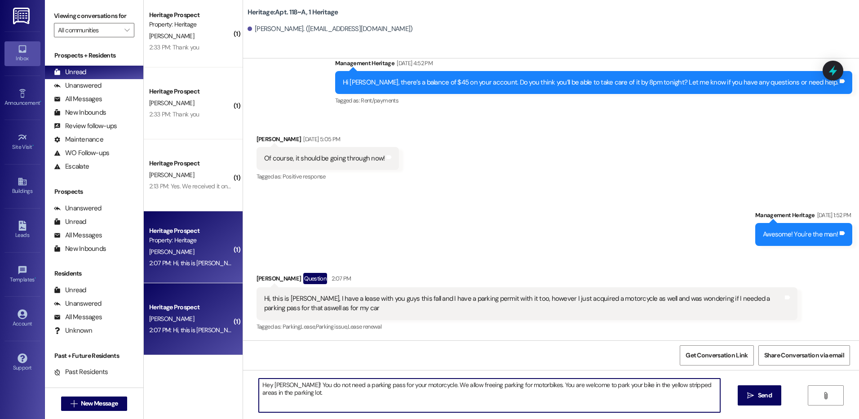
type textarea "Hey Jonas! You do not need a parking pass for your motorcycle. We allow freeing…"
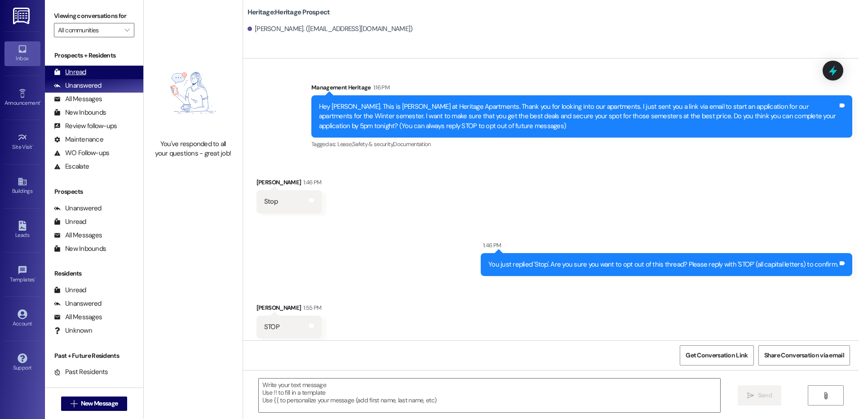
click at [103, 69] on div "Unread (0)" at bounding box center [94, 72] width 98 height 13
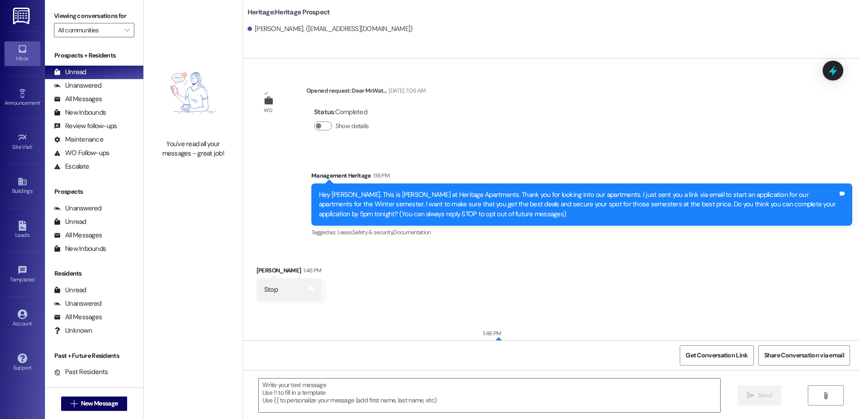
scroll to position [93, 0]
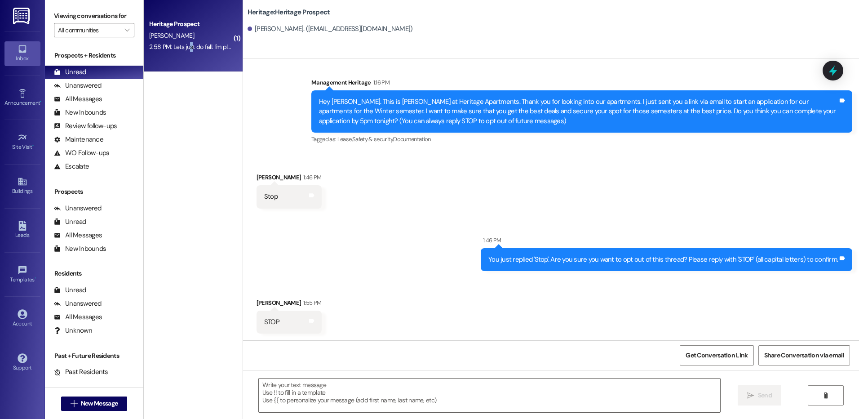
click at [184, 57] on div "Heritage Prospect [PERSON_NAME] 2:58 PM: Lets just do fall. I'm planning on get…" at bounding box center [193, 36] width 99 height 72
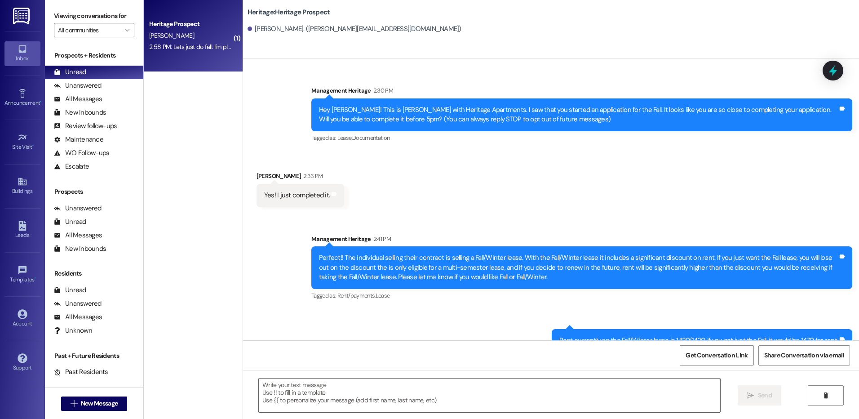
scroll to position [94, 0]
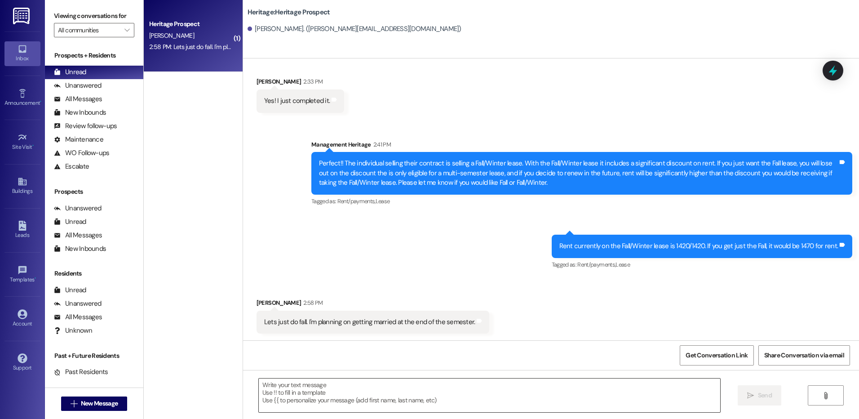
click at [333, 407] on textarea at bounding box center [489, 395] width 461 height 34
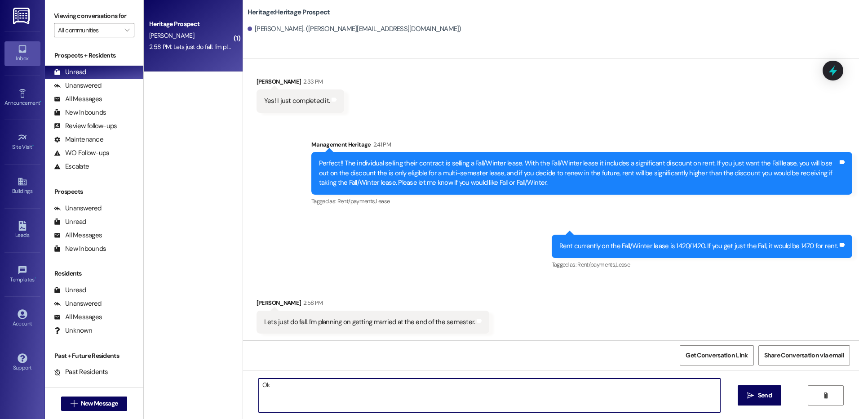
type textarea "O"
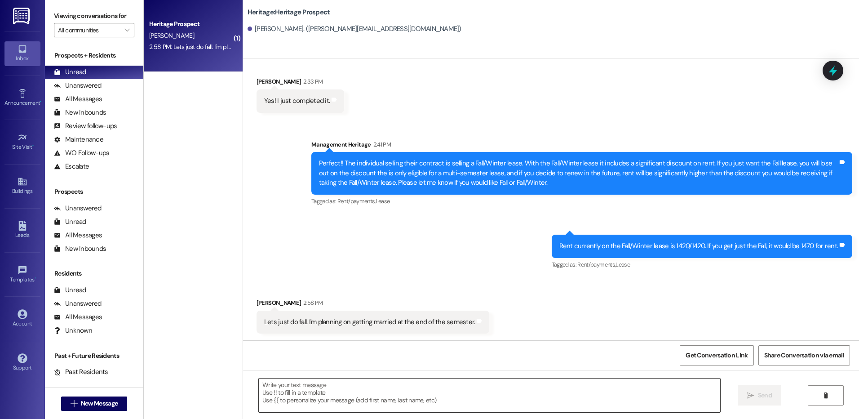
click at [401, 391] on textarea at bounding box center [489, 395] width 461 height 34
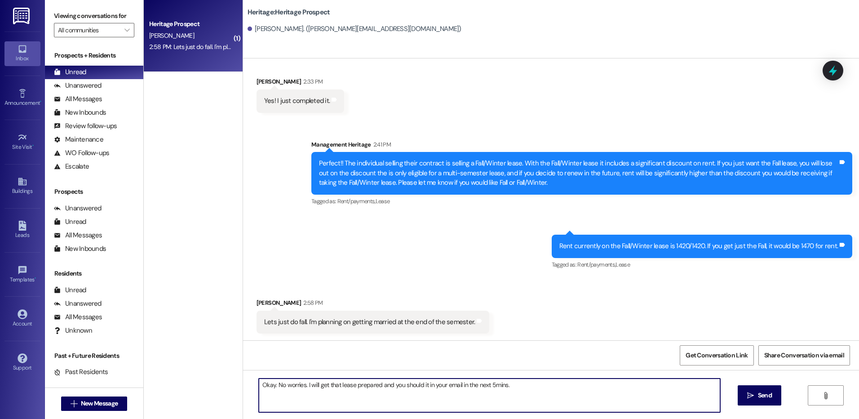
type textarea "Okay. No worries. I will get that lease prepared and you should it in your emai…"
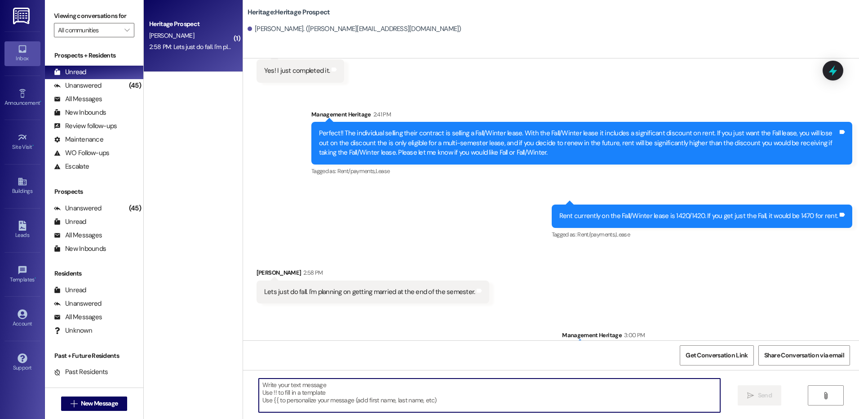
scroll to position [158, 0]
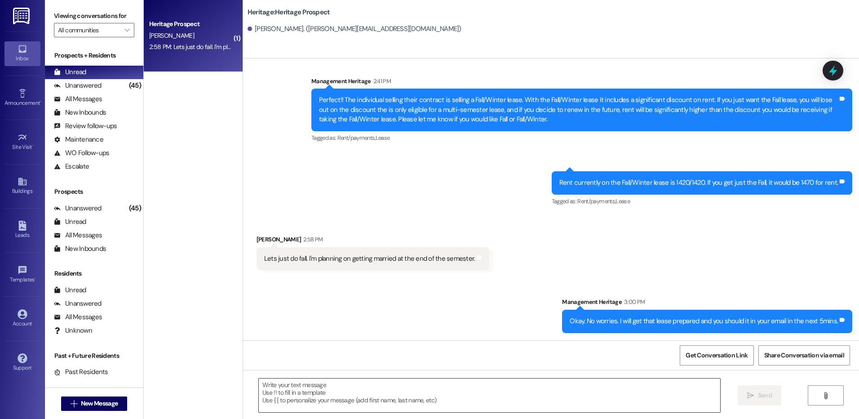
click at [313, 378] on div at bounding box center [489, 395] width 462 height 35
click at [313, 383] on textarea at bounding box center [489, 395] width 461 height 34
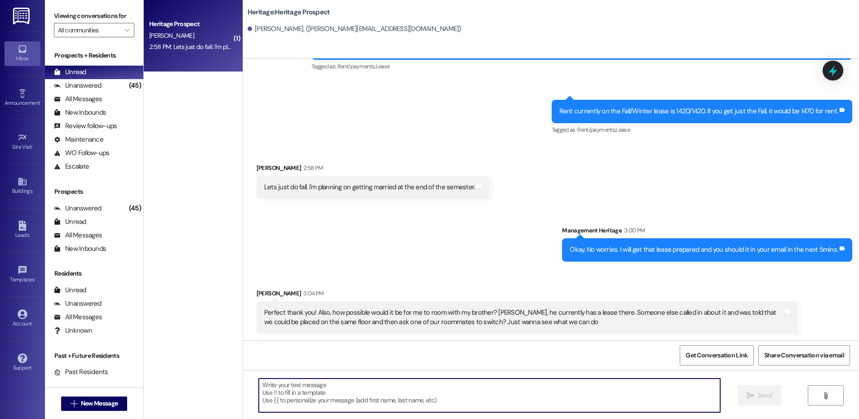
scroll to position [230, 0]
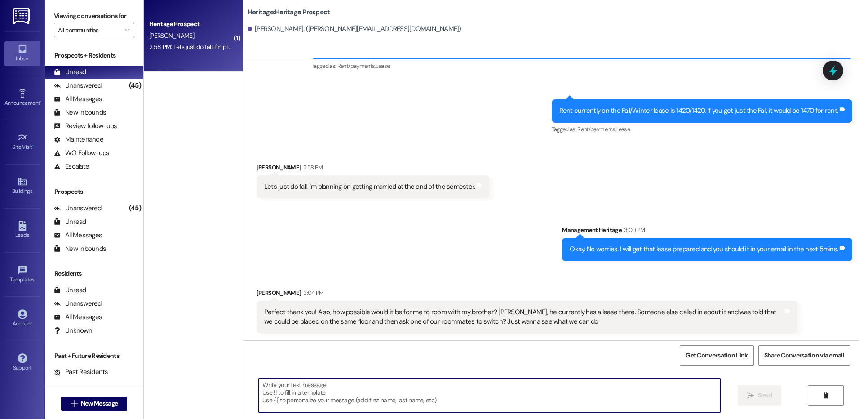
click at [366, 383] on textarea at bounding box center [489, 395] width 461 height 34
click at [366, 393] on textarea at bounding box center [489, 395] width 461 height 34
paste textarea "I just sent your ____ semester lease that's ready to sign in your application p…"
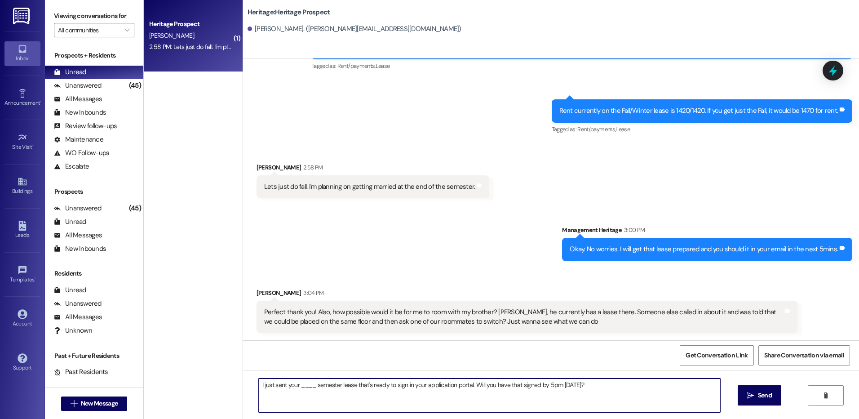
click at [303, 385] on textarea "I just sent your ____ semester lease that's ready to sign in your application p…" at bounding box center [489, 395] width 461 height 34
click at [533, 387] on textarea "I just sent your Fall semester lease that's ready to sign in your application p…" at bounding box center [489, 395] width 461 height 34
type textarea "I just sent your Fall semester lease that's ready to sign in your application p…"
drag, startPoint x: 755, startPoint y: 398, endPoint x: 706, endPoint y: 400, distance: 49.4
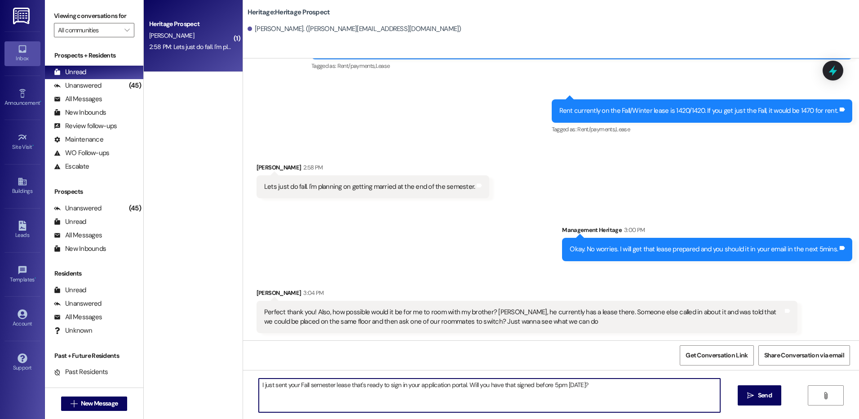
click at [756, 398] on span "Send" at bounding box center [765, 394] width 18 height 9
click at [567, 400] on textarea "I just sent your Fall semester lease that's ready to sign in your application p…" at bounding box center [490, 395] width 461 height 34
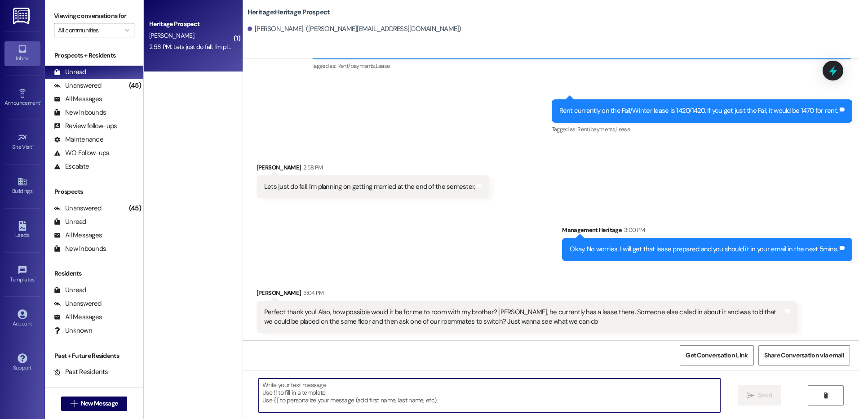
scroll to position [229, 0]
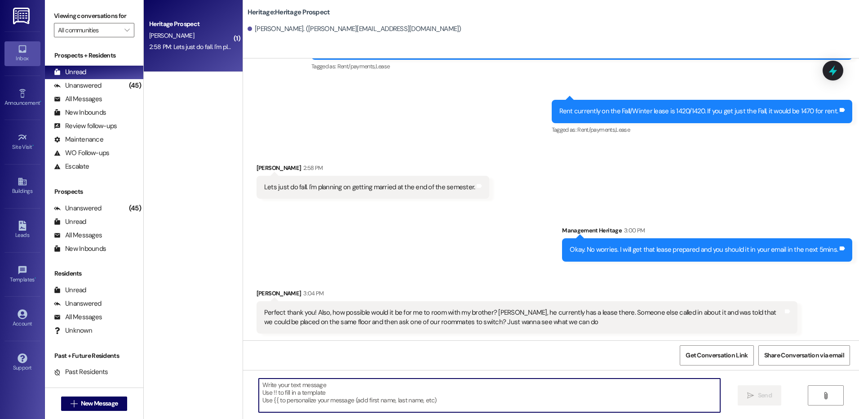
click at [532, 392] on textarea at bounding box center [489, 395] width 461 height 34
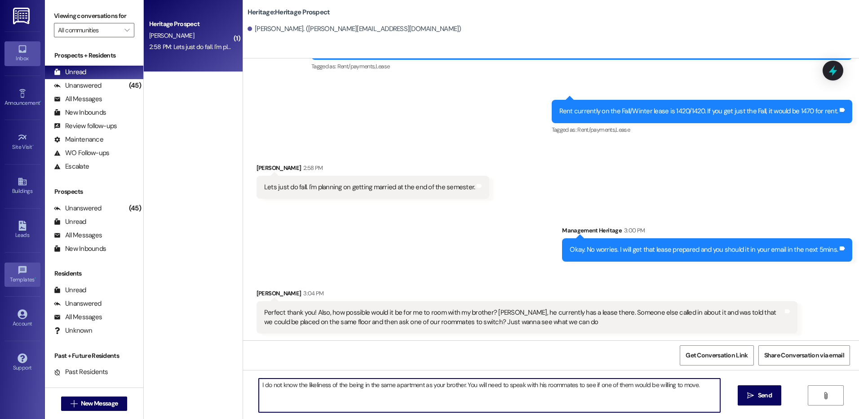
type textarea "I do not know the likeliness of the being in the same apartment as your brother…"
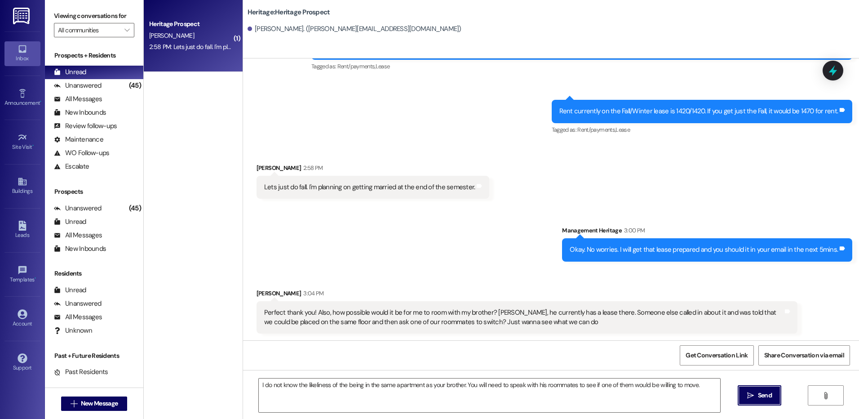
drag, startPoint x: 751, startPoint y: 401, endPoint x: 739, endPoint y: 391, distance: 15.0
click at [751, 400] on button " Send" at bounding box center [760, 395] width 44 height 20
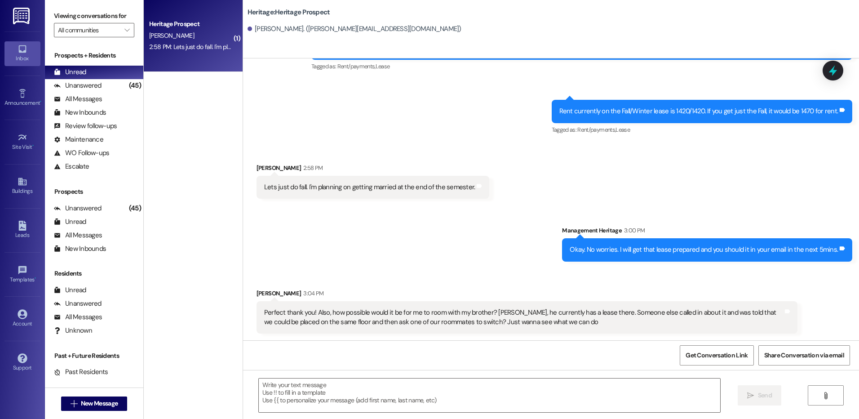
scroll to position [355, 0]
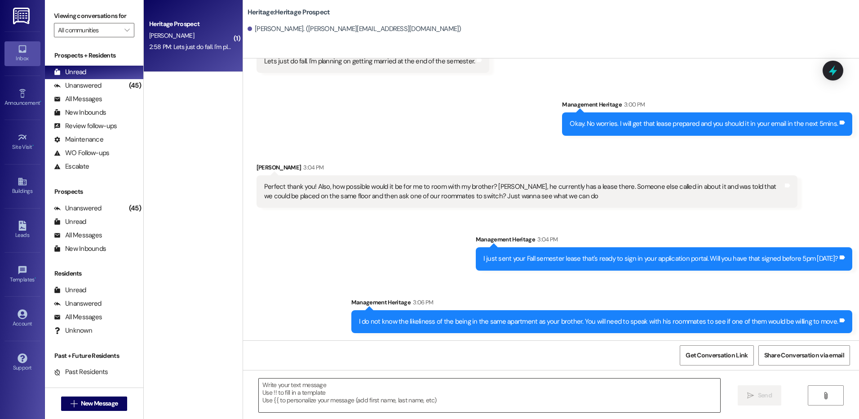
click at [399, 389] on textarea at bounding box center [489, 395] width 461 height 34
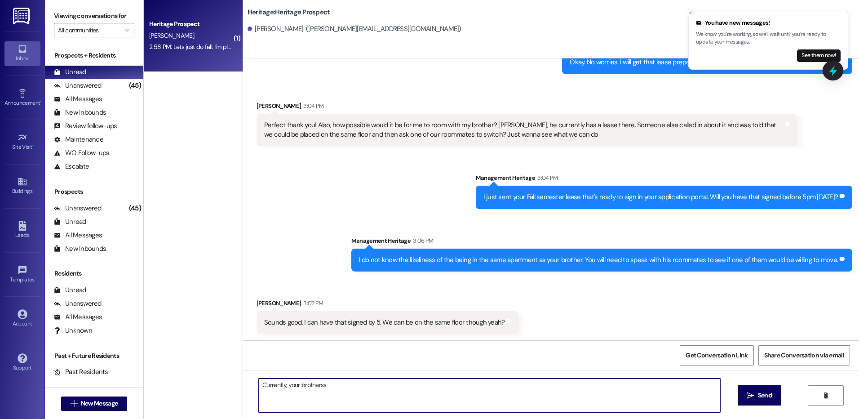
scroll to position [417, 0]
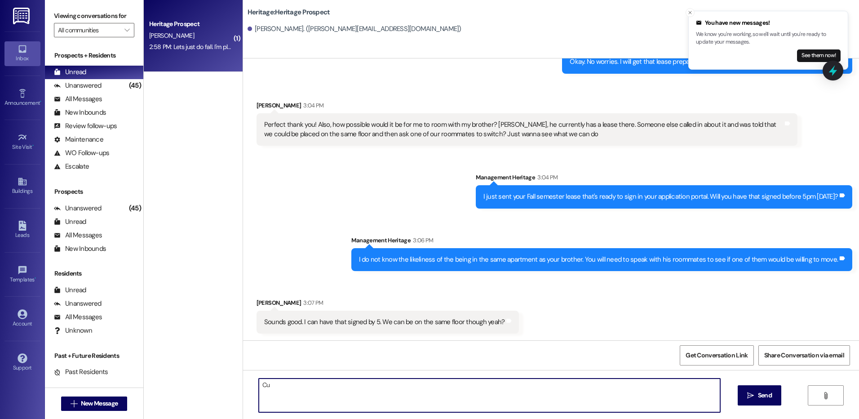
type textarea "C"
type textarea "Y"
type textarea "Yes. I can make it possible that you will be on the first floor."
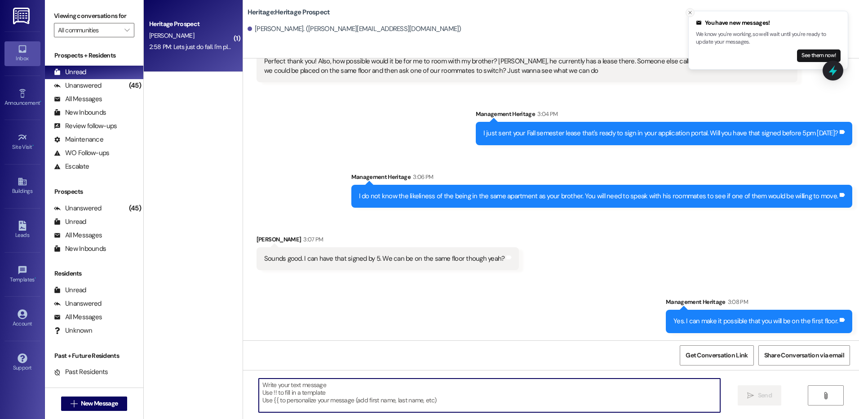
click at [692, 11] on icon "Close toast" at bounding box center [689, 12] width 5 height 5
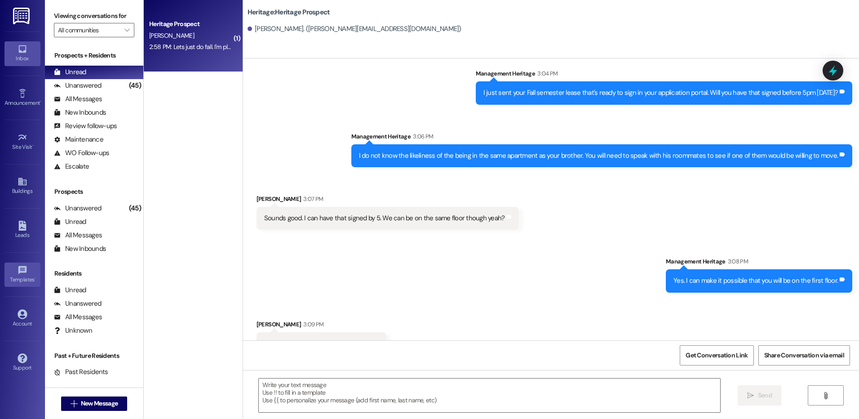
scroll to position [542, 0]
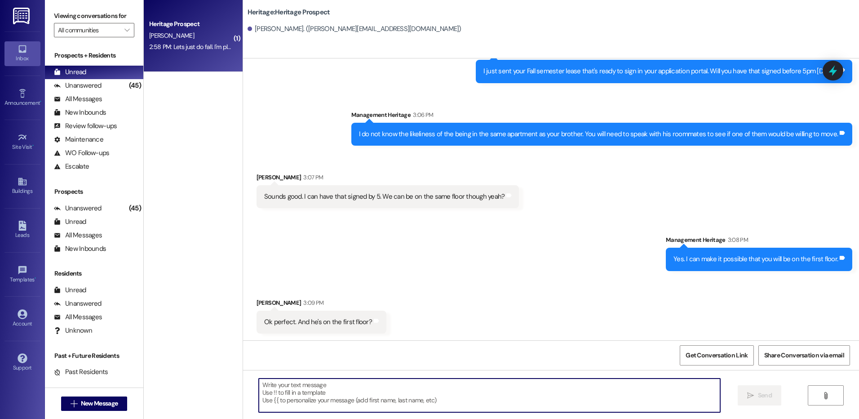
click at [294, 395] on textarea at bounding box center [489, 395] width 461 height 34
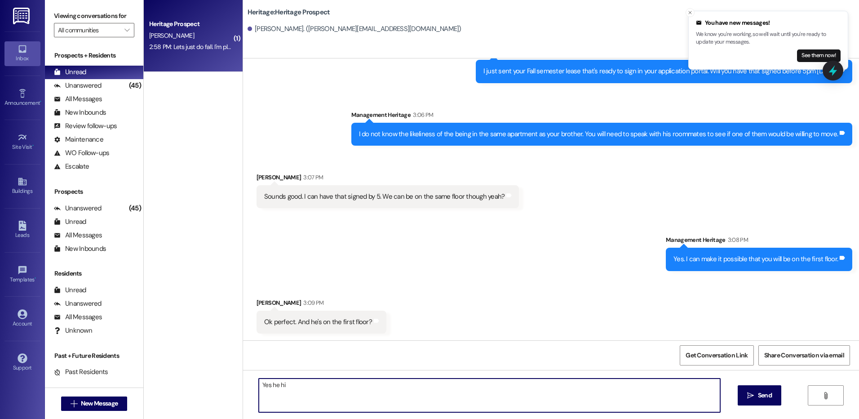
type textarea "Yes he his"
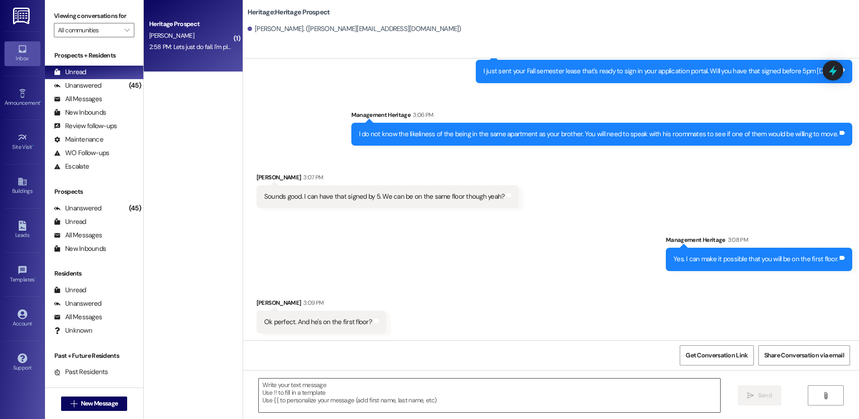
click at [292, 400] on textarea at bounding box center [489, 395] width 461 height 34
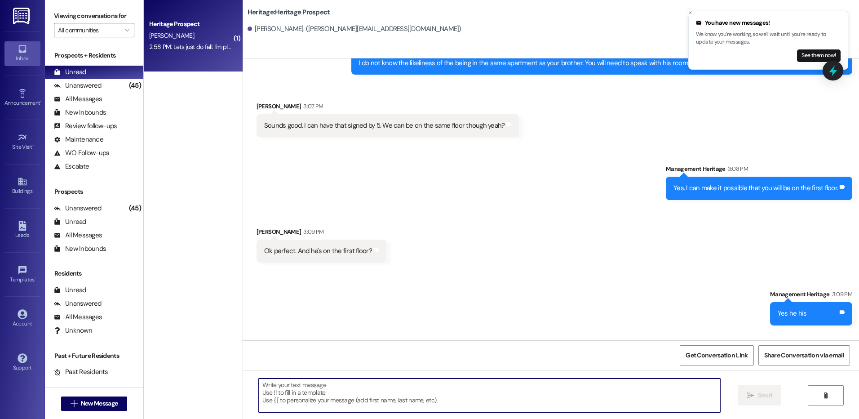
scroll to position [668, 0]
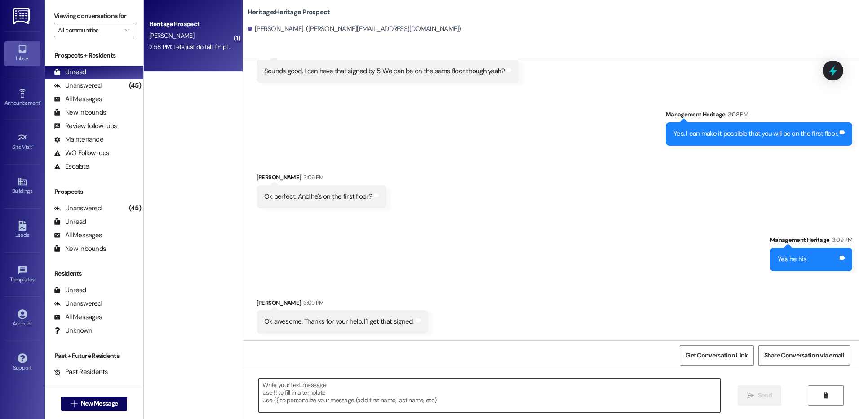
click at [300, 384] on textarea at bounding box center [489, 395] width 461 height 34
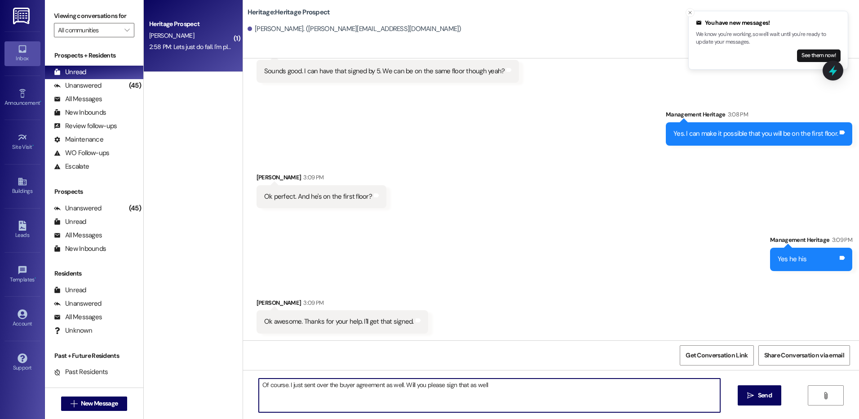
type textarea "Of course. I just sent over the buyer agreement as well. Will you please sign t…"
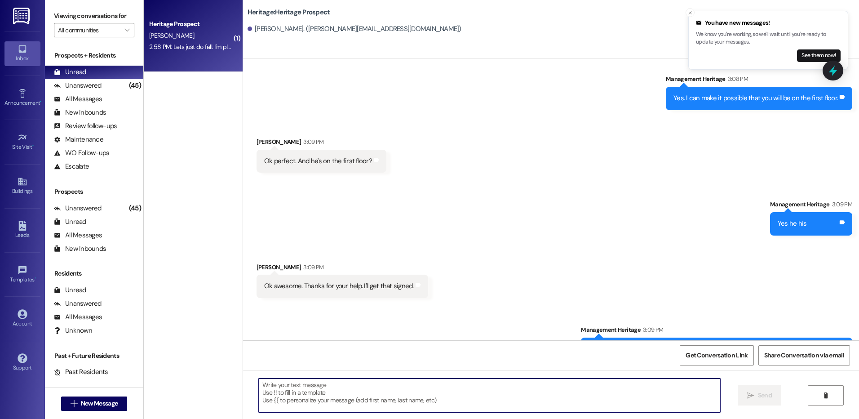
scroll to position [730, 0]
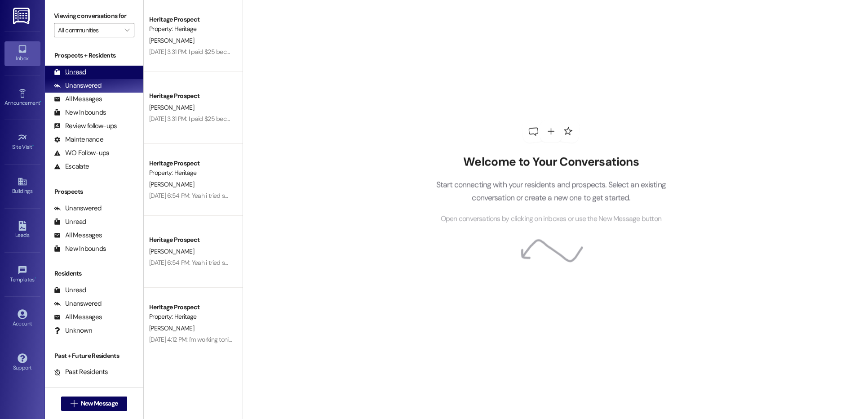
click at [117, 78] on div "Unread (0)" at bounding box center [94, 72] width 98 height 13
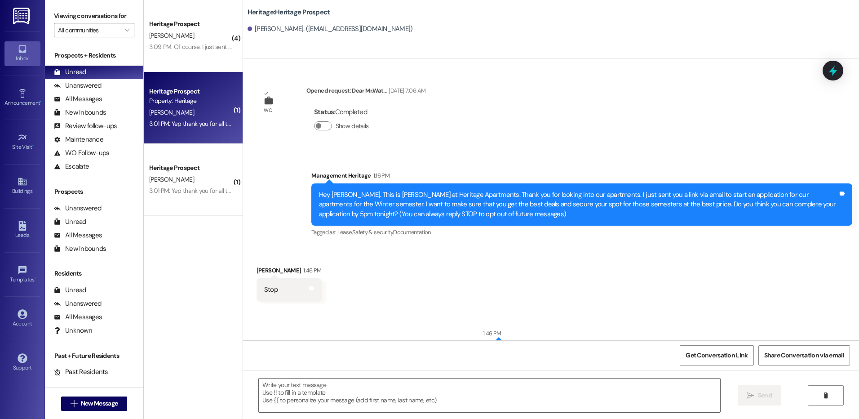
scroll to position [93, 0]
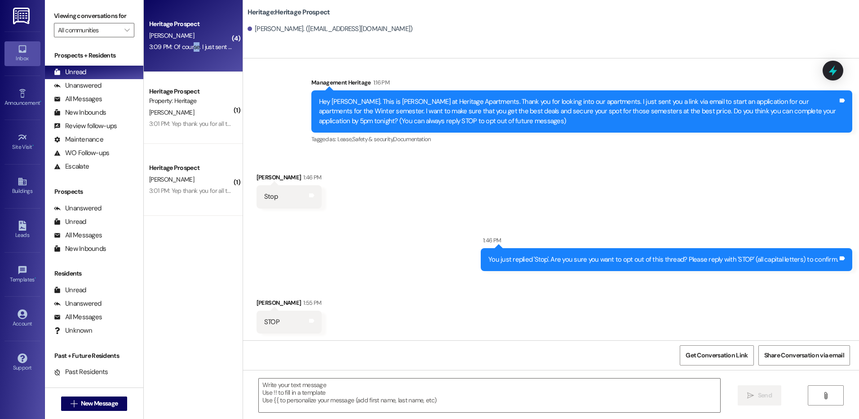
drag, startPoint x: 186, startPoint y: 58, endPoint x: 191, endPoint y: 60, distance: 5.7
click at [191, 60] on div "Heritage Prospect [PERSON_NAME] 3:09 PM: Of course. I just sent over the buyer …" at bounding box center [193, 36] width 99 height 72
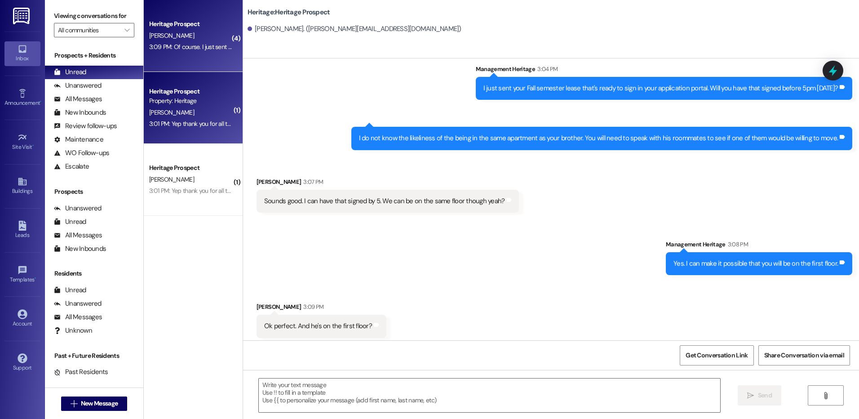
scroll to position [668, 0]
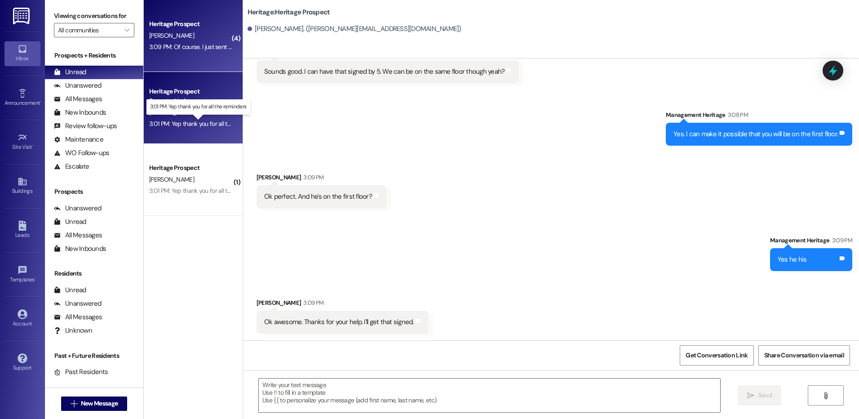
click at [207, 121] on div "3:01 PM: Yep thank you for all the reminders 3:01 PM: Yep thank you for all the…" at bounding box center [205, 123] width 112 height 8
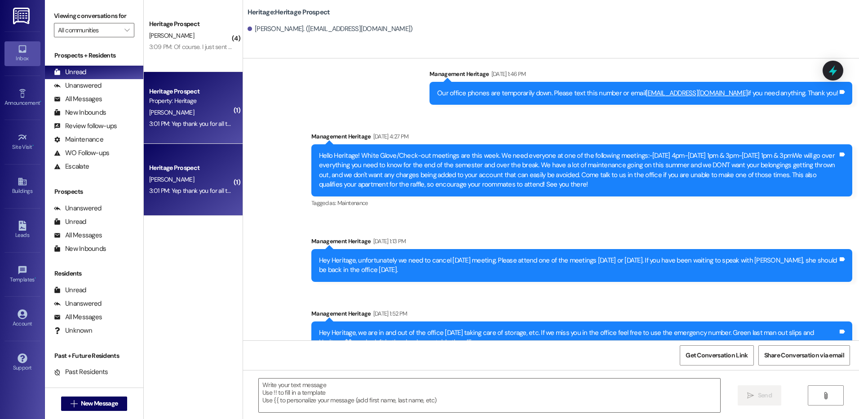
scroll to position [3635, 0]
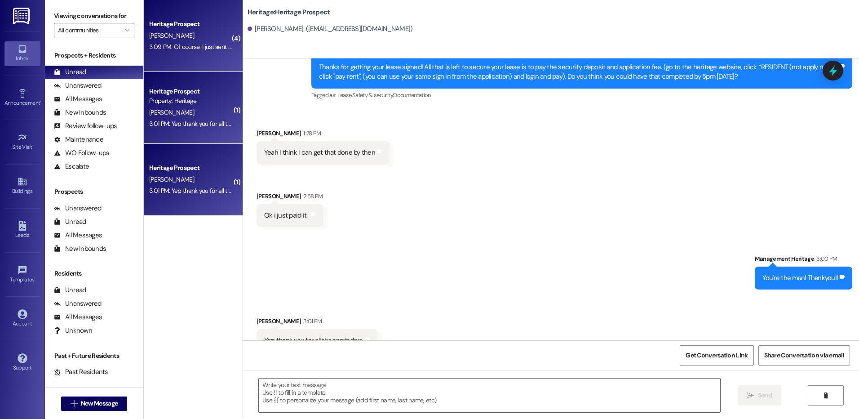
click at [220, 53] on div "Heritage Prospect [PERSON_NAME] 3:09 PM: Of course. I just sent over the buyer …" at bounding box center [193, 36] width 99 height 72
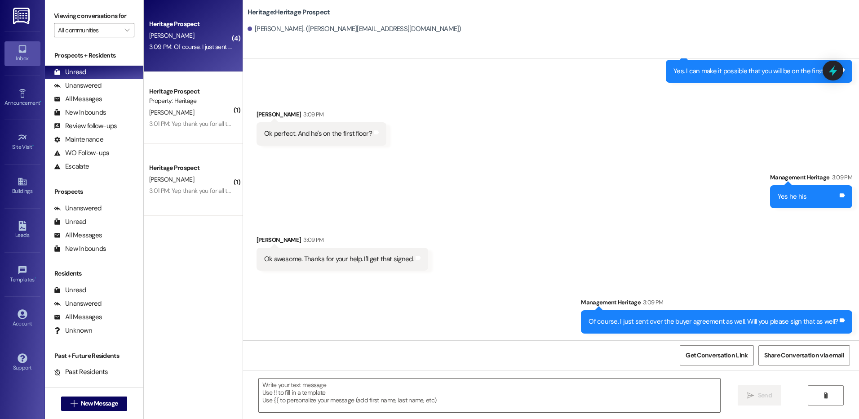
scroll to position [731, 0]
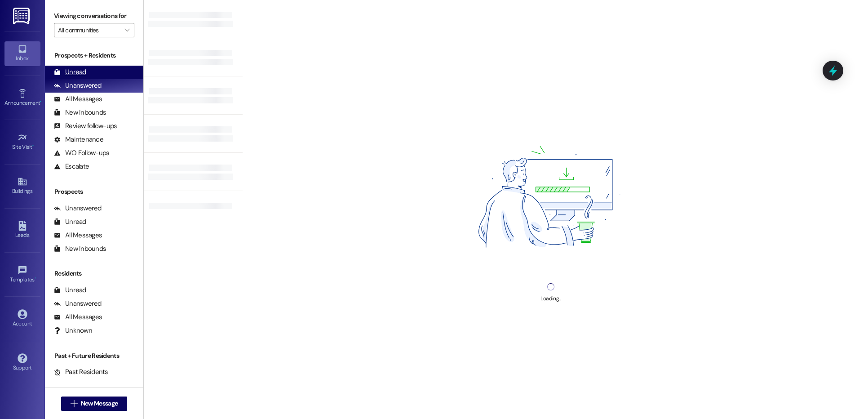
click at [91, 67] on div "Unread (0)" at bounding box center [94, 72] width 98 height 13
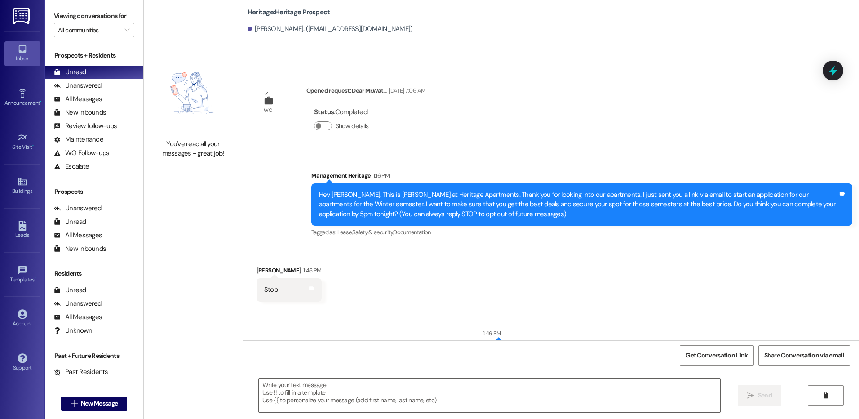
scroll to position [93, 0]
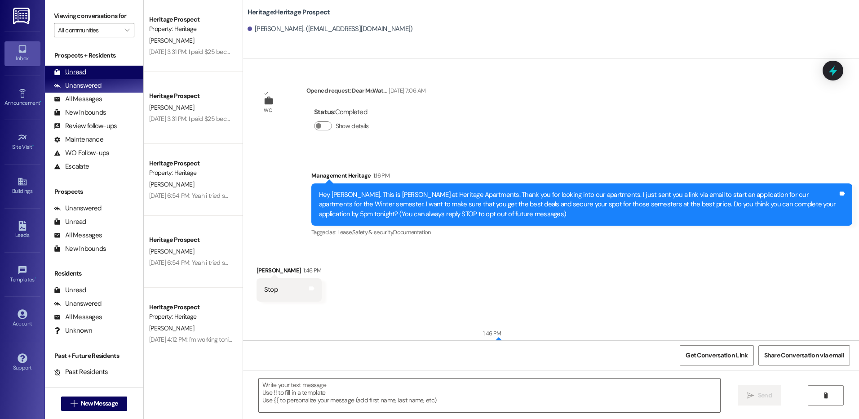
scroll to position [93, 0]
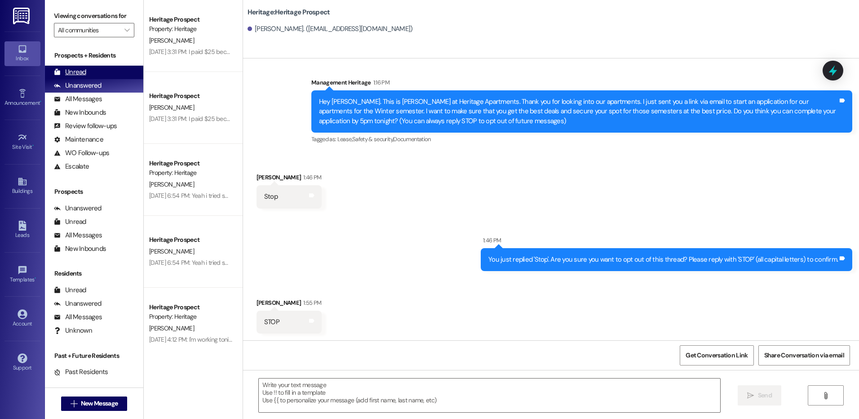
click at [93, 68] on div "Unread (0)" at bounding box center [94, 72] width 98 height 13
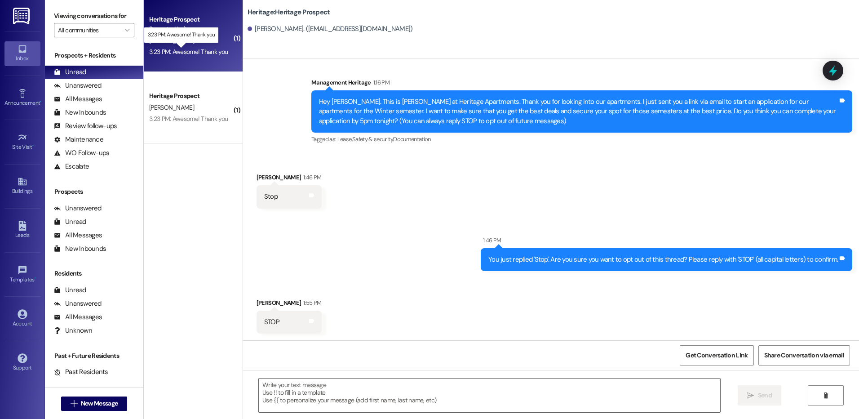
click at [196, 52] on div "3:23 PM: Awesome! Thank you 3:23 PM: Awesome! Thank you" at bounding box center [188, 52] width 79 height 8
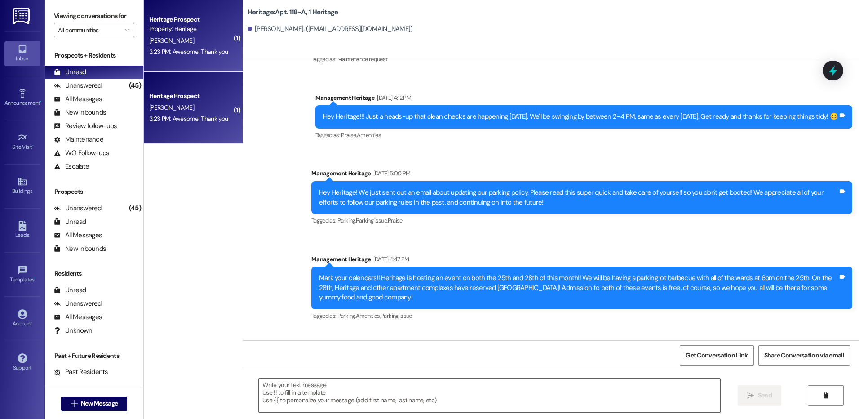
scroll to position [3475, 0]
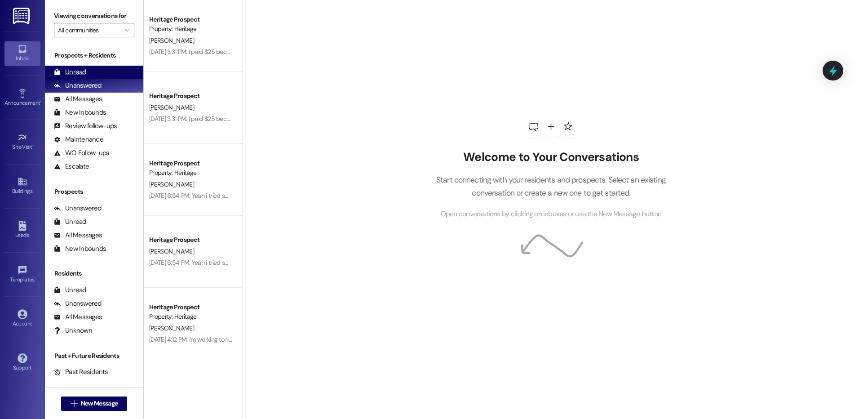
click at [84, 67] on div "Unread (0)" at bounding box center [94, 72] width 98 height 13
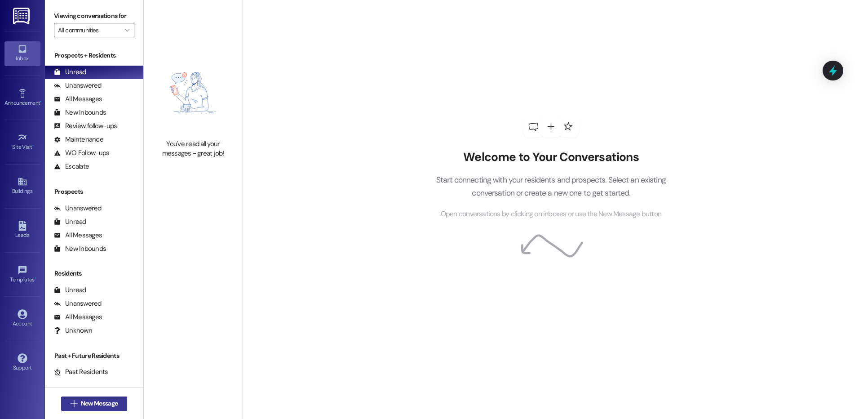
click at [69, 399] on span " New Message" at bounding box center [94, 402] width 51 height 9
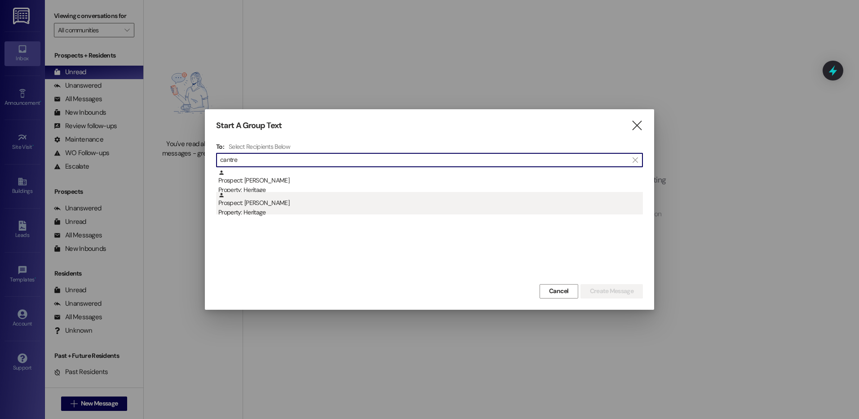
type input "cantre"
click at [386, 203] on div "Prospect: [PERSON_NAME] Property: Heritage" at bounding box center [430, 205] width 424 height 26
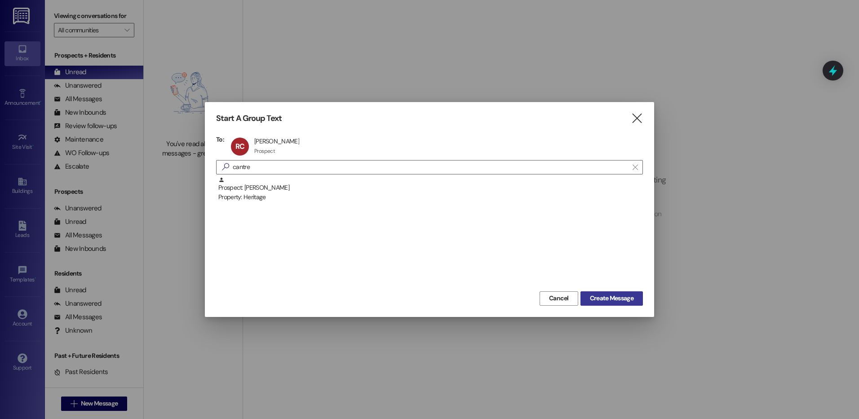
drag, startPoint x: 630, startPoint y: 297, endPoint x: 630, endPoint y: 292, distance: 5.4
click at [630, 295] on span "Create Message" at bounding box center [612, 297] width 44 height 9
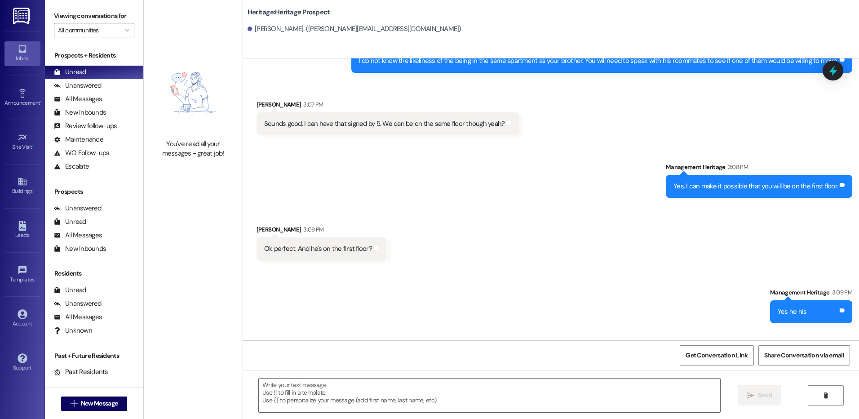
scroll to position [668, 0]
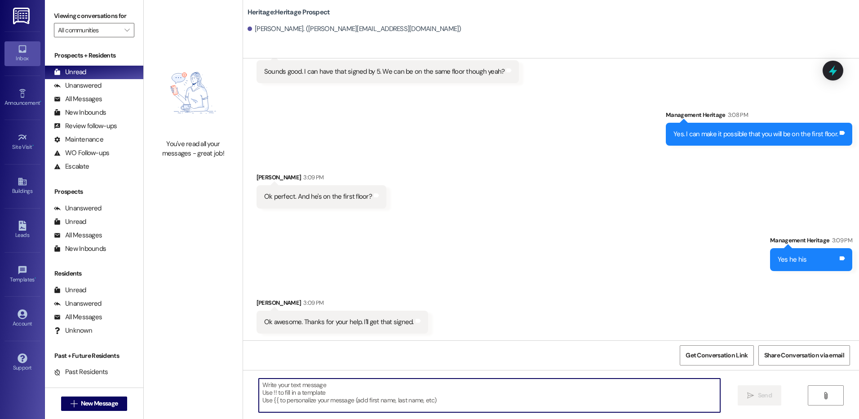
click at [399, 403] on textarea at bounding box center [489, 395] width 461 height 34
paste textarea "Thanks for getting your lease signed! All that is left to secure your lease is …"
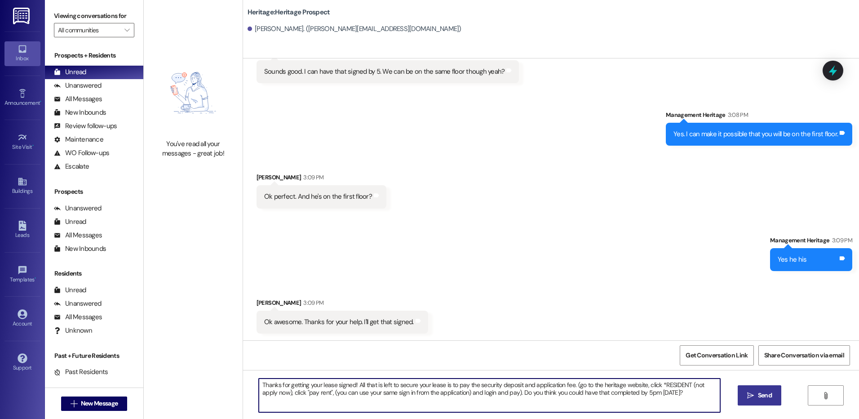
type textarea "Thanks for getting your lease signed! All that is left to secure your lease is …"
click at [760, 399] on span "Send" at bounding box center [765, 394] width 14 height 9
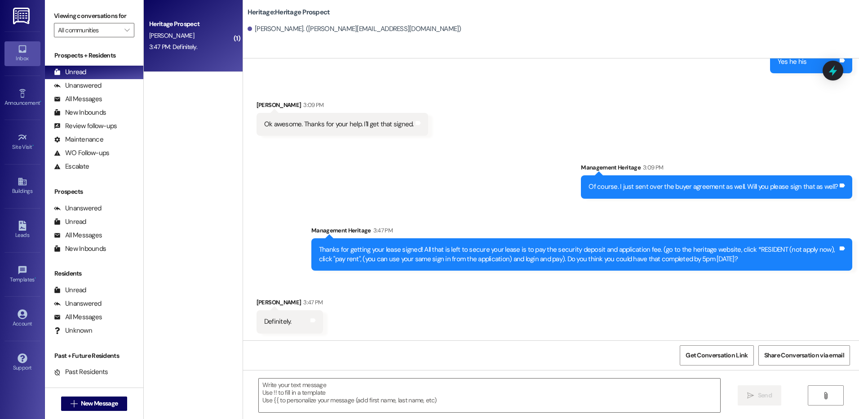
scroll to position [866, 0]
